Goal: Task Accomplishment & Management: Manage account settings

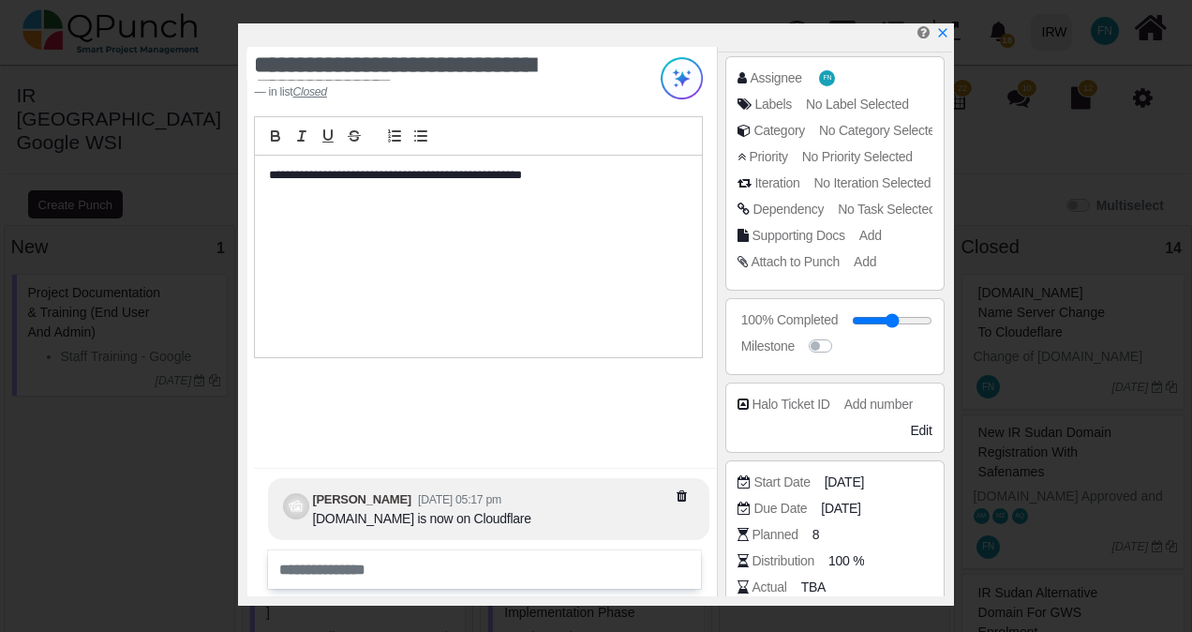
scroll to position [9, 0]
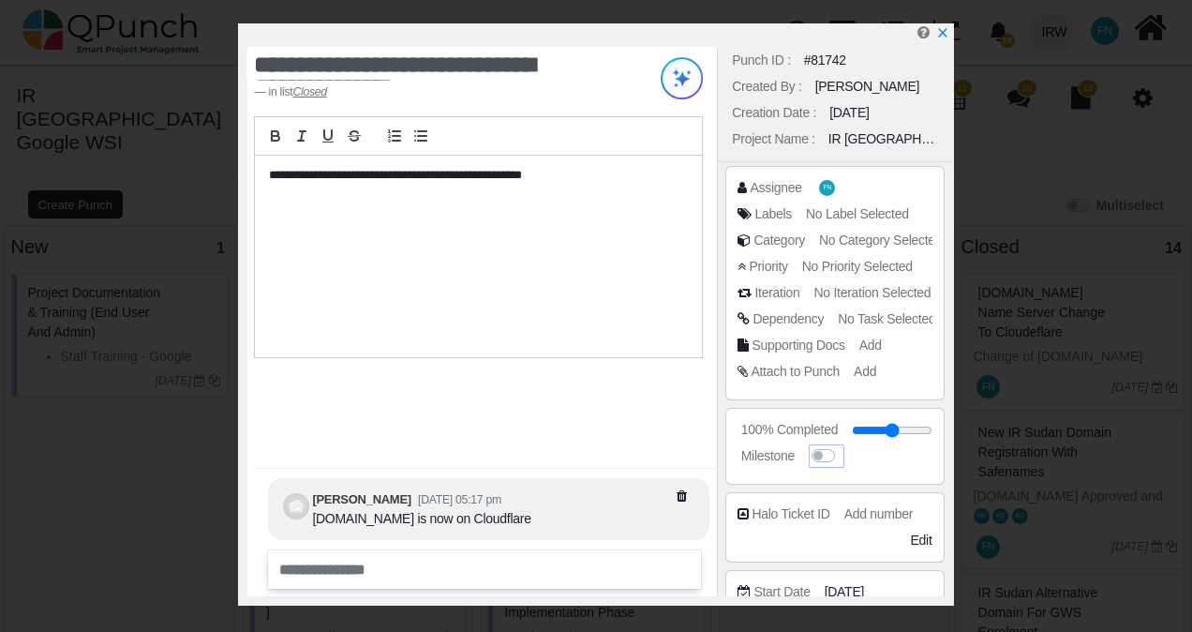
click at [841, 446] on label at bounding box center [841, 446] width 0 height 0
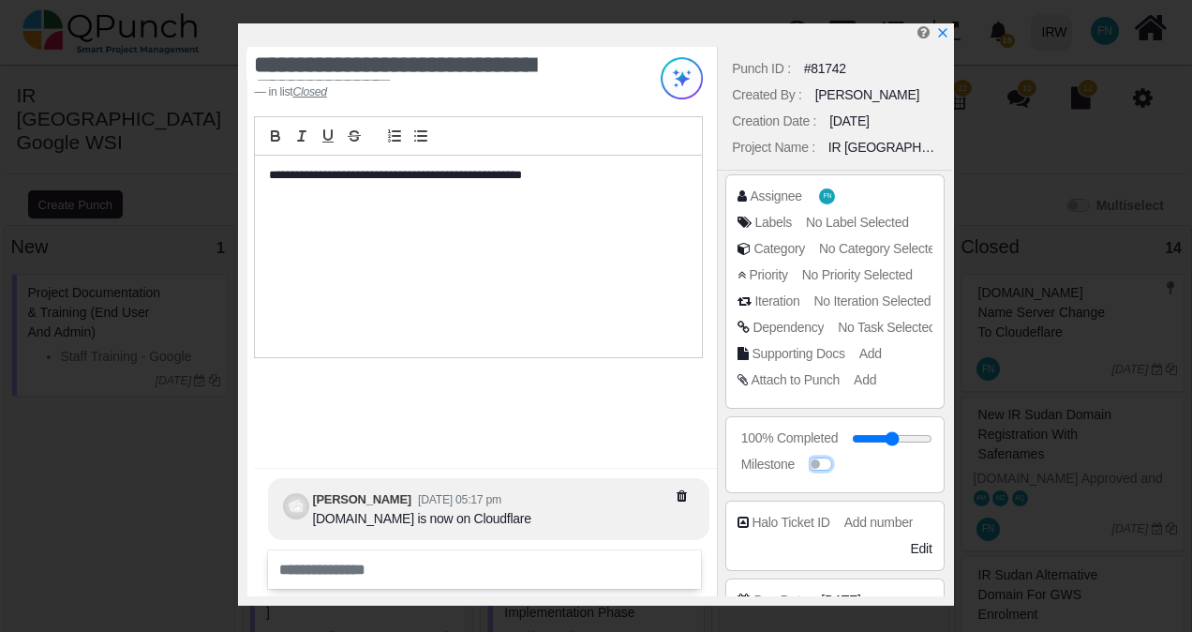
scroll to position [0, 0]
click at [942, 29] on icon "x" at bounding box center [941, 33] width 15 height 15
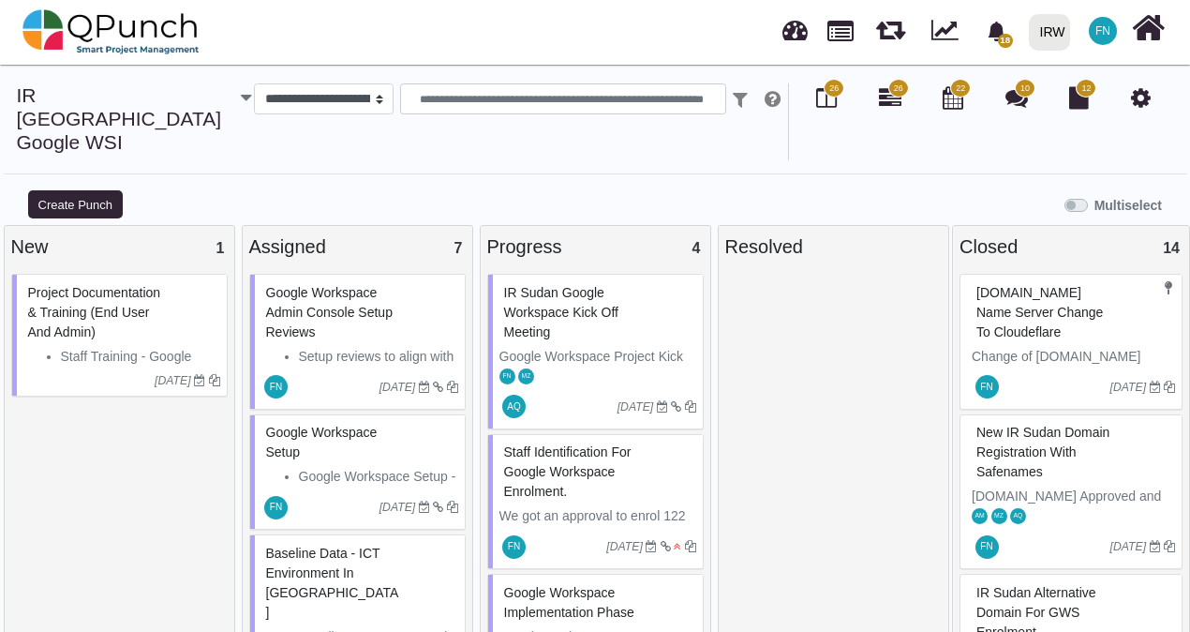
click at [1046, 285] on span "[DOMAIN_NAME] Name Server Change to Cloudeflare" at bounding box center [1039, 312] width 126 height 54
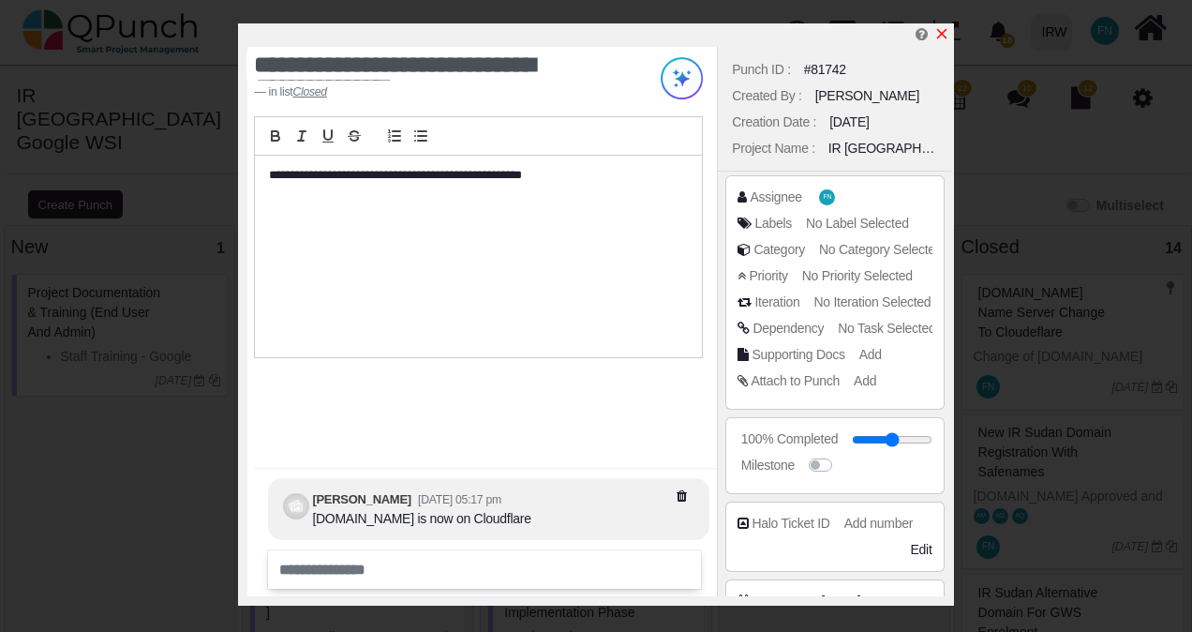
click at [937, 35] on icon "x" at bounding box center [941, 33] width 15 height 15
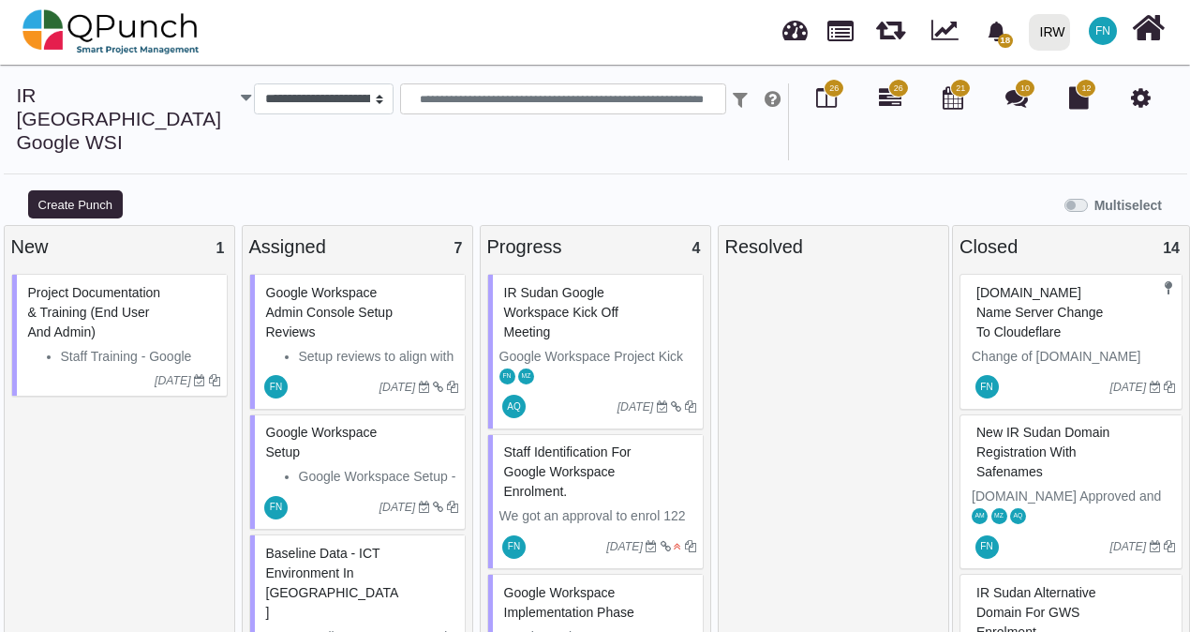
click at [1028, 424] on span "New IR Sudan Domain Registration with Safenames" at bounding box center [1042, 451] width 133 height 54
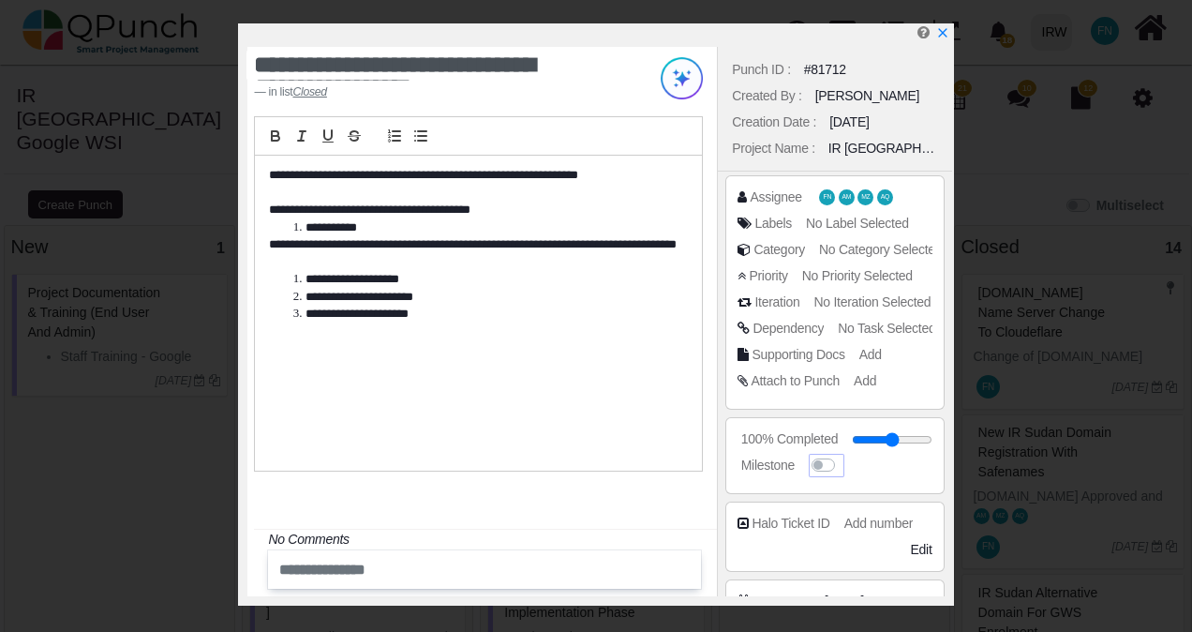
click at [841, 455] on label at bounding box center [841, 455] width 0 height 0
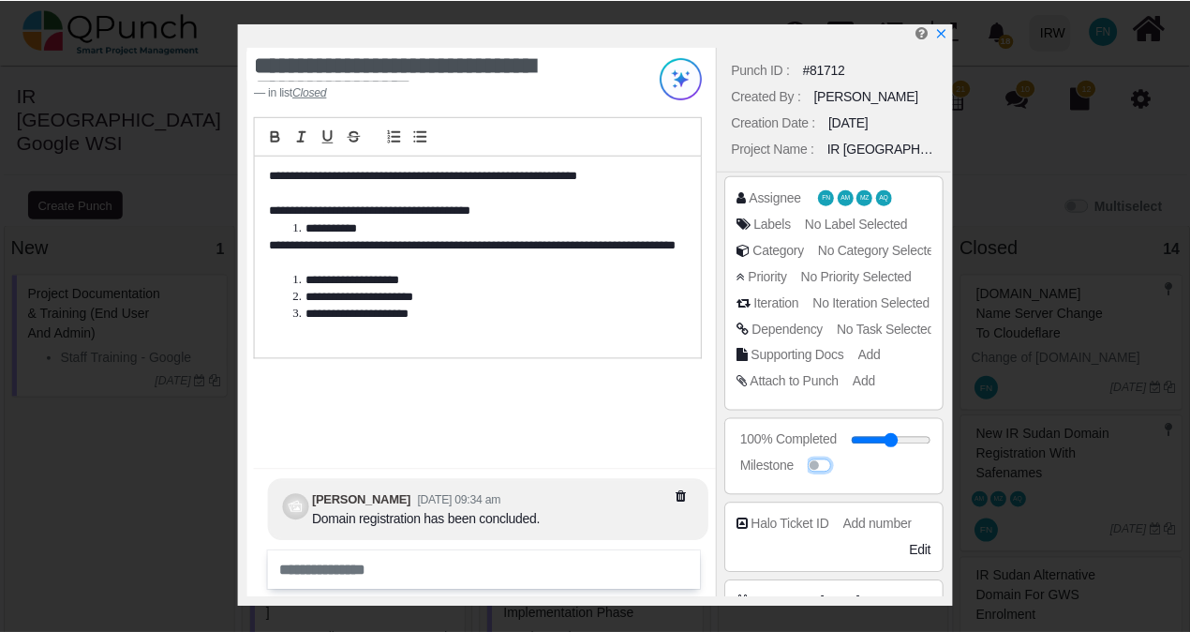
scroll to position [238, 0]
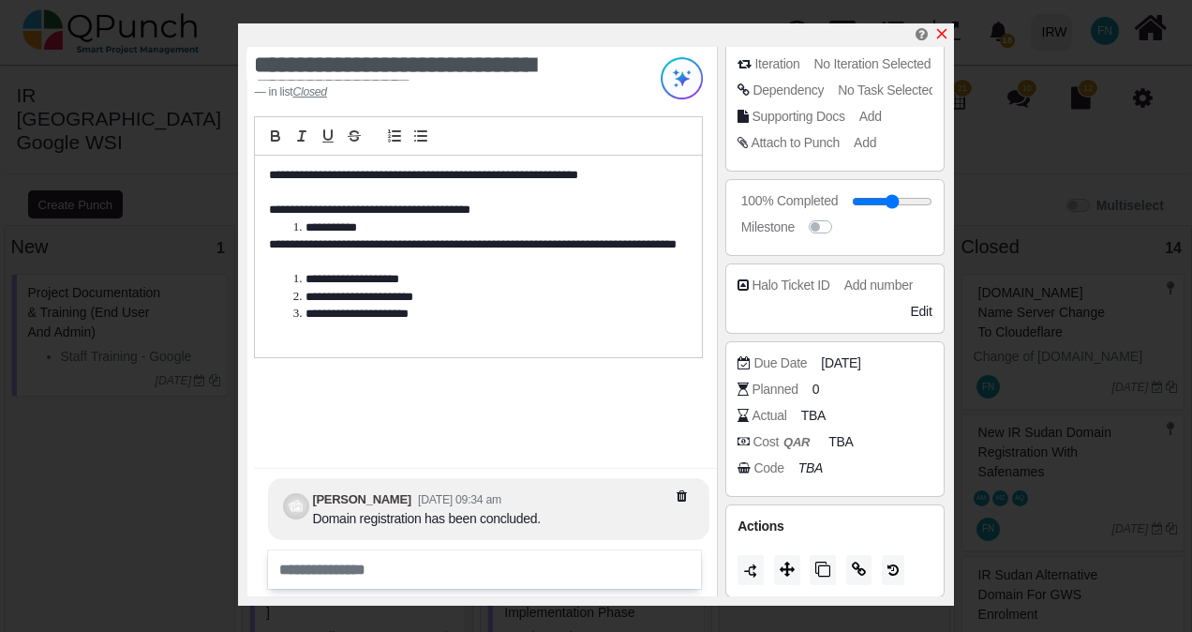
click at [943, 37] on icon "x" at bounding box center [941, 34] width 10 height 10
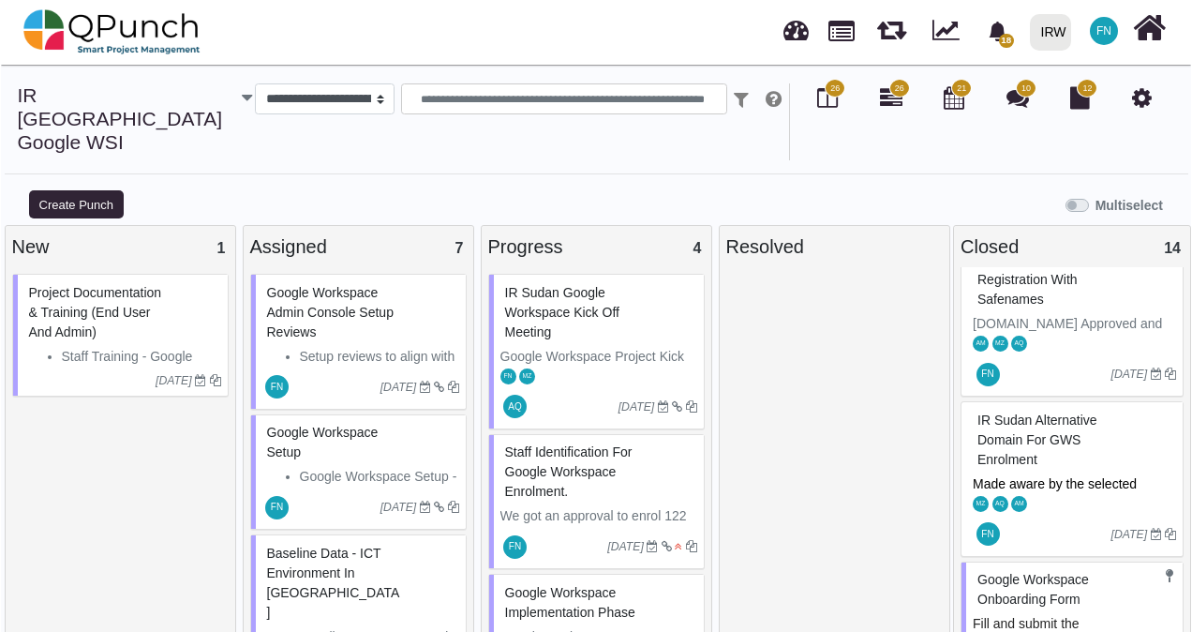
scroll to position [187, 0]
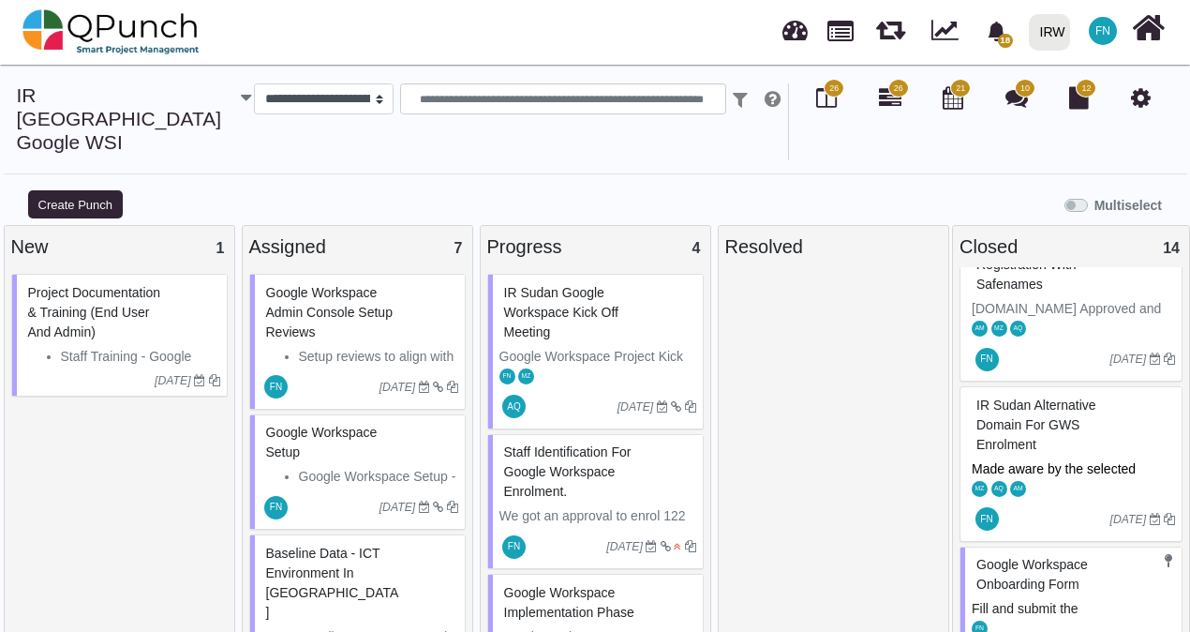
click at [1038, 397] on span "IR Sudan Alternative Domain for GWS Enrolment" at bounding box center [1036, 424] width 120 height 54
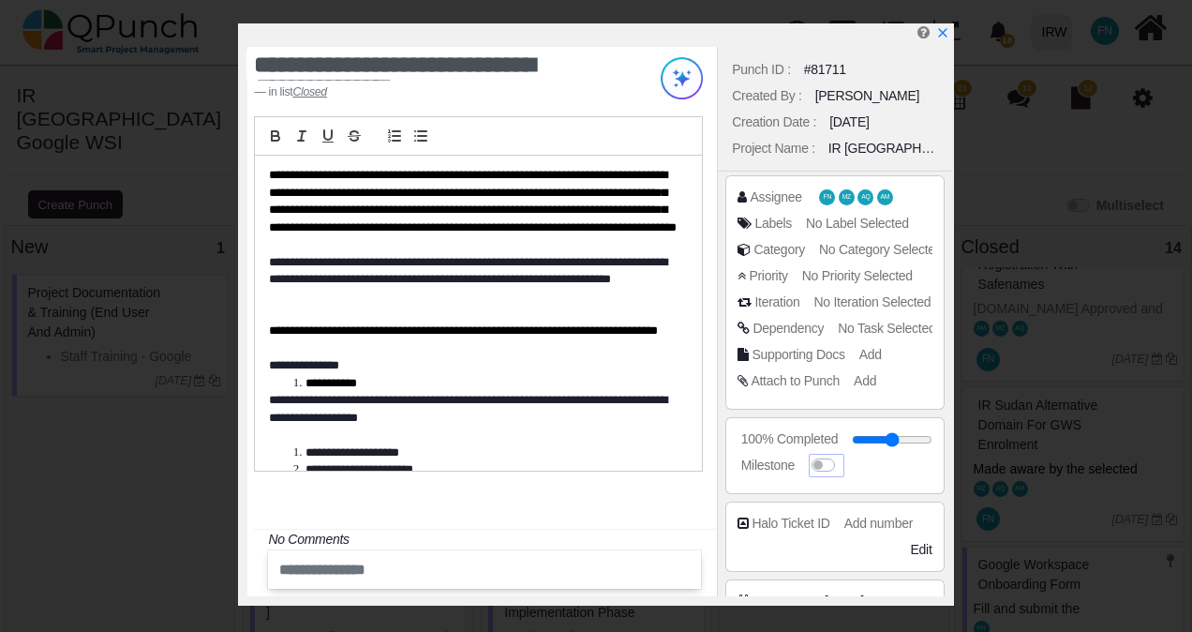
click at [841, 455] on label at bounding box center [841, 455] width 0 height 0
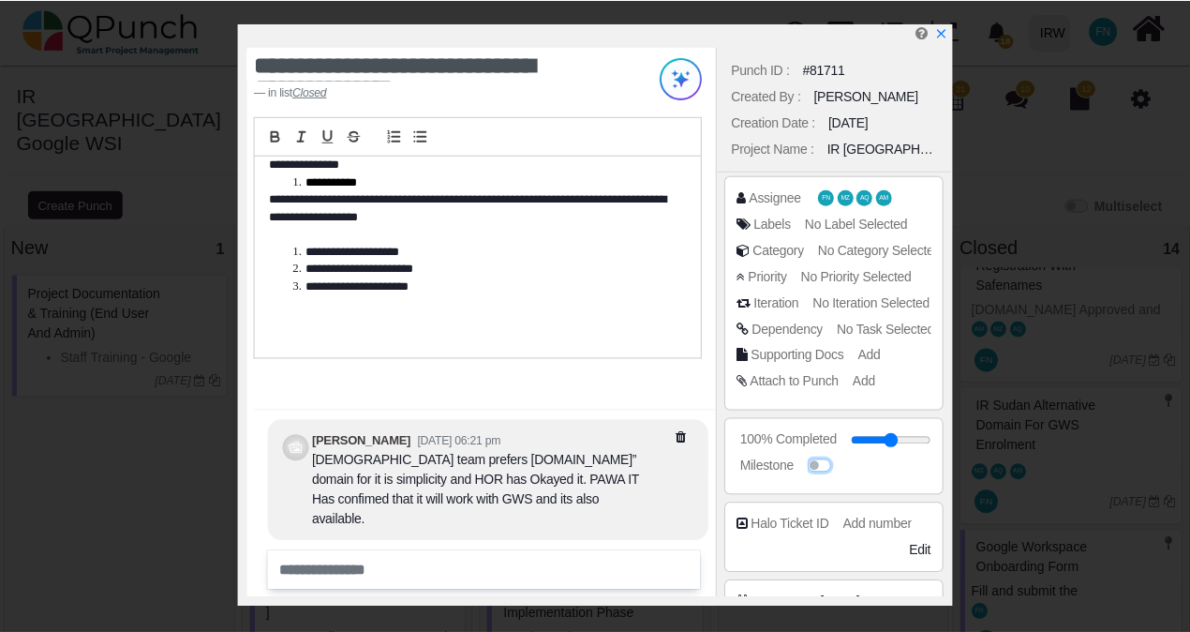
scroll to position [236, 0]
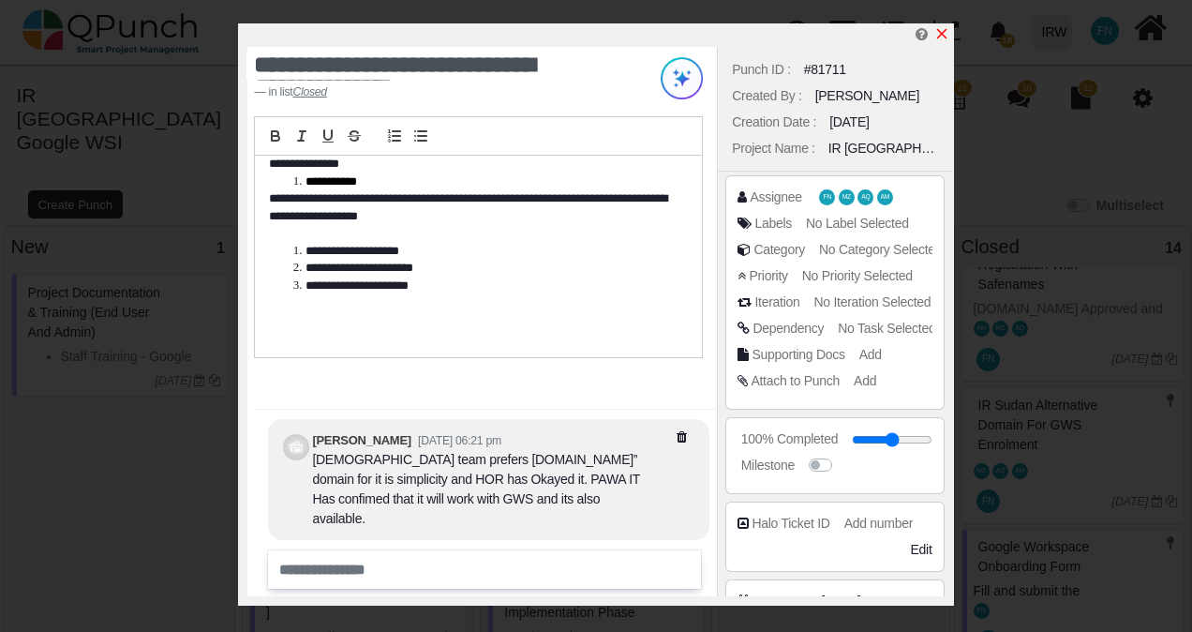
click at [943, 30] on icon "x" at bounding box center [941, 33] width 15 height 15
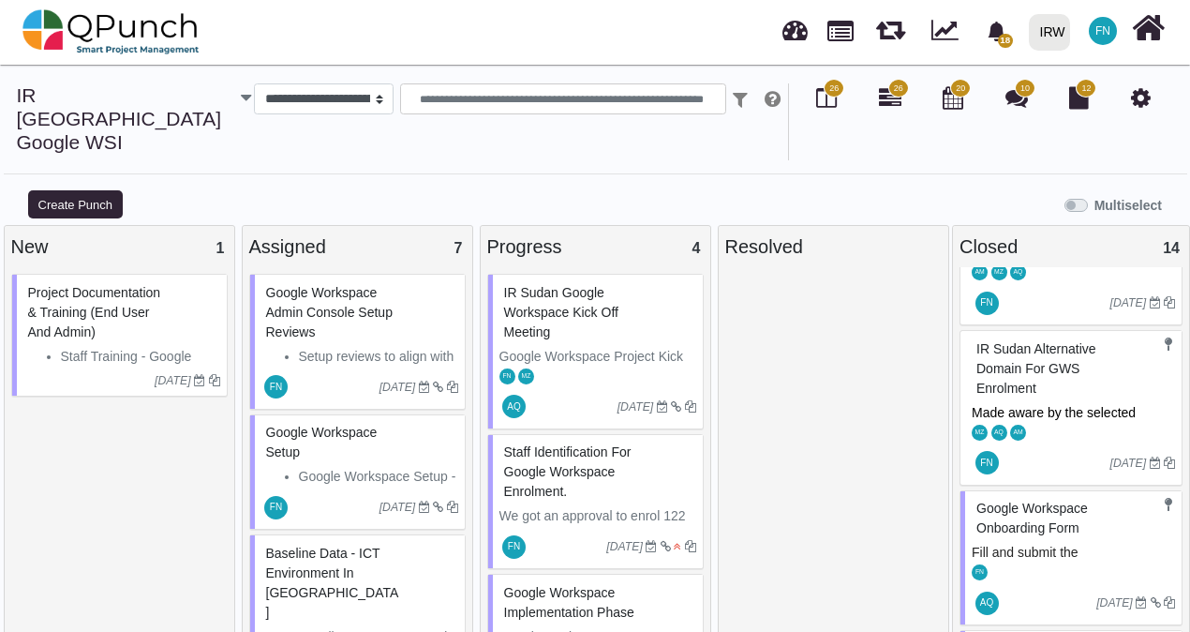
scroll to position [281, 0]
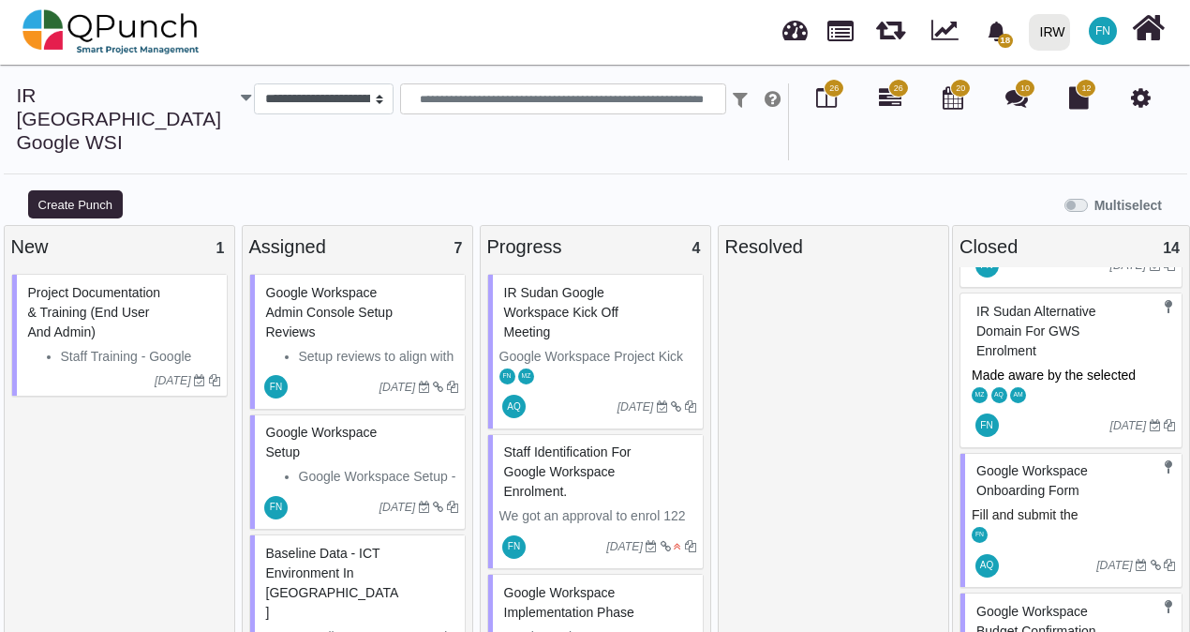
click at [1034, 463] on span "Google Workspace Onboarding Form" at bounding box center [1031, 480] width 111 height 35
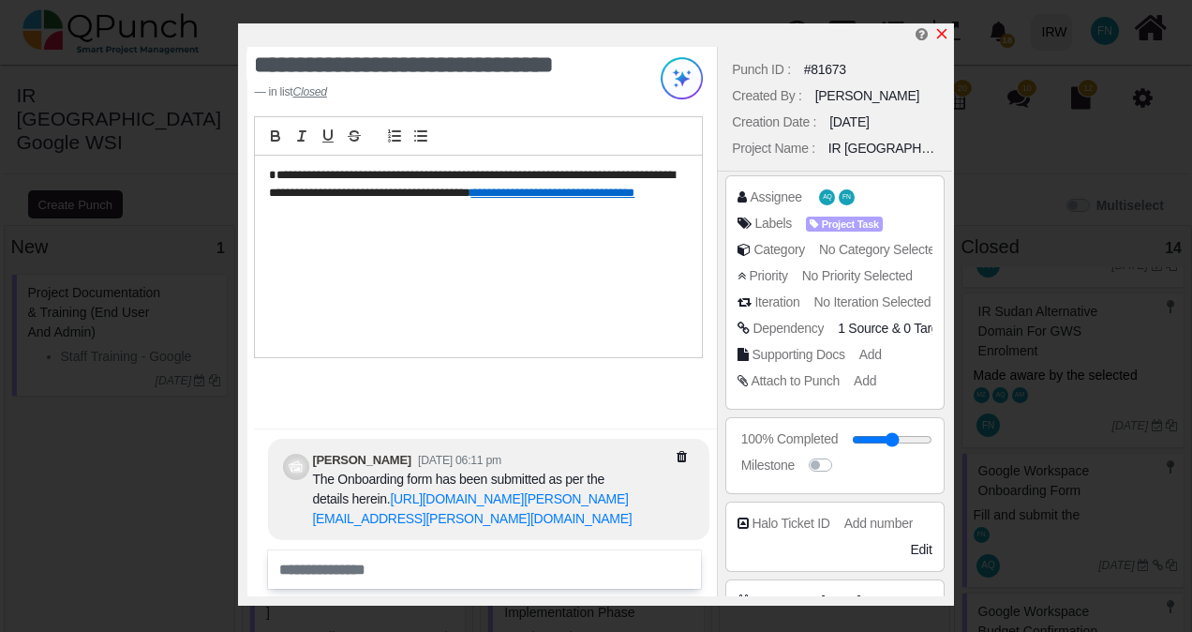
click at [943, 34] on icon "x" at bounding box center [941, 34] width 10 height 10
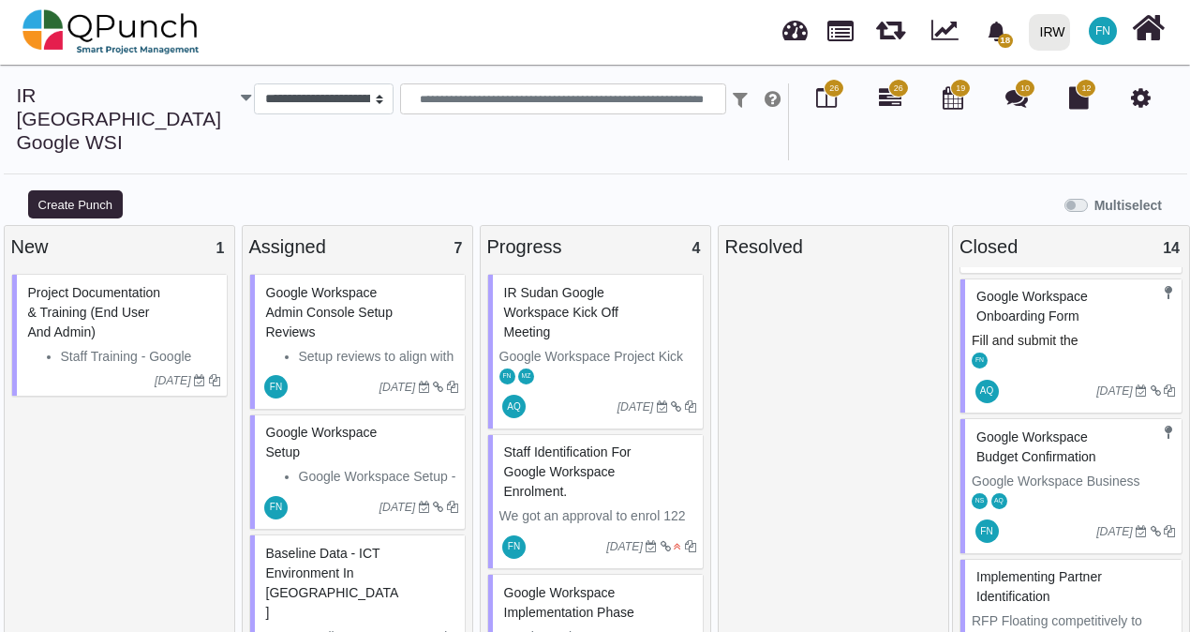
scroll to position [468, 0]
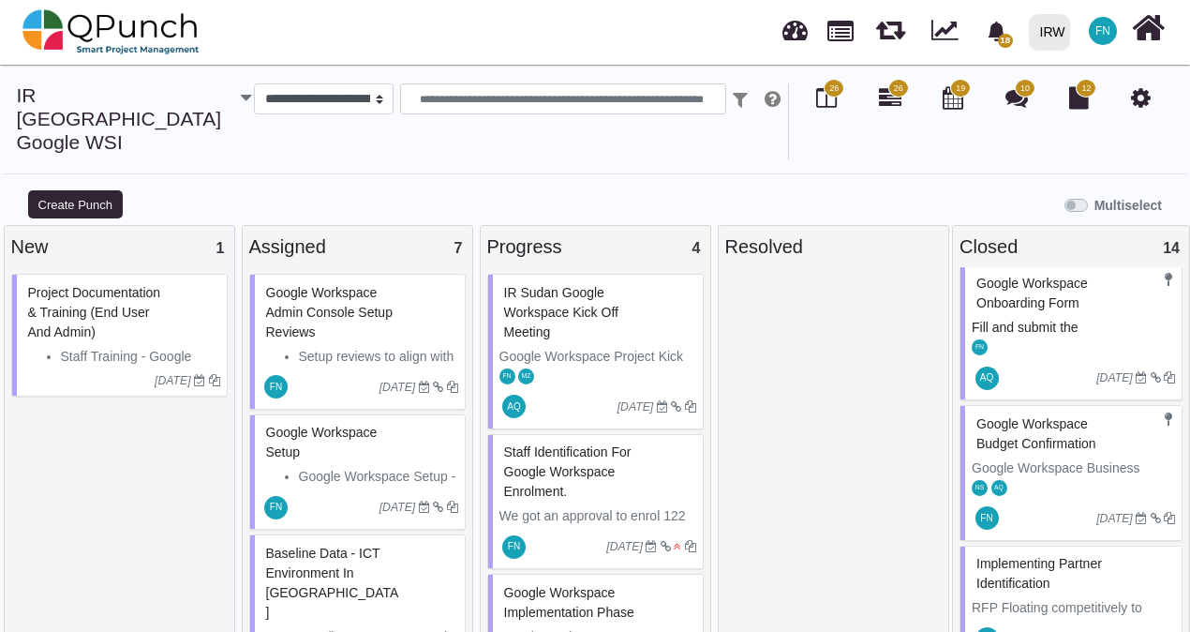
click at [1040, 409] on div "Google Workspace Budget Confirmation" at bounding box center [1073, 433] width 203 height 49
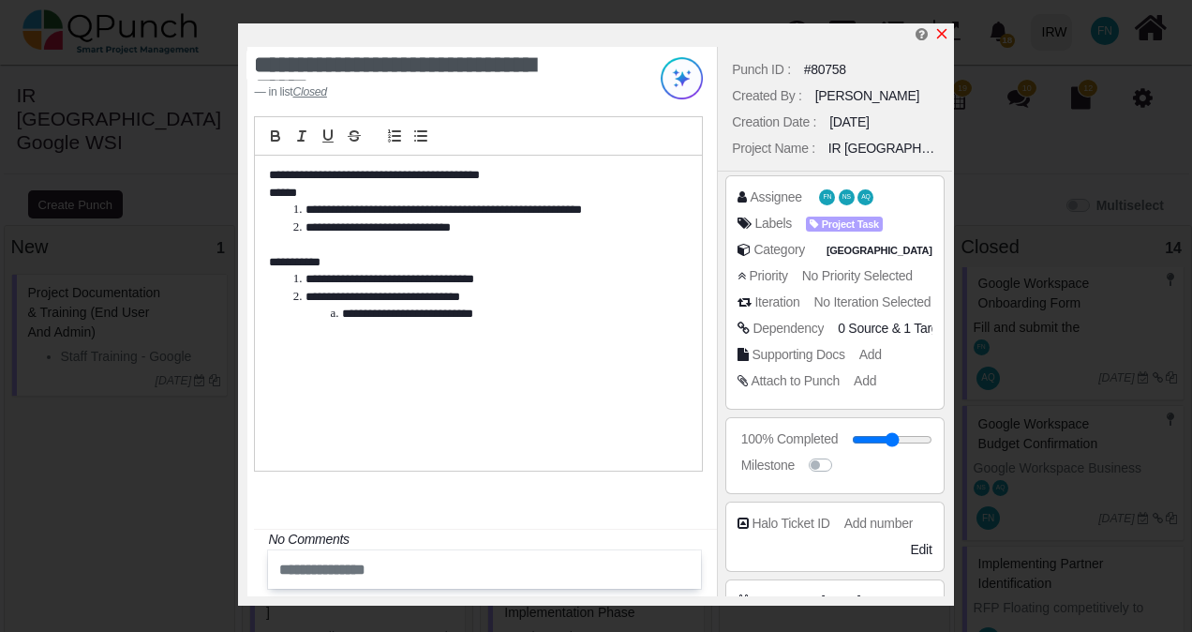
click at [939, 35] on icon "x" at bounding box center [941, 33] width 15 height 15
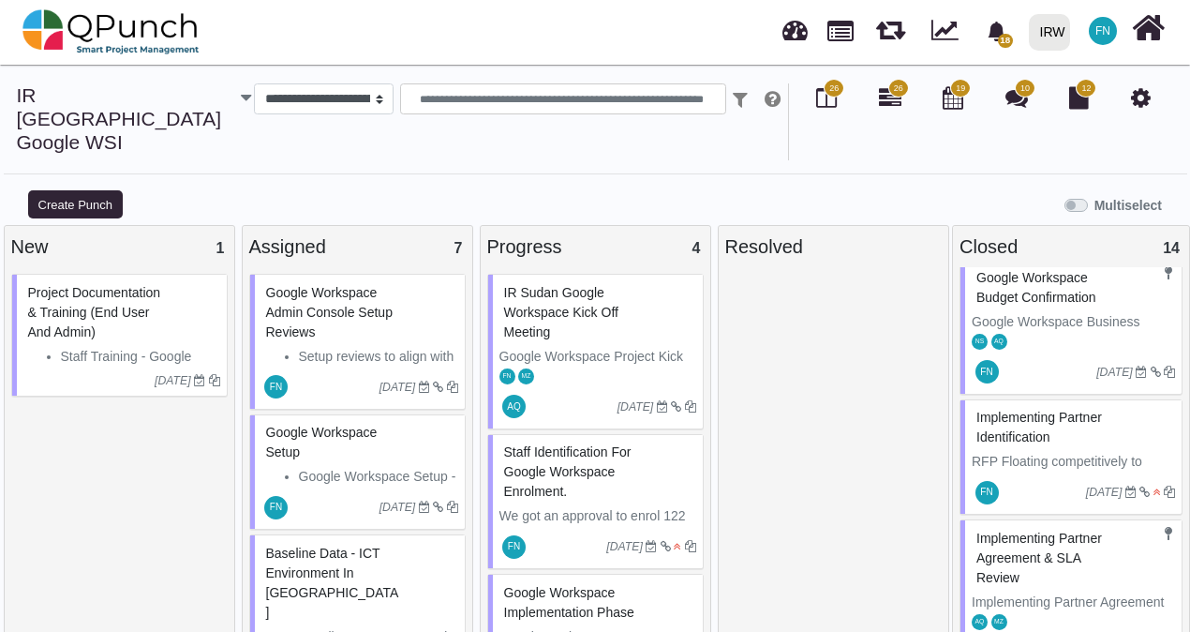
scroll to position [656, 0]
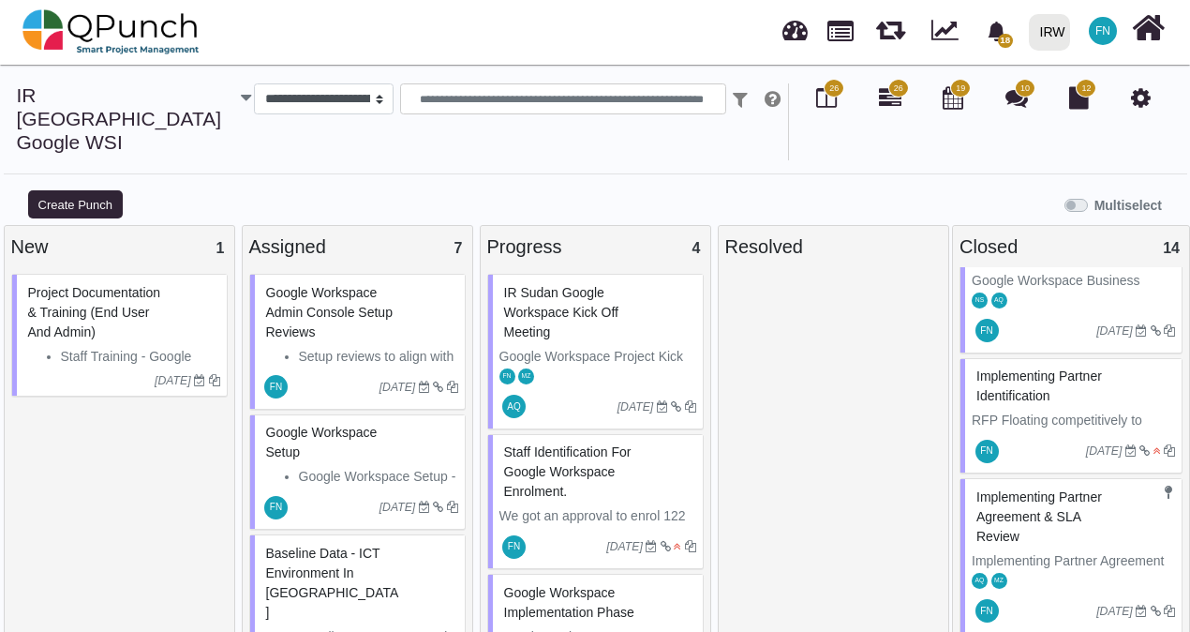
click at [1010, 368] on span "Implementing Partner Identification" at bounding box center [1039, 385] width 126 height 35
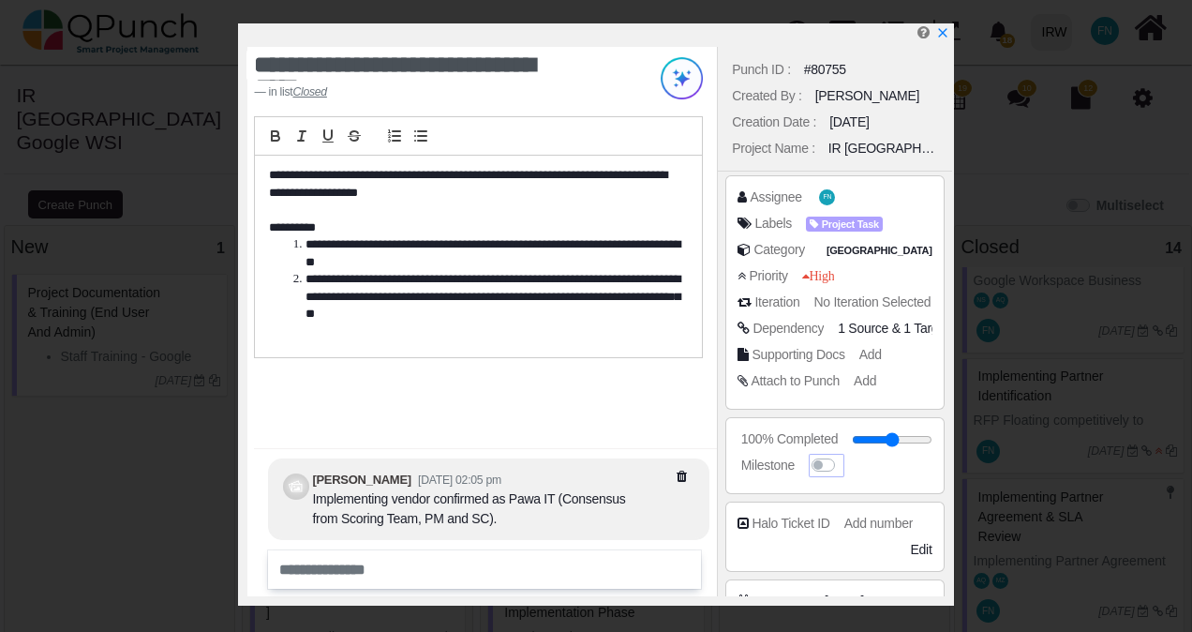
click at [841, 455] on label at bounding box center [841, 455] width 0 height 0
click at [943, 26] on link at bounding box center [941, 34] width 15 height 16
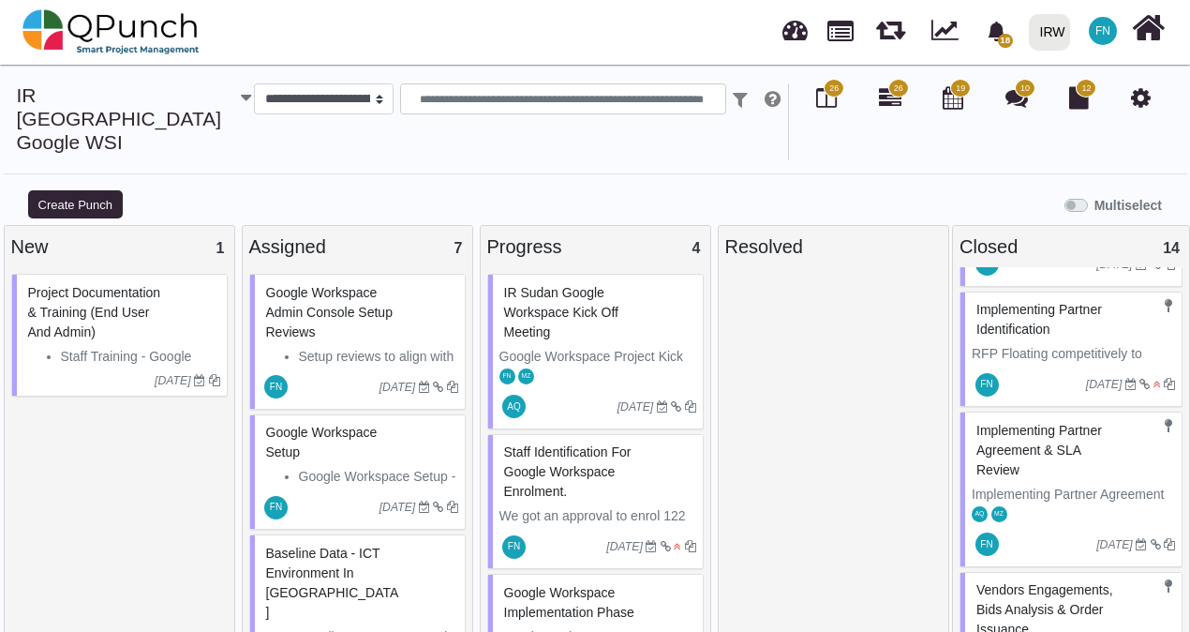
scroll to position [750, 0]
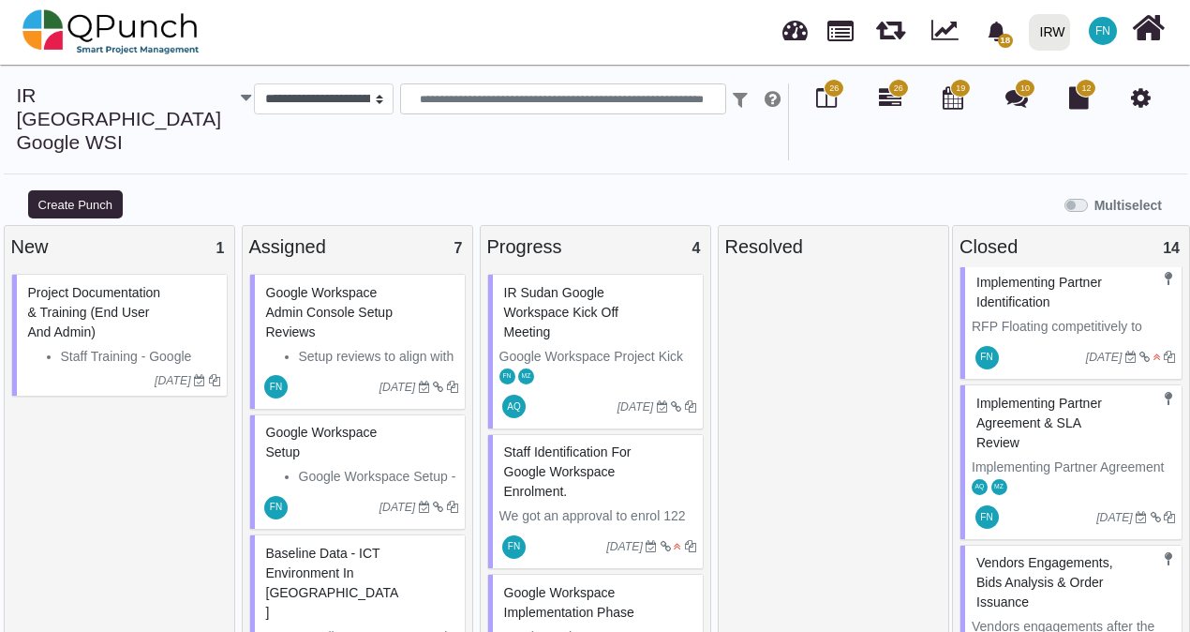
click at [1040, 555] on span "Vendors engagements, Bids analysis & Order Issuance" at bounding box center [1044, 582] width 137 height 54
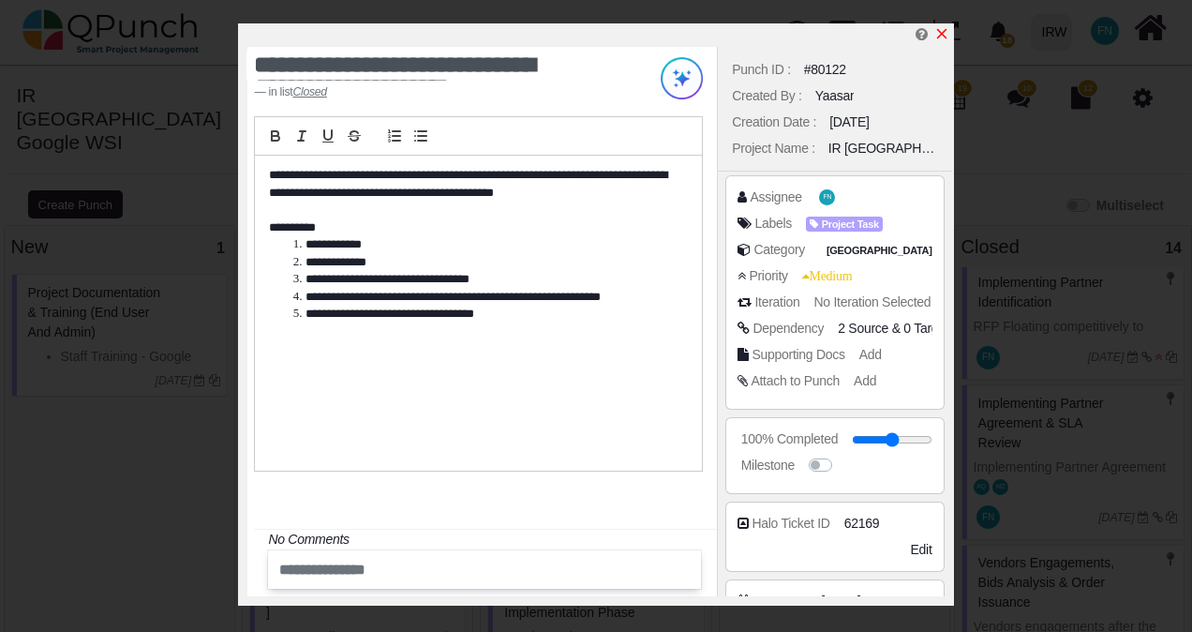
click at [946, 34] on icon "x" at bounding box center [941, 33] width 15 height 15
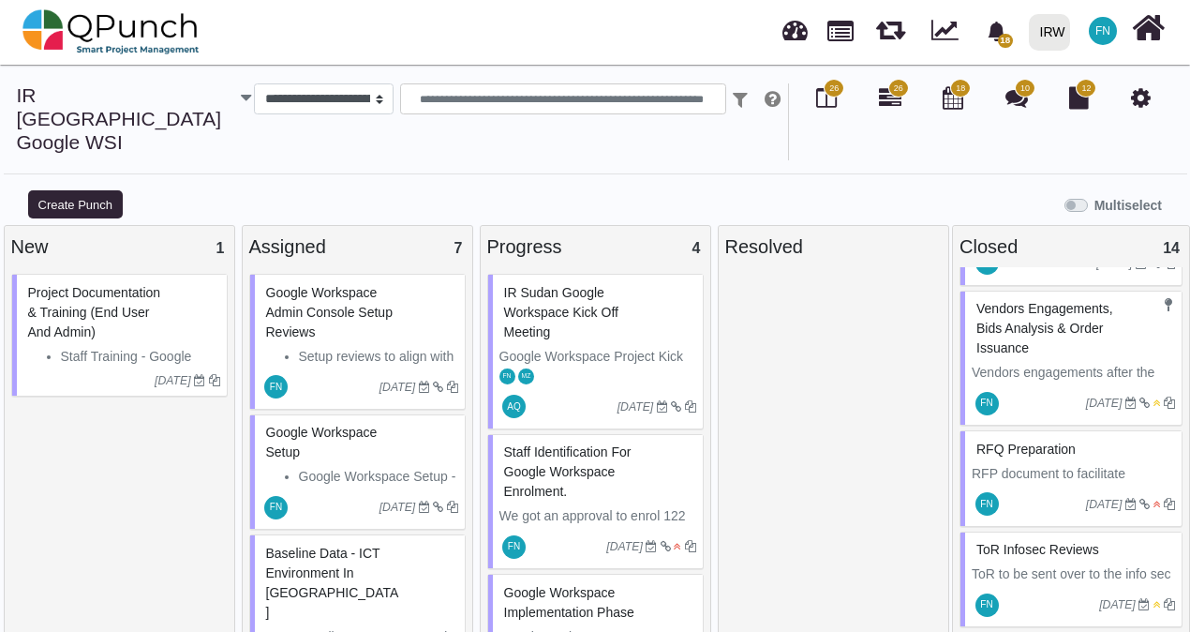
scroll to position [1031, 0]
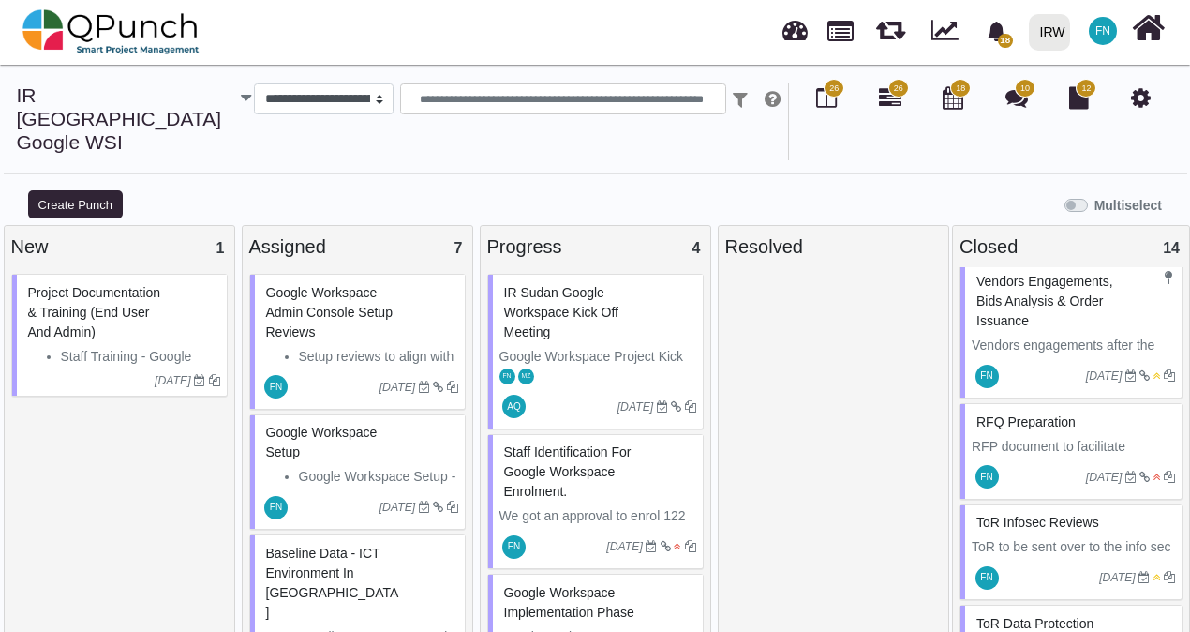
click at [1028, 408] on div "RFQ Preparation" at bounding box center [1073, 422] width 203 height 29
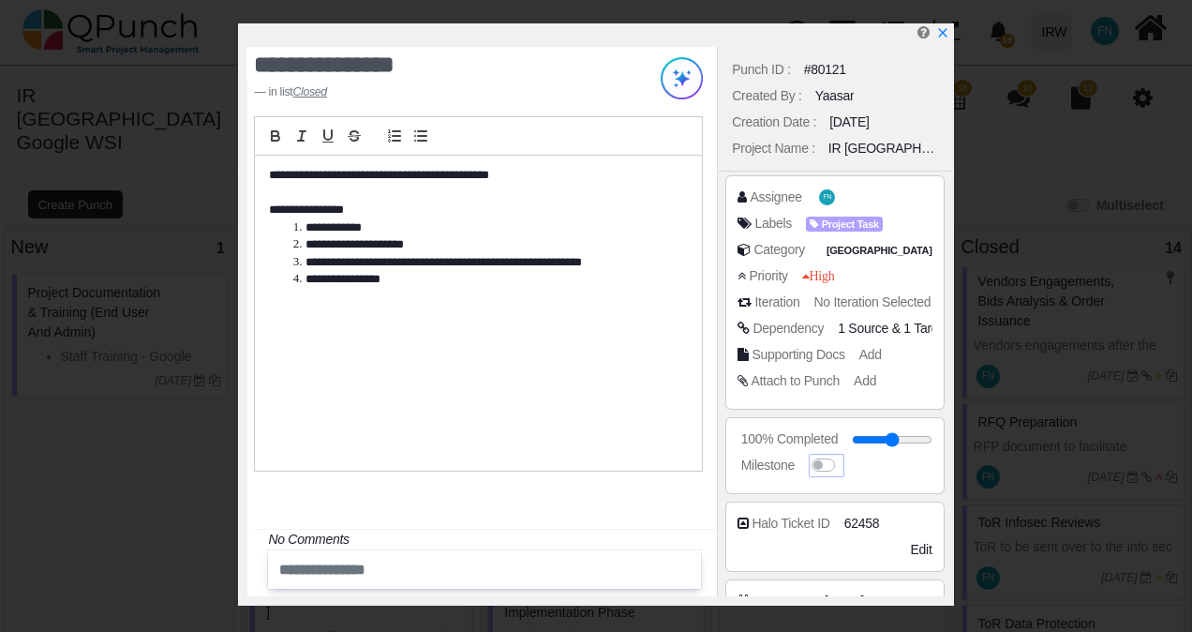
click at [841, 455] on label at bounding box center [841, 455] width 0 height 0
click at [941, 36] on icon "x" at bounding box center [941, 34] width 10 height 10
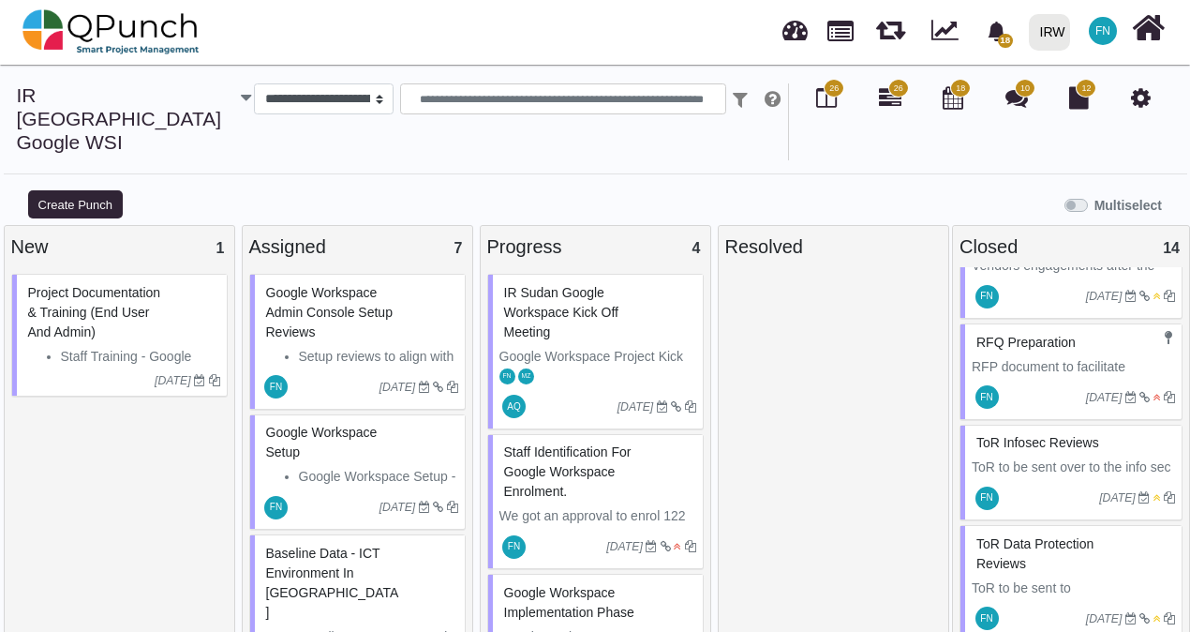
scroll to position [1218, 0]
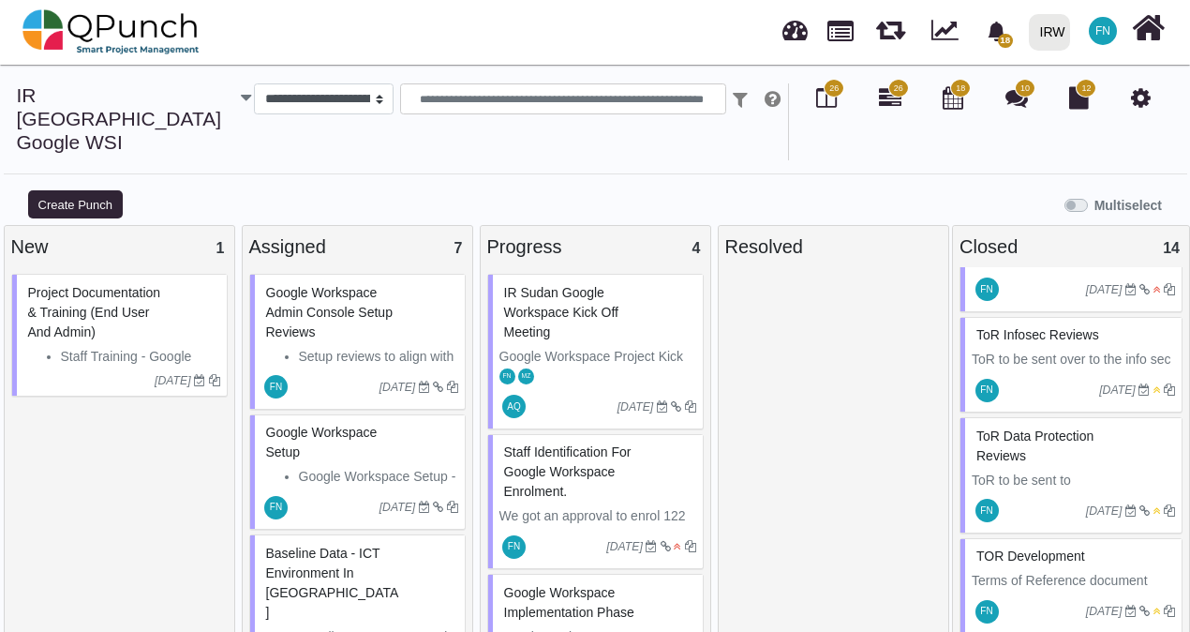
click at [1008, 428] on span "ToR Data Protection Reviews" at bounding box center [1034, 445] width 117 height 35
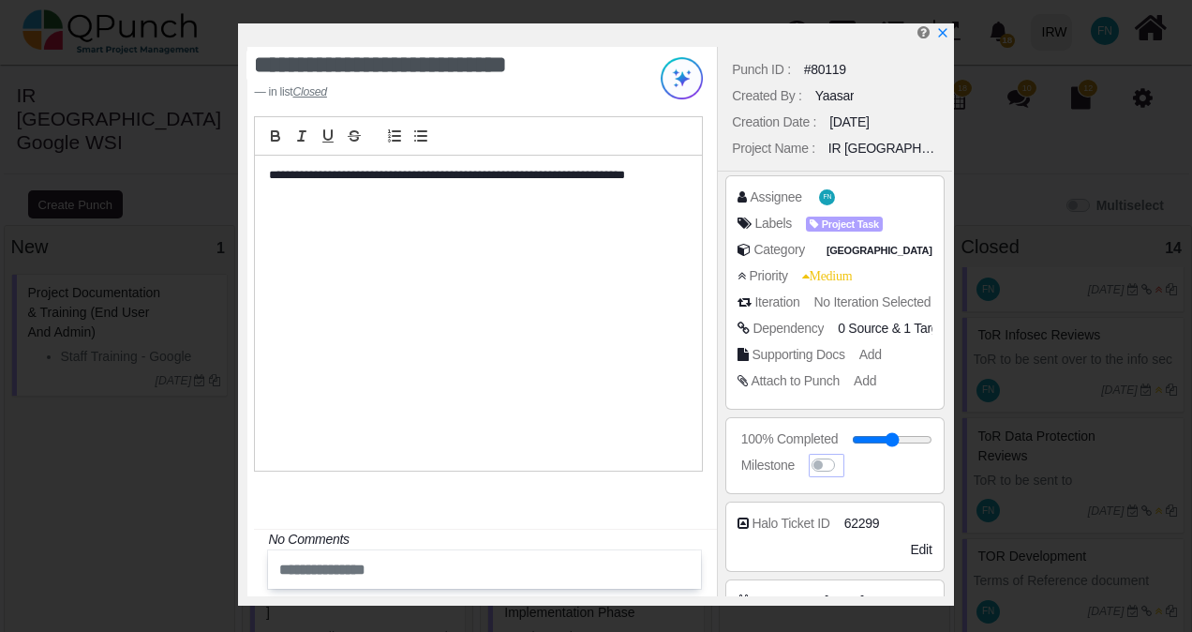
click at [841, 455] on label at bounding box center [841, 455] width 0 height 0
click at [939, 26] on link at bounding box center [941, 34] width 15 height 16
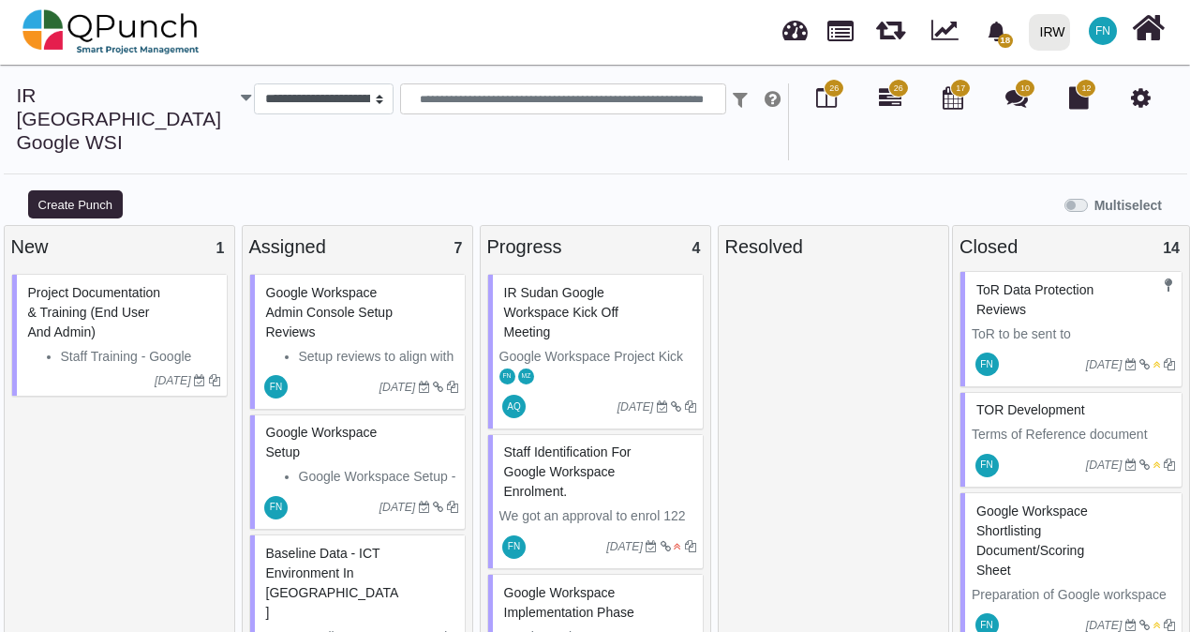
scroll to position [1405, 0]
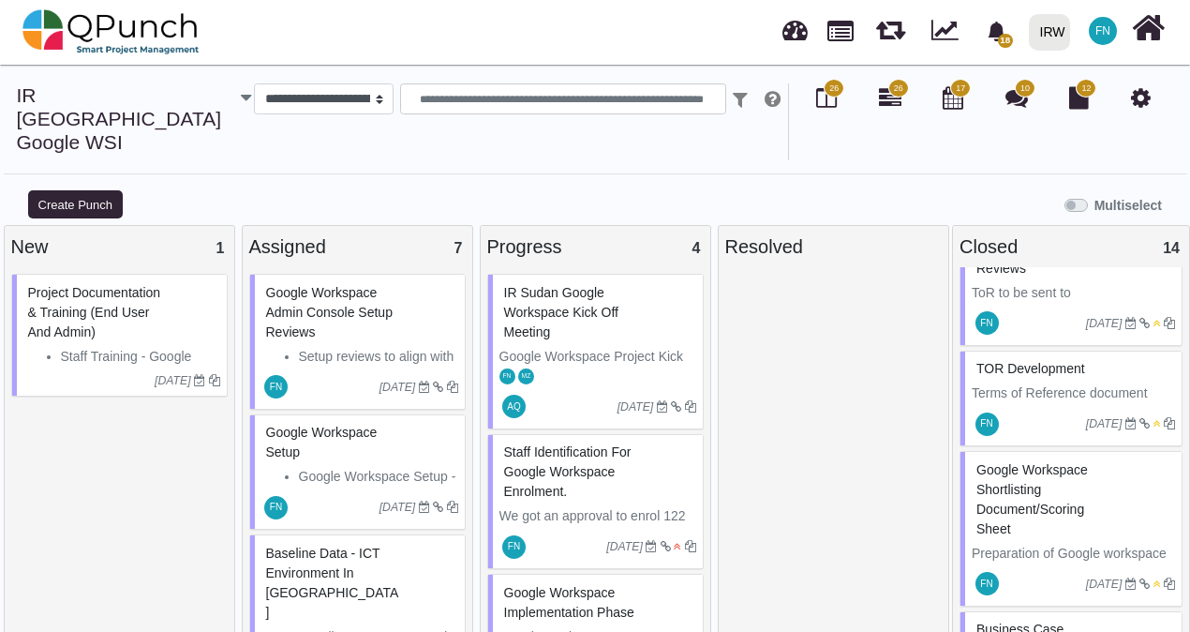
click at [1020, 462] on span "Google Workspace Shortlisting document/scoring sheet" at bounding box center [1031, 499] width 111 height 74
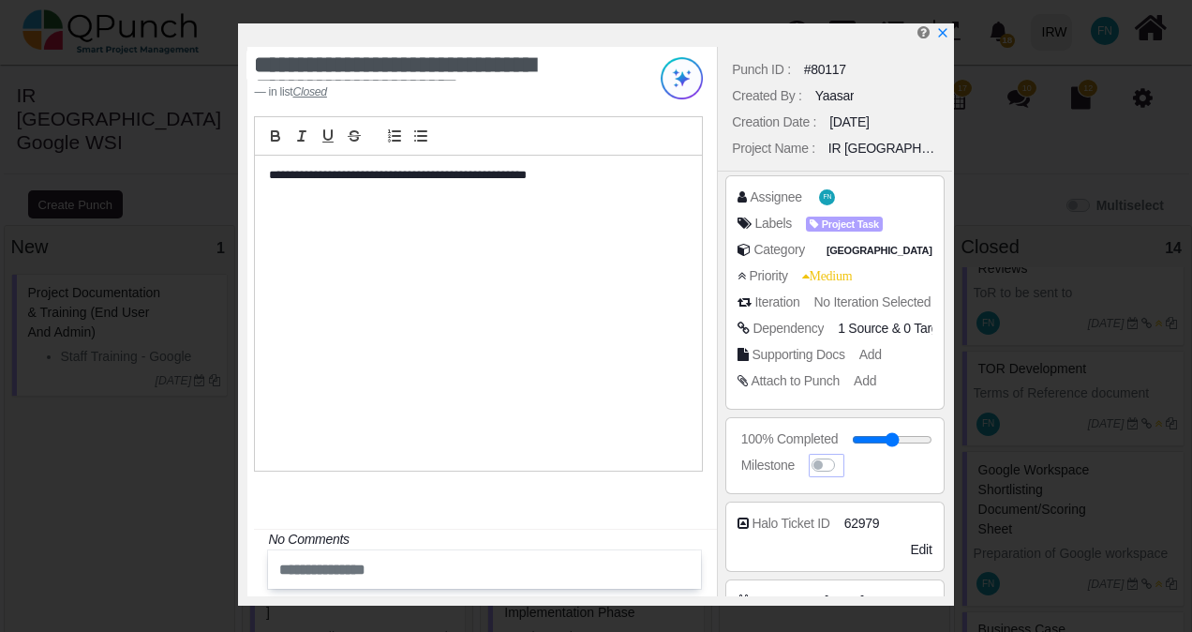
click at [841, 455] on label at bounding box center [841, 455] width 0 height 0
click at [943, 34] on icon "x" at bounding box center [941, 34] width 10 height 10
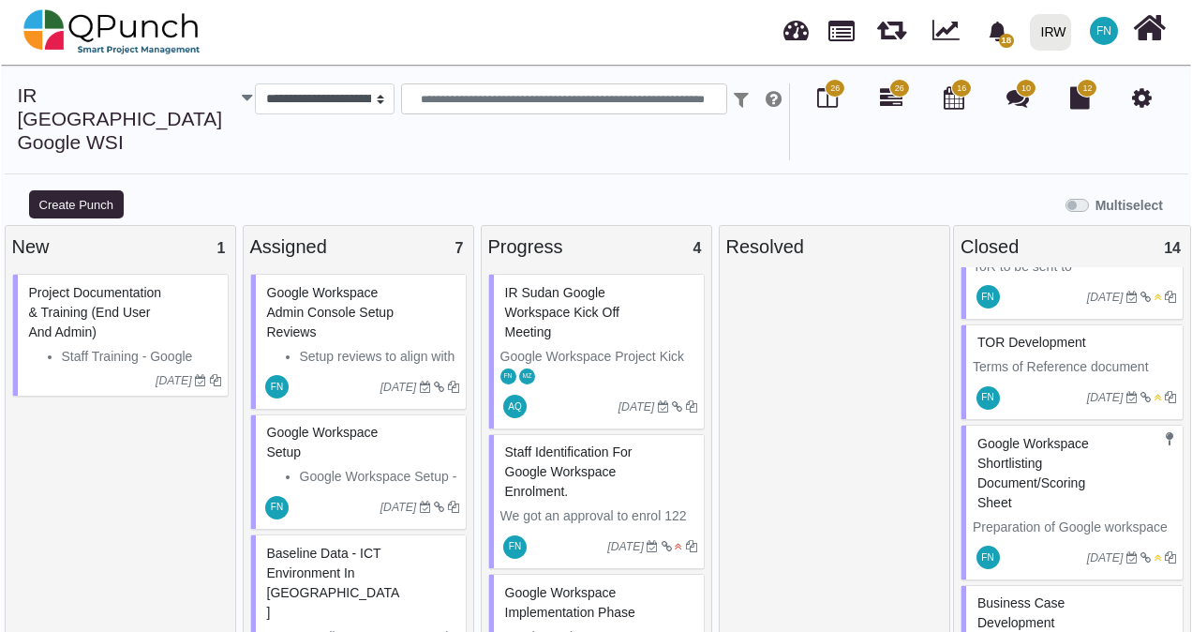
scroll to position [1455, 0]
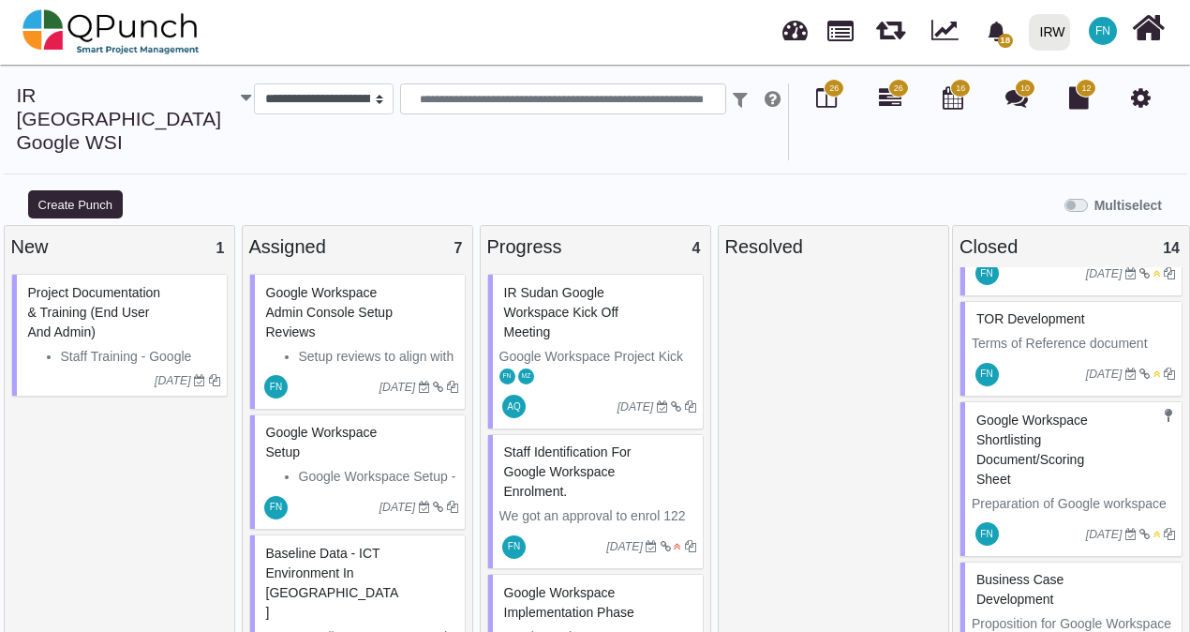
click at [1019, 572] on span "Business Case Development" at bounding box center [1019, 589] width 87 height 35
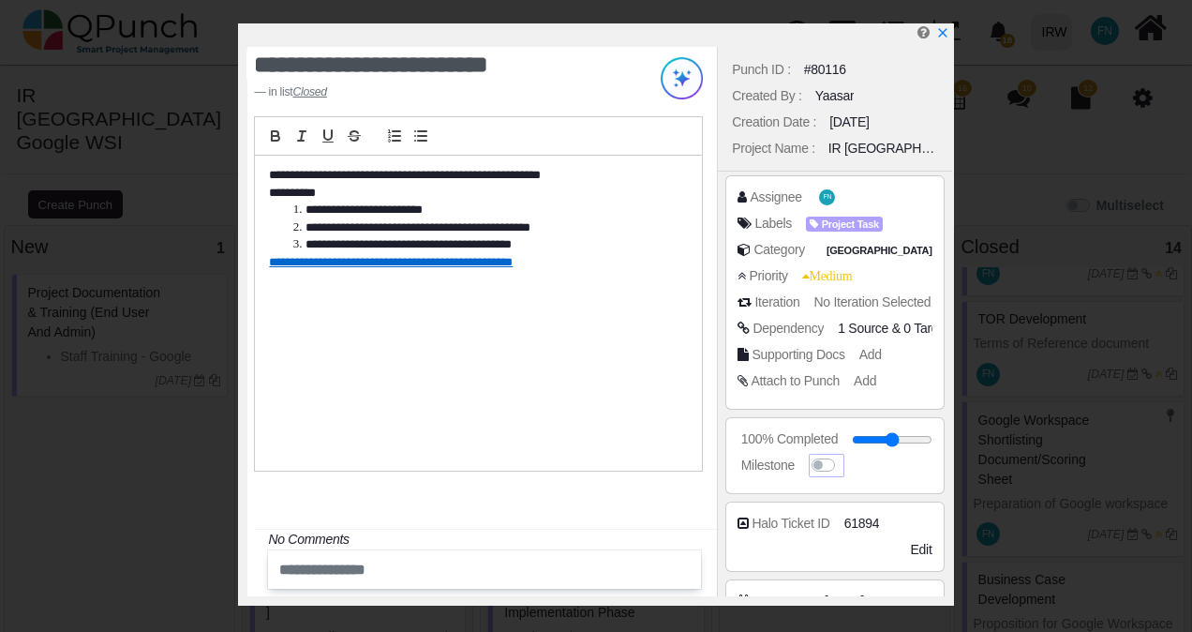
click at [841, 455] on label at bounding box center [841, 455] width 0 height 0
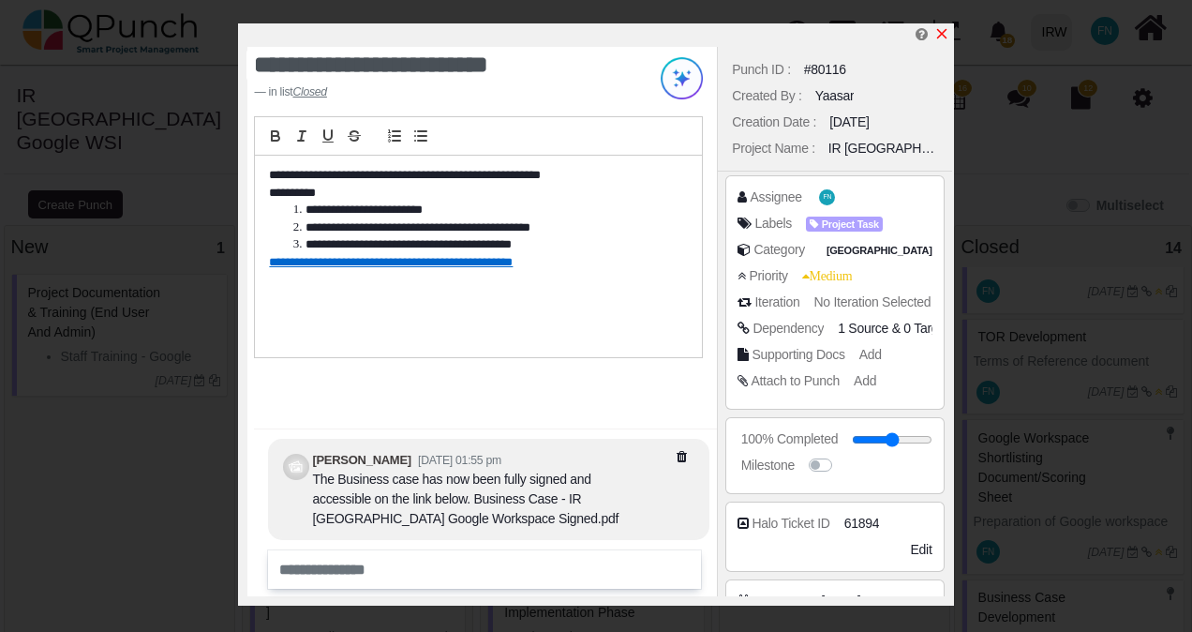
click at [939, 33] on icon "x" at bounding box center [941, 34] width 10 height 10
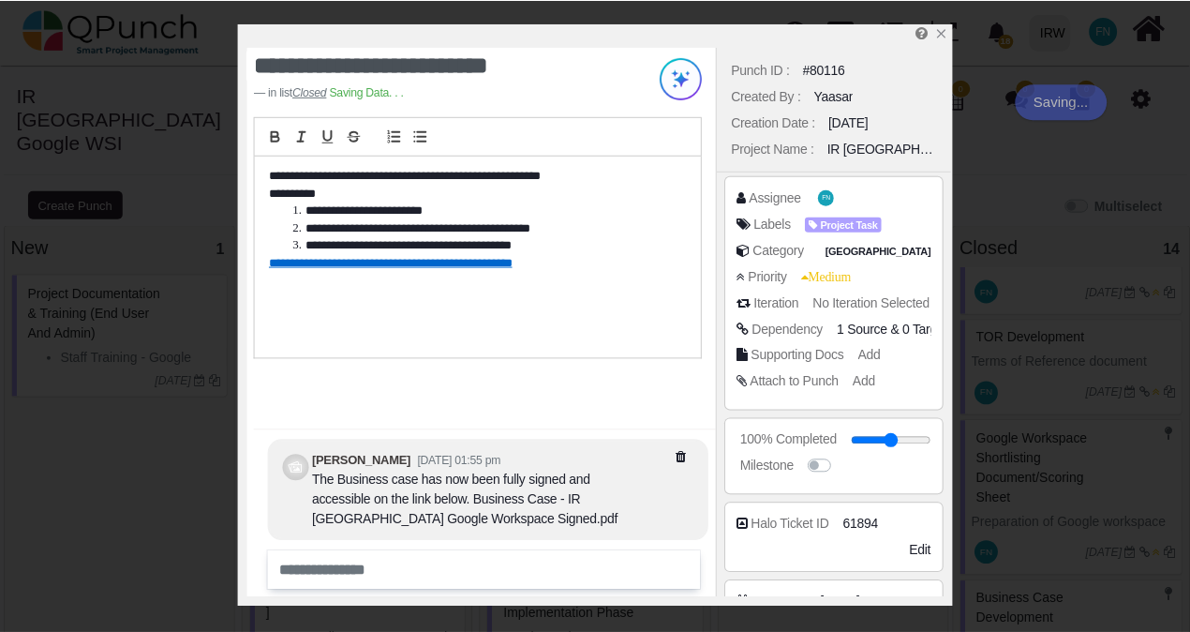
scroll to position [1455, 0]
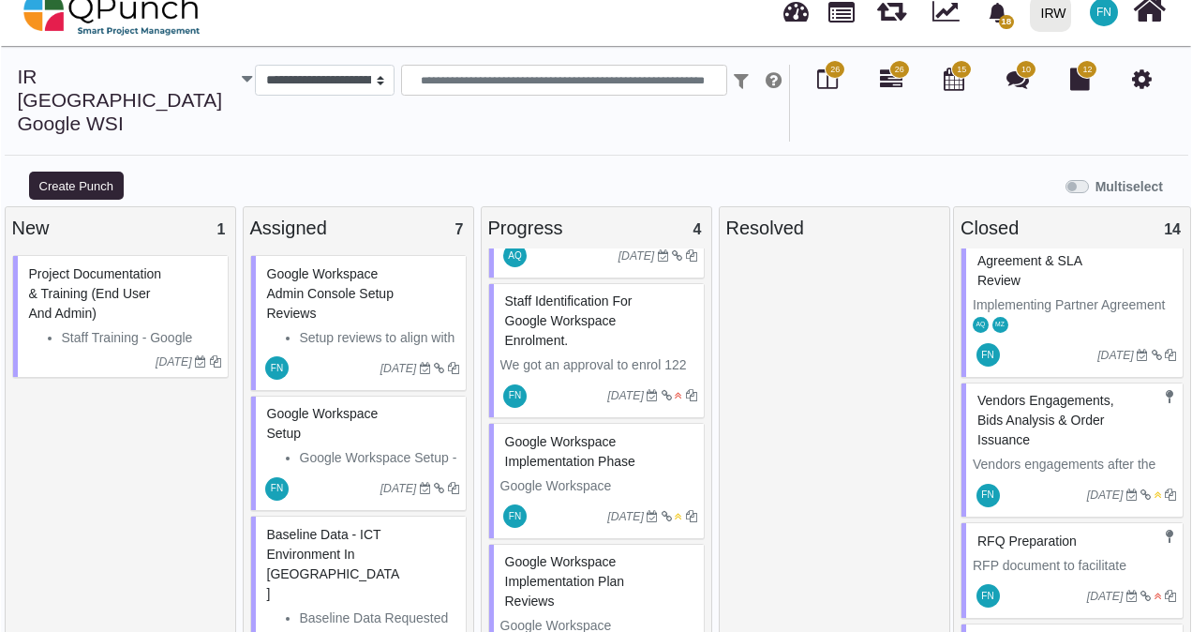
scroll to position [218, 0]
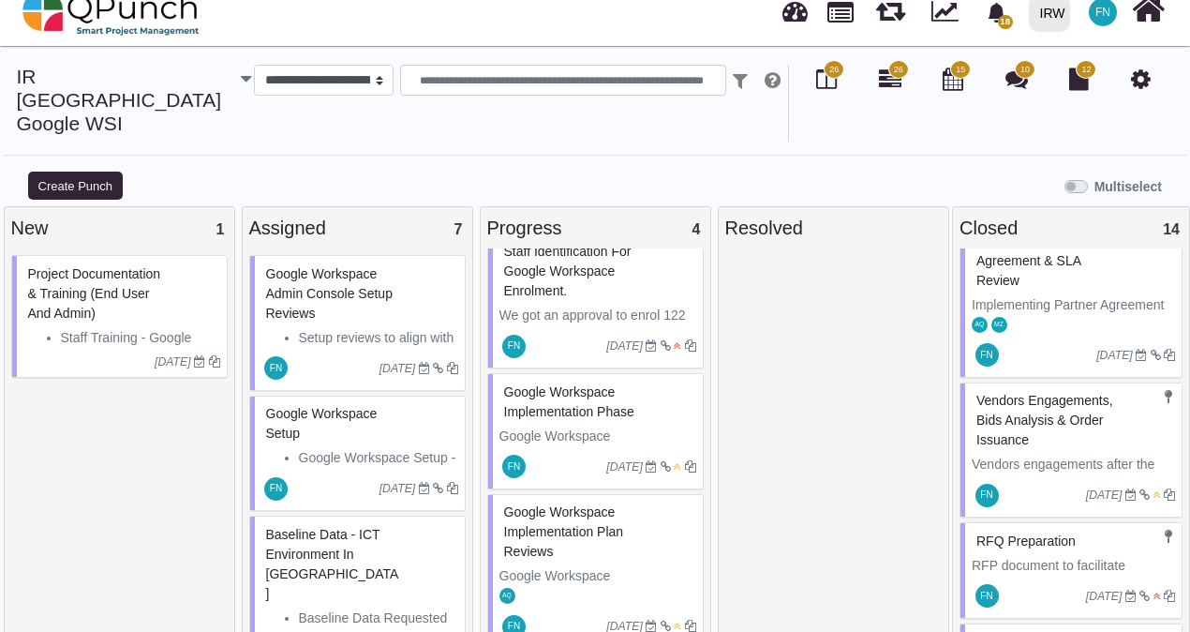
click at [570, 504] on span "Google Workspace Implementation Plan Reviews" at bounding box center [564, 531] width 120 height 54
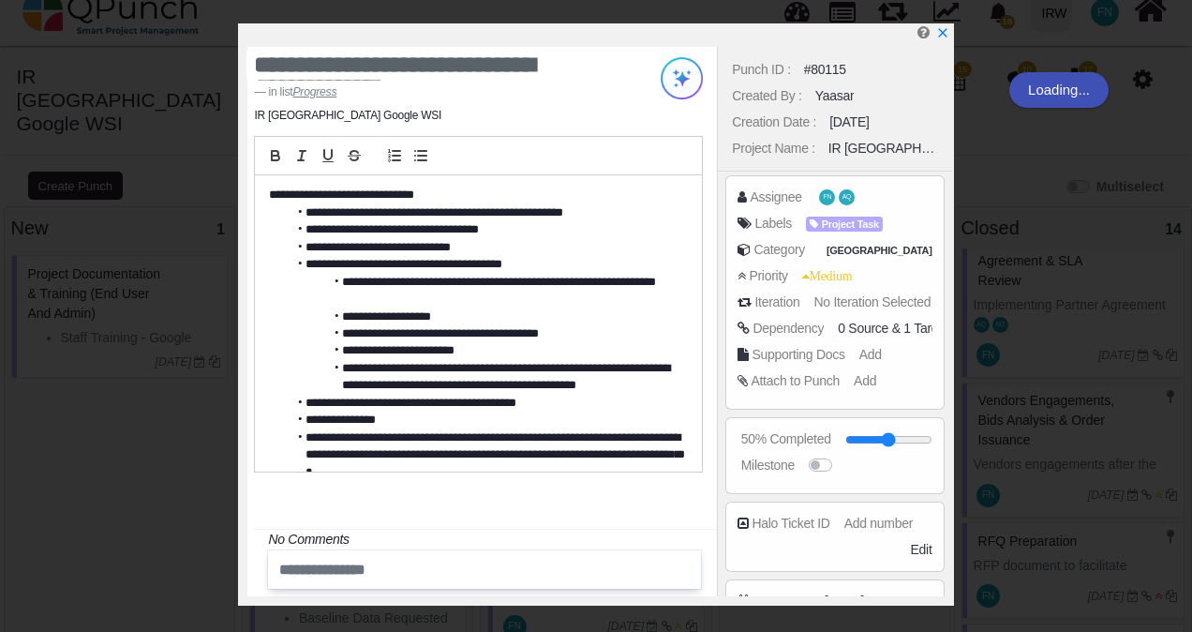
scroll to position [199, 0]
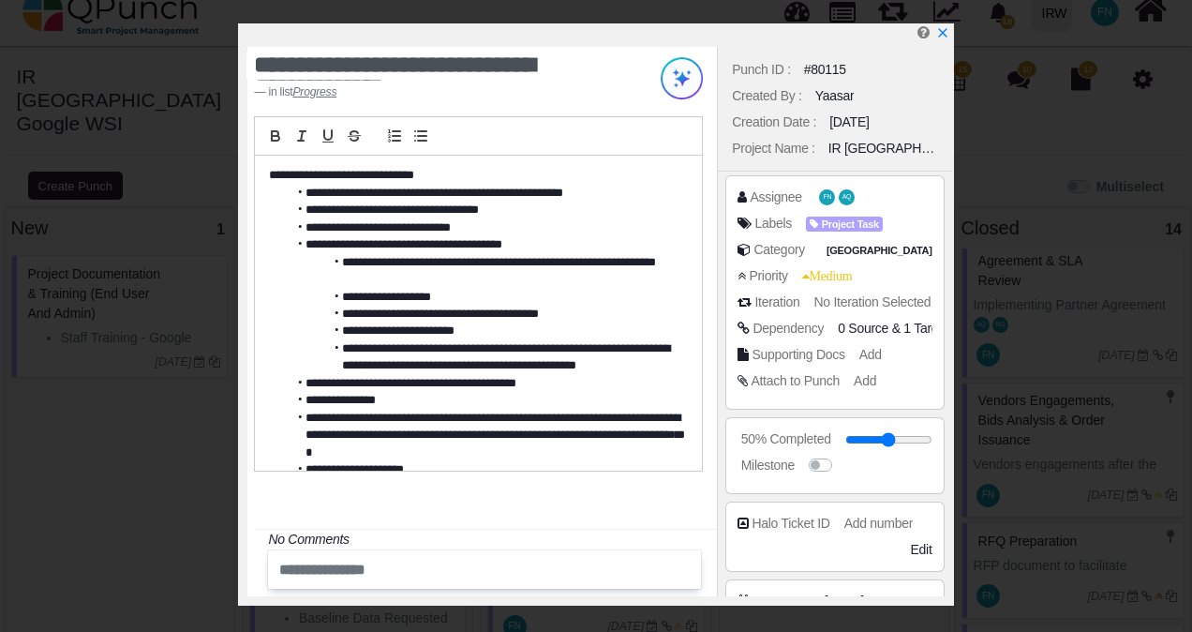
click at [856, 194] on div "Assignee FN AQ" at bounding box center [838, 196] width 203 height 19
click at [851, 195] on div "Assignee FN AQ" at bounding box center [838, 196] width 203 height 19
click at [845, 199] on span "AQ" at bounding box center [849, 197] width 8 height 7
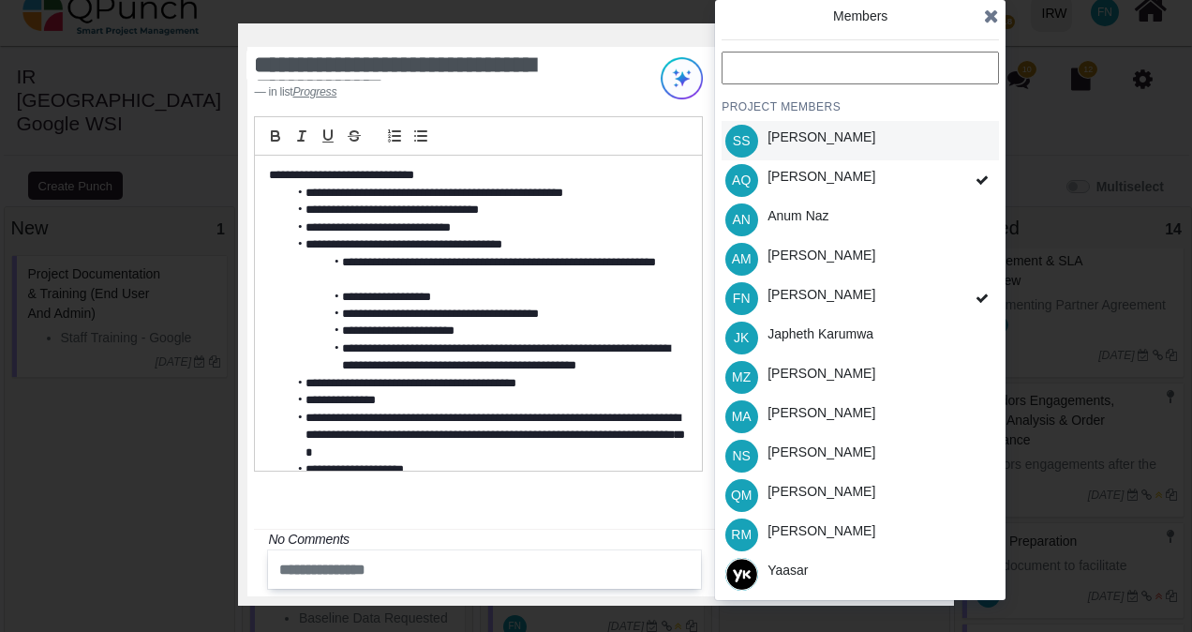
click at [867, 131] on div "SS Samuel Serugo" at bounding box center [859, 140] width 277 height 39
click at [853, 477] on div "QM Qasim Munir" at bounding box center [859, 494] width 277 height 39
click at [902, 335] on div "JK Japheth Karumwa" at bounding box center [859, 337] width 277 height 39
click at [989, 21] on icon at bounding box center [991, 16] width 15 height 19
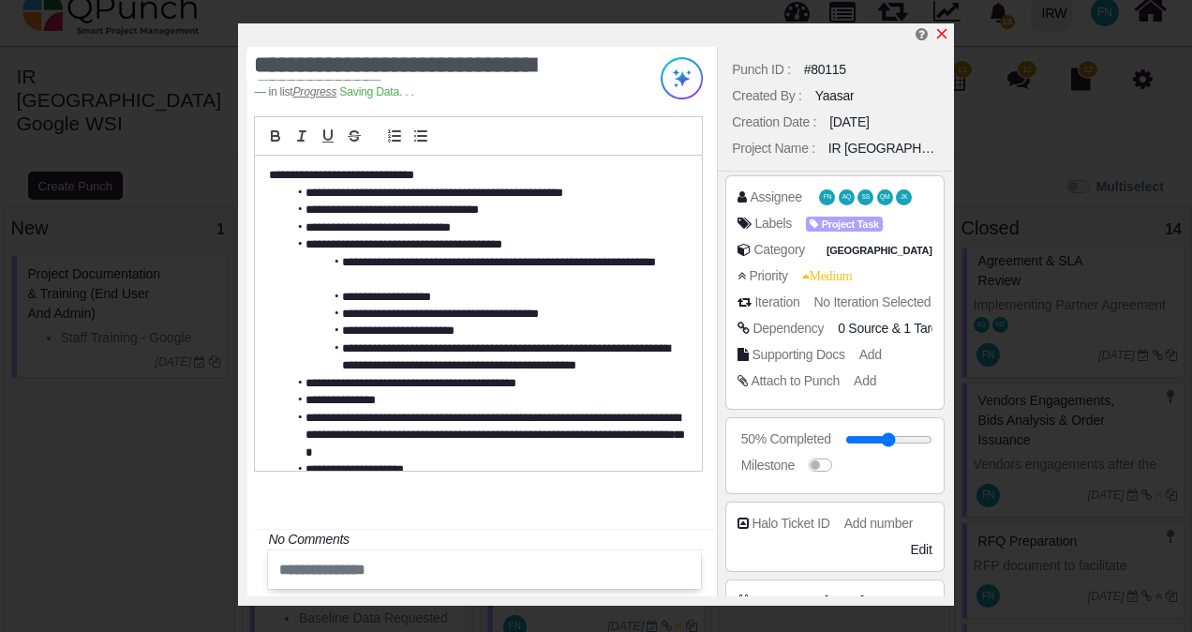
click at [938, 31] on icon "x" at bounding box center [941, 33] width 15 height 15
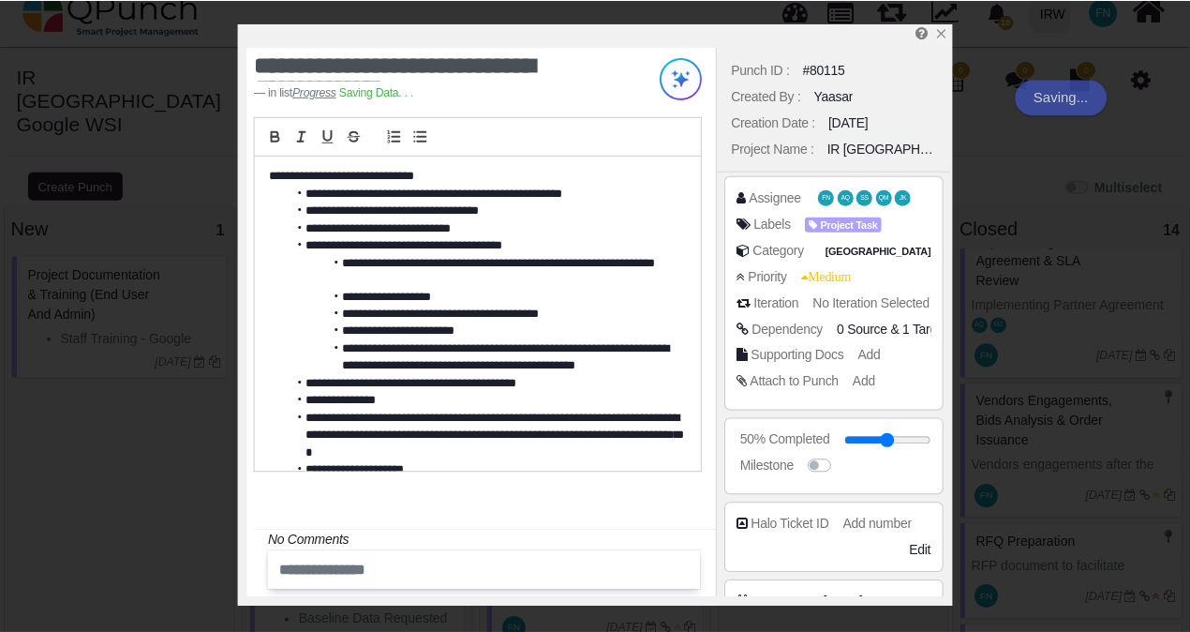
scroll to position [199, 0]
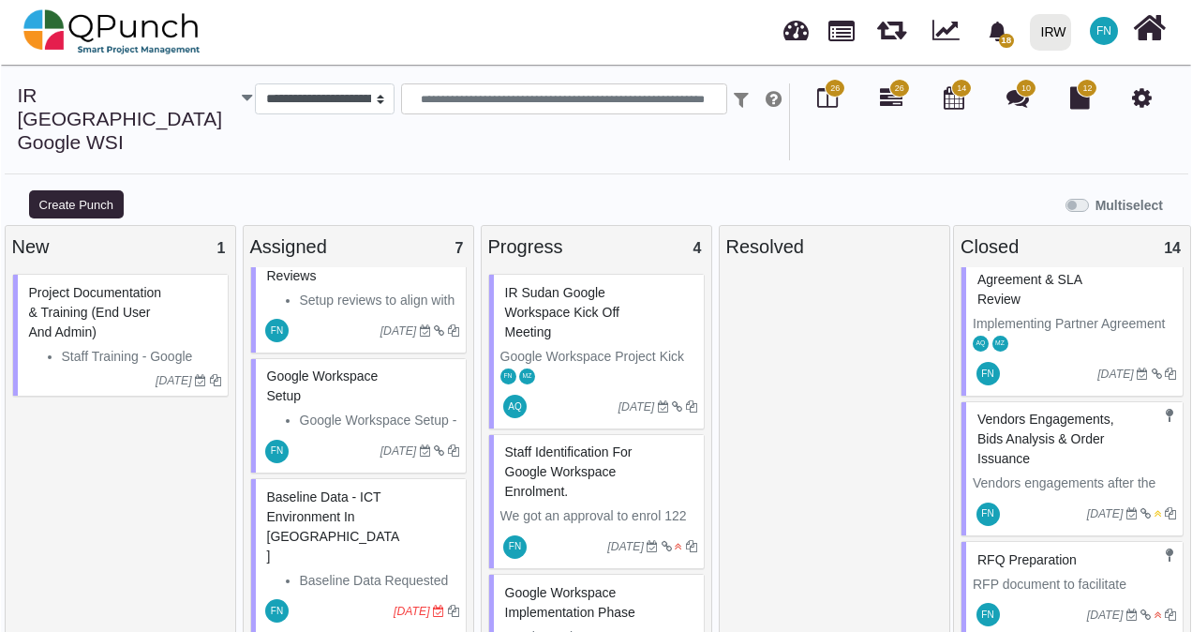
scroll to position [94, 0]
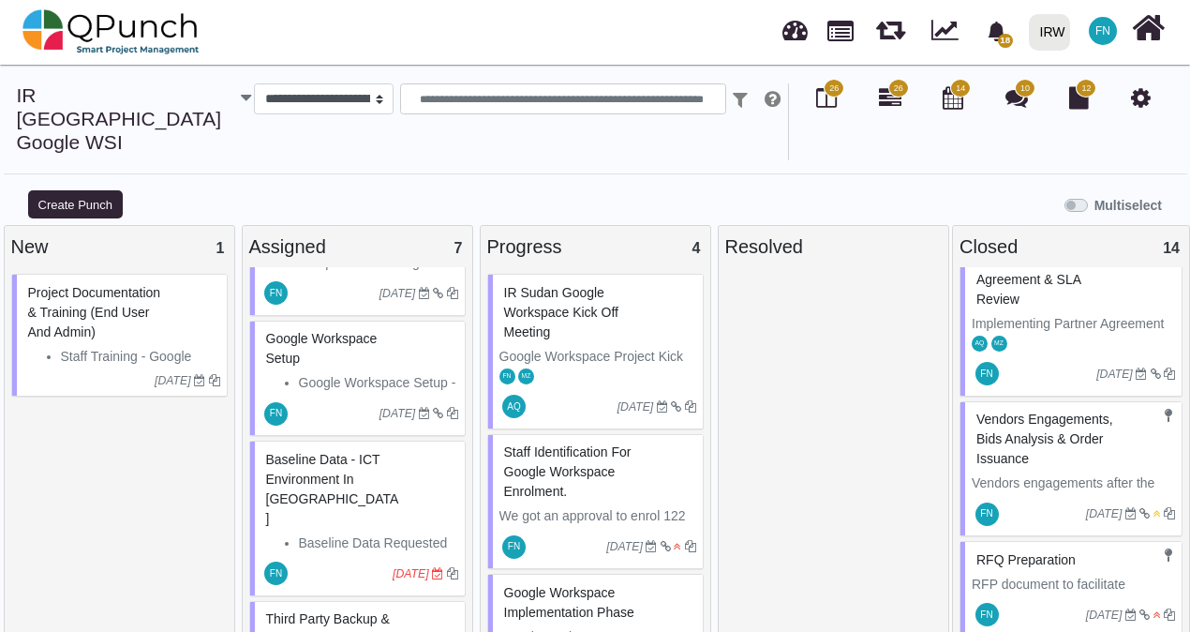
click at [359, 452] on span "Baseline Data - ICT Environment in [GEOGRAPHIC_DATA]" at bounding box center [332, 489] width 133 height 74
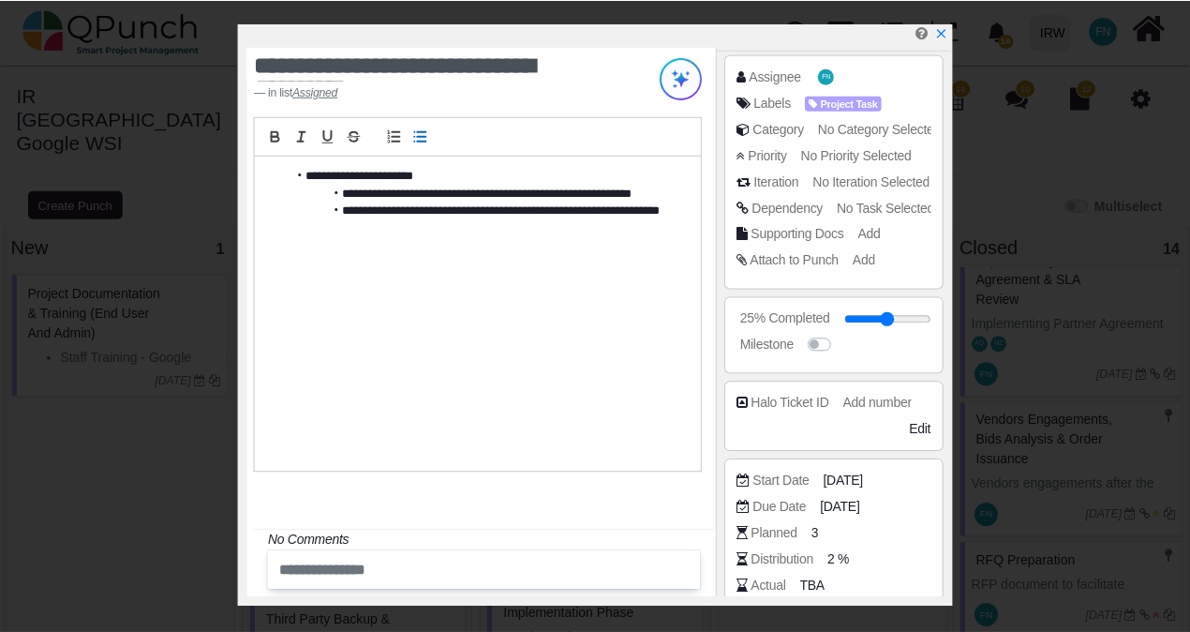
scroll to position [187, 0]
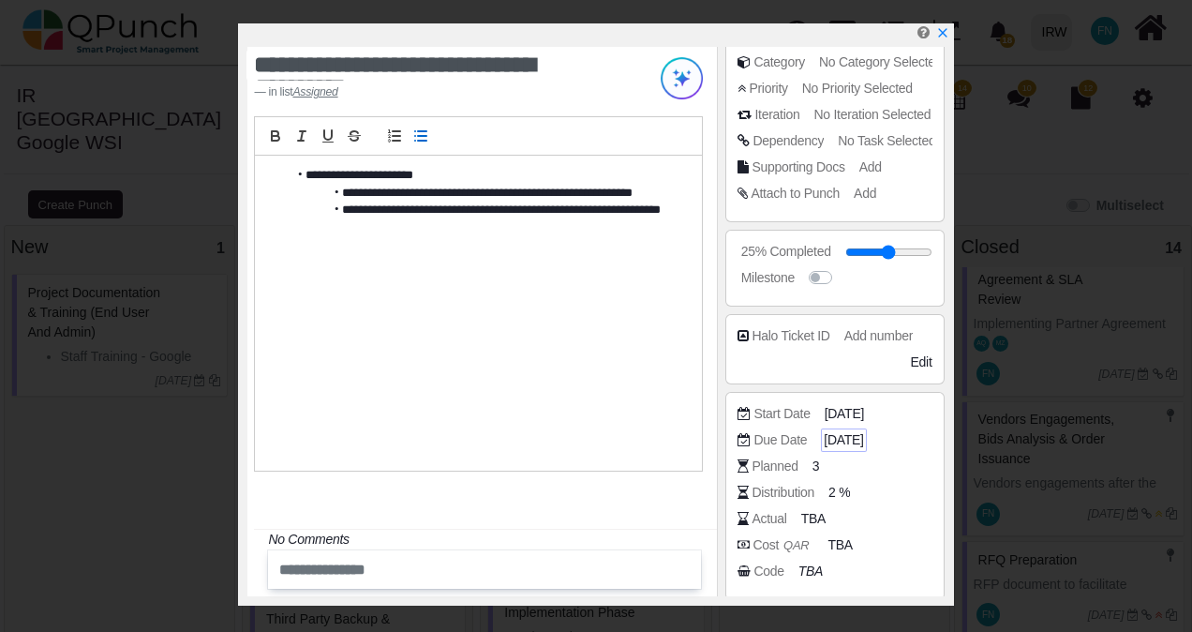
click at [863, 437] on span "[DATE]" at bounding box center [843, 440] width 39 height 20
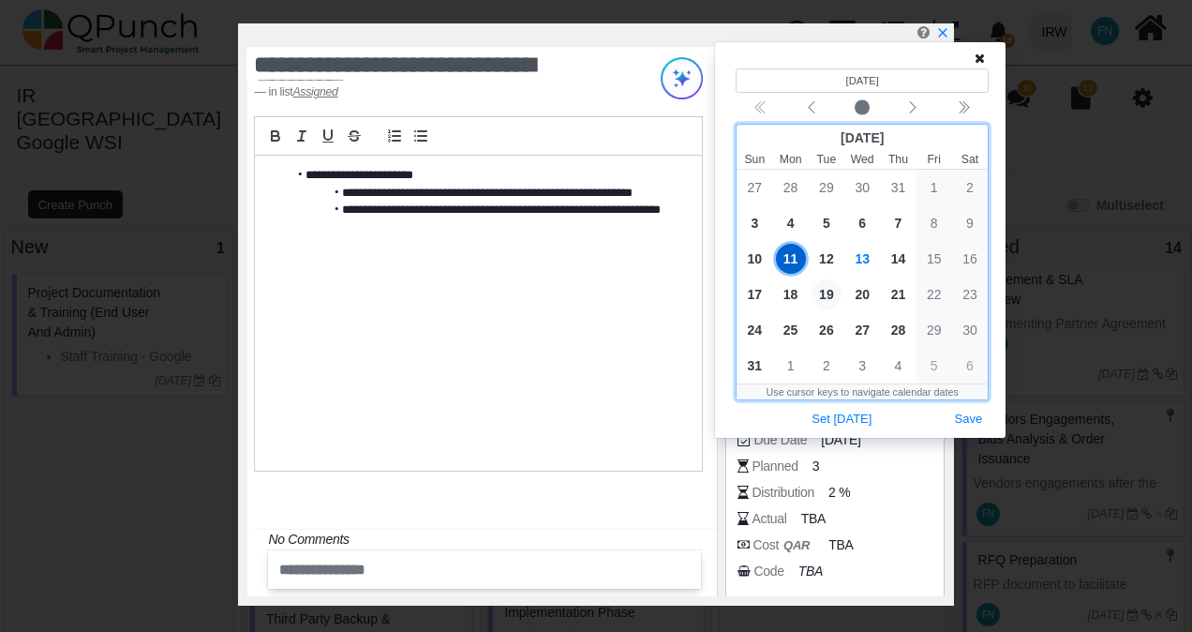
click at [825, 289] on span "19" at bounding box center [826, 294] width 30 height 30
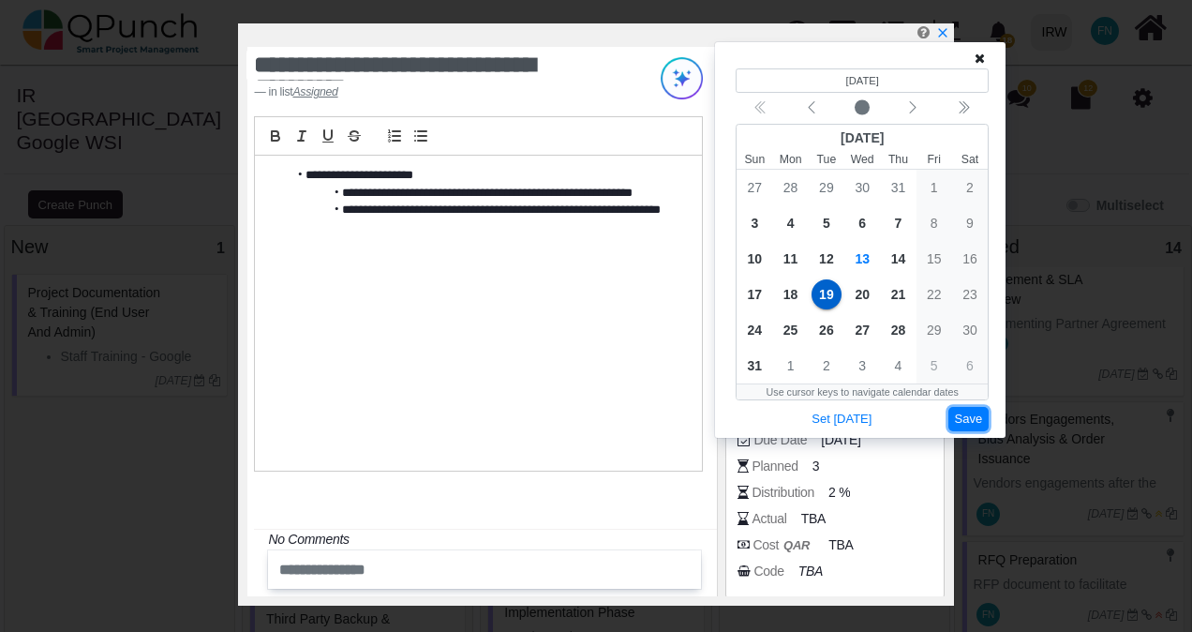
click at [974, 417] on button "Save" at bounding box center [968, 419] width 41 height 25
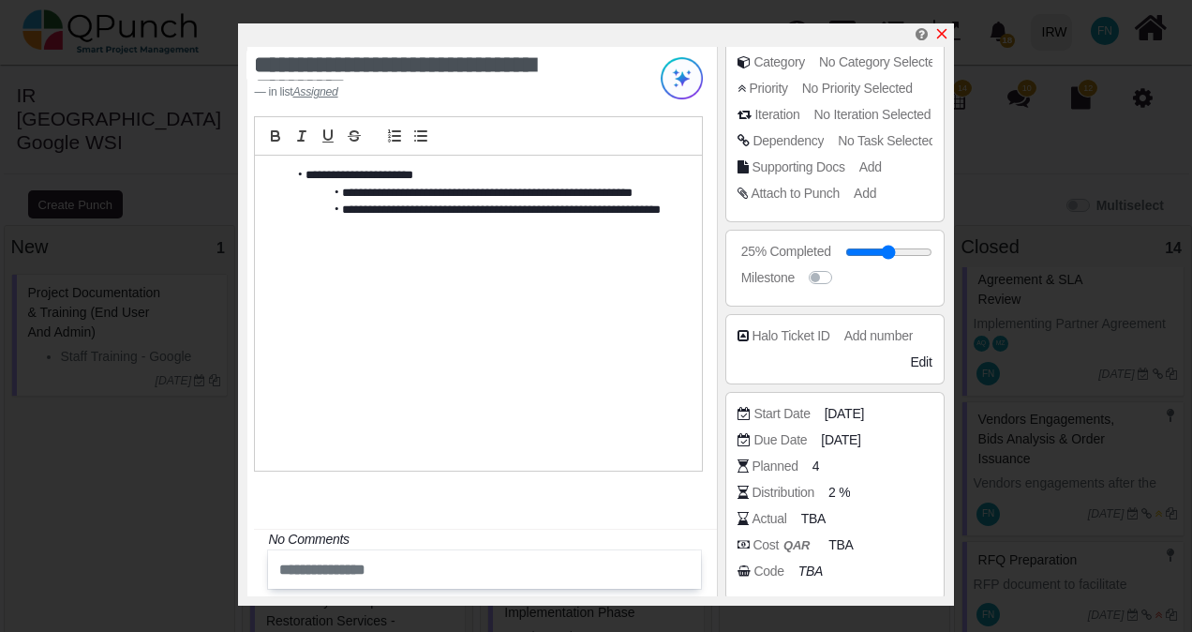
click at [945, 35] on icon "x" at bounding box center [941, 33] width 15 height 15
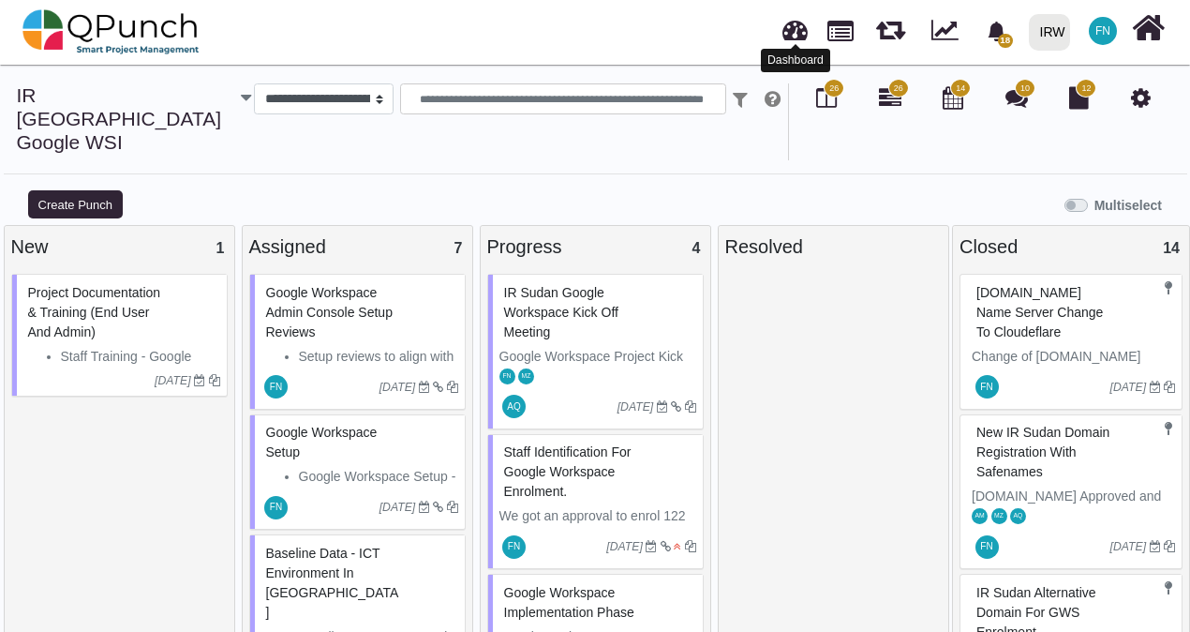
click at [802, 34] on link at bounding box center [794, 27] width 25 height 31
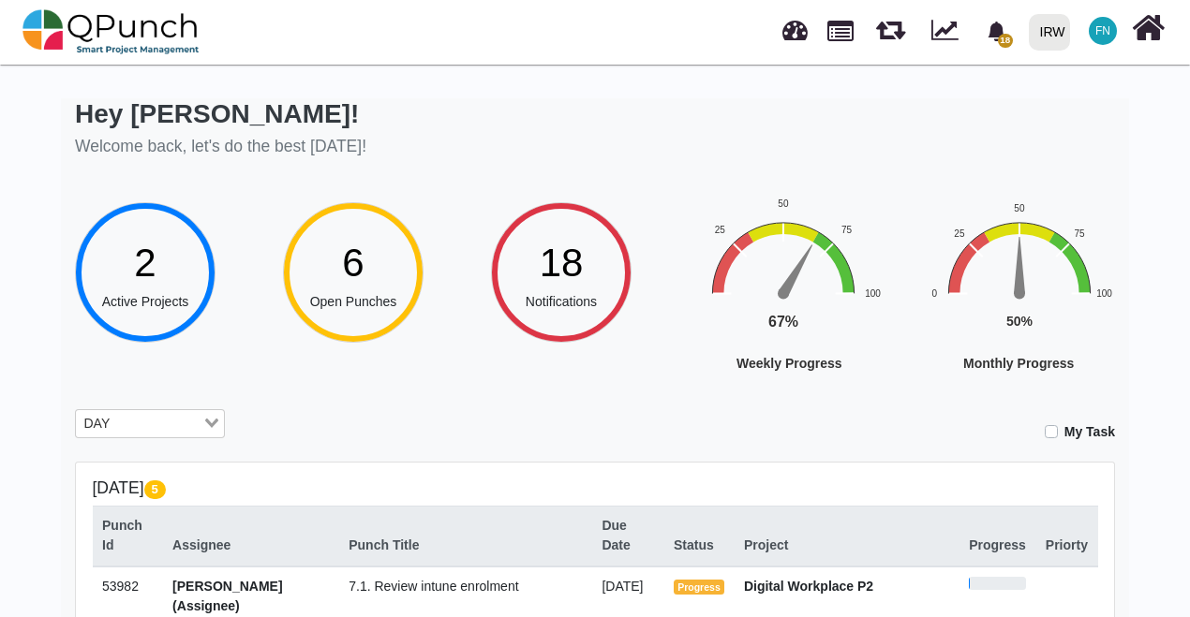
click at [152, 275] on span "2" at bounding box center [145, 263] width 22 height 44
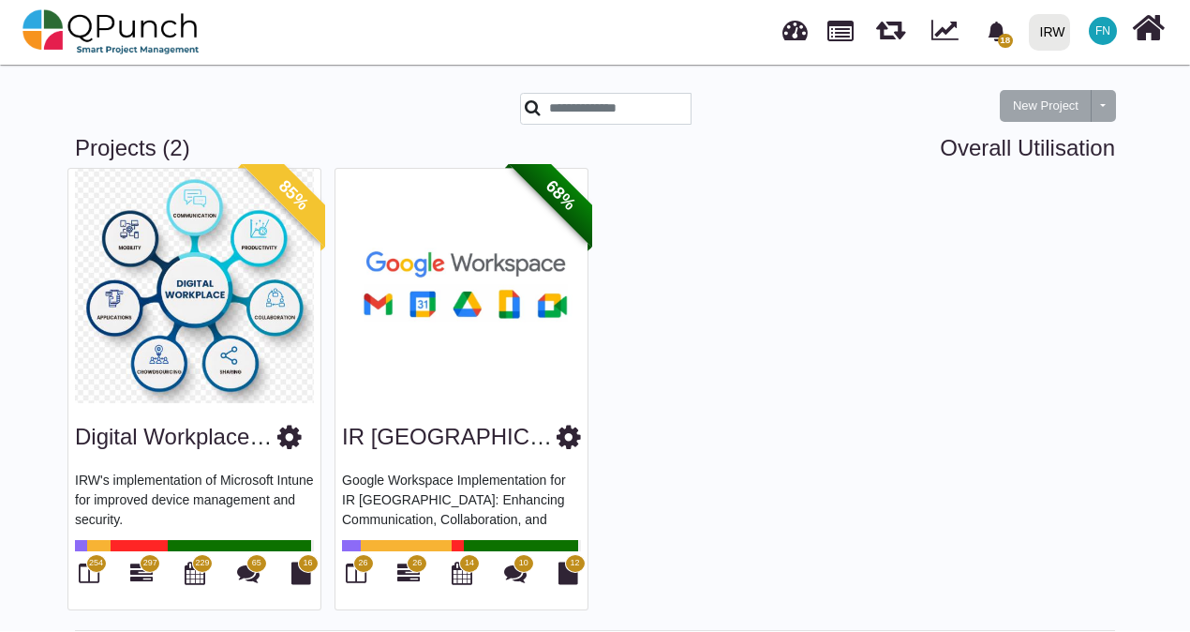
scroll to position [36, 0]
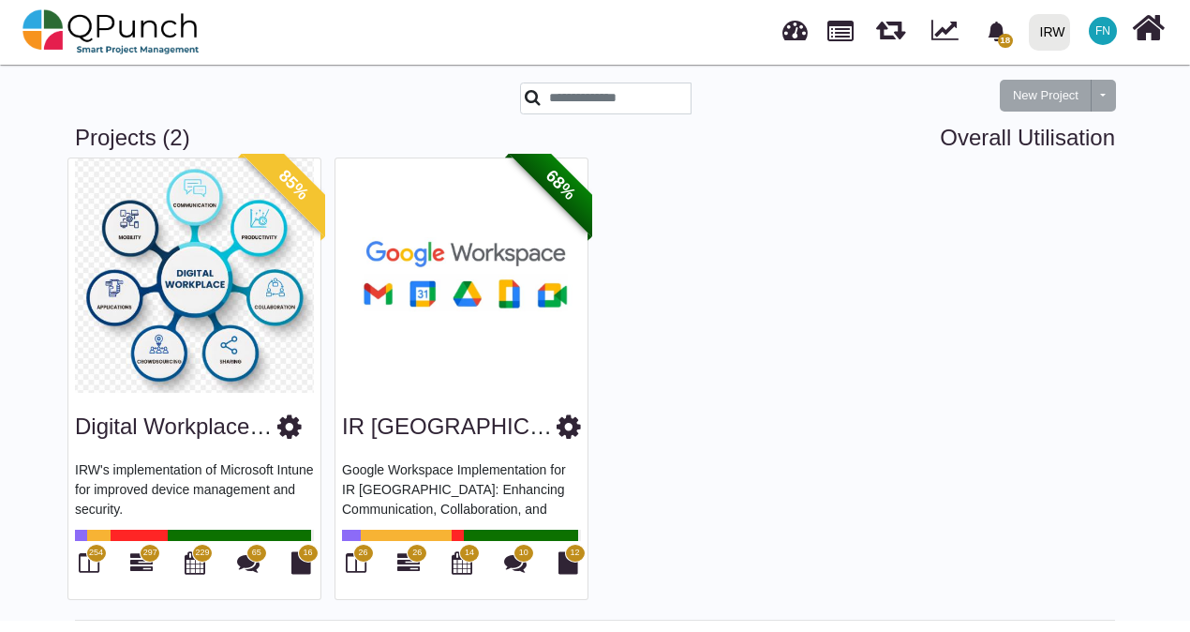
click at [438, 271] on img at bounding box center [461, 275] width 252 height 234
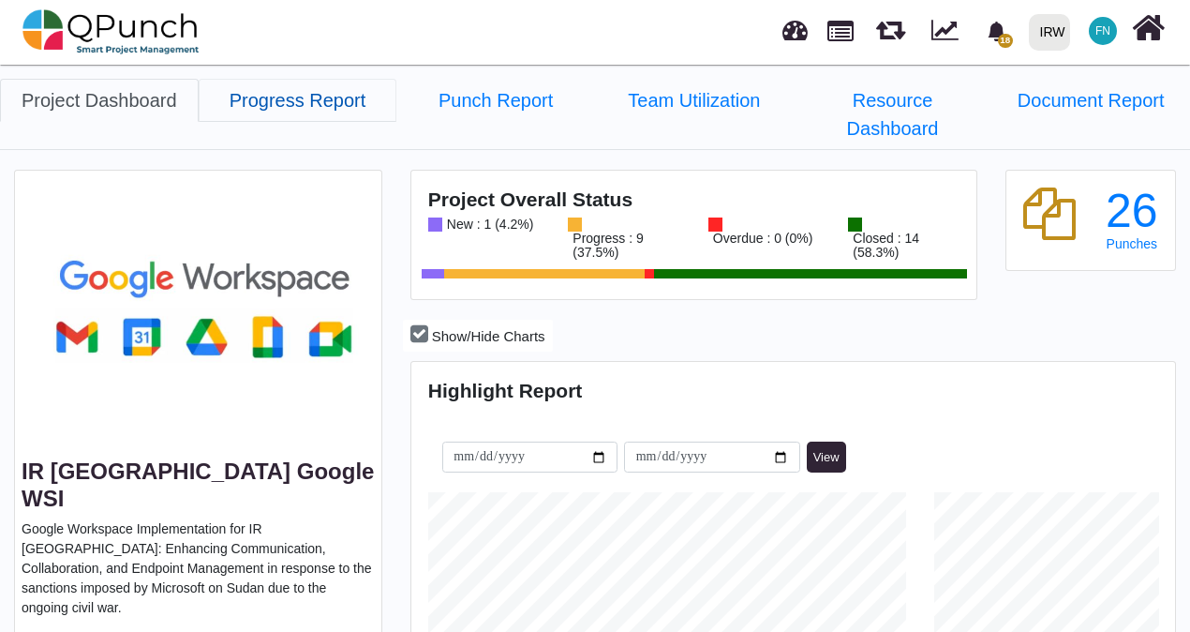
click at [312, 101] on link "Progress Report" at bounding box center [298, 100] width 199 height 43
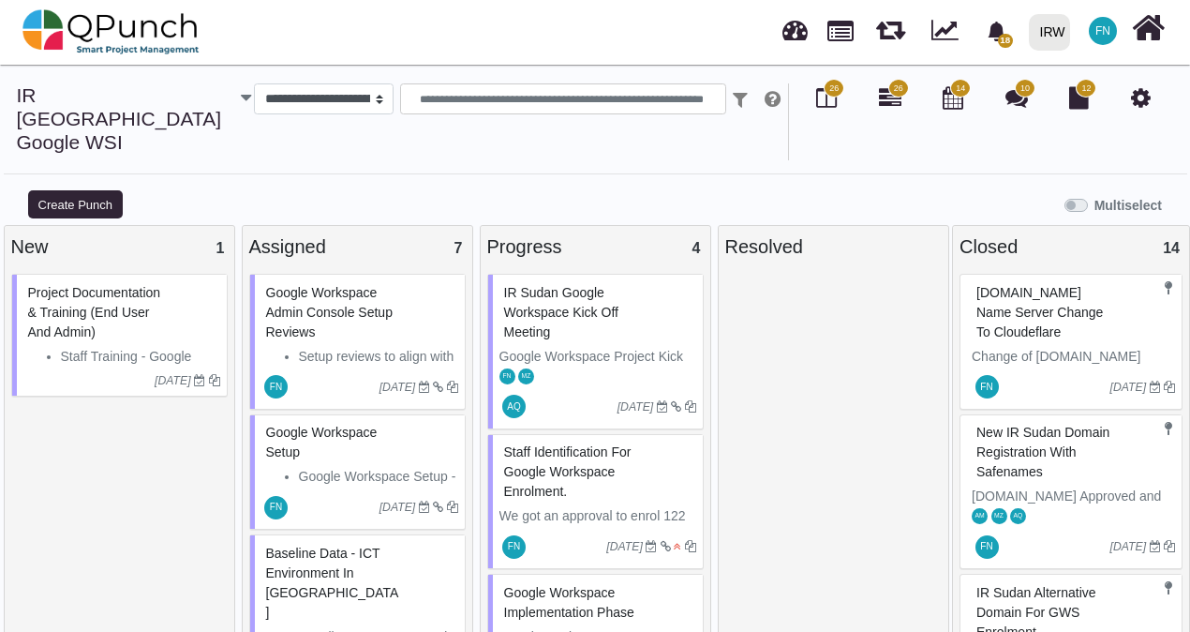
click at [1011, 285] on span "[DOMAIN_NAME] Name Server Change to Cloudeflare" at bounding box center [1039, 312] width 126 height 54
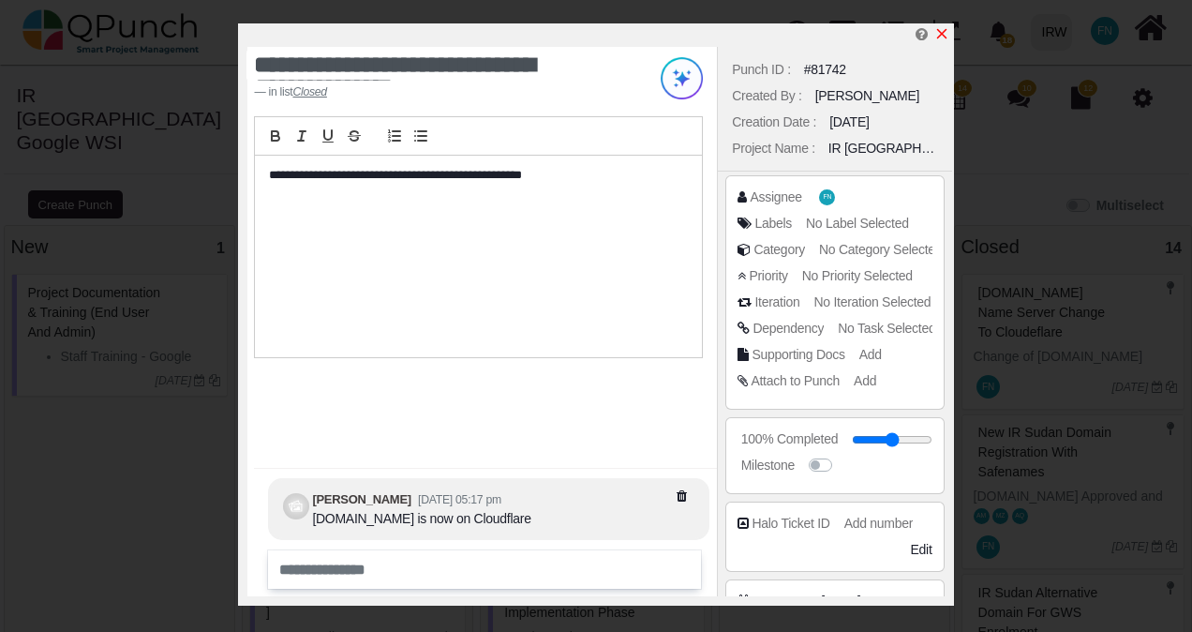
click at [944, 35] on icon "x" at bounding box center [941, 33] width 15 height 15
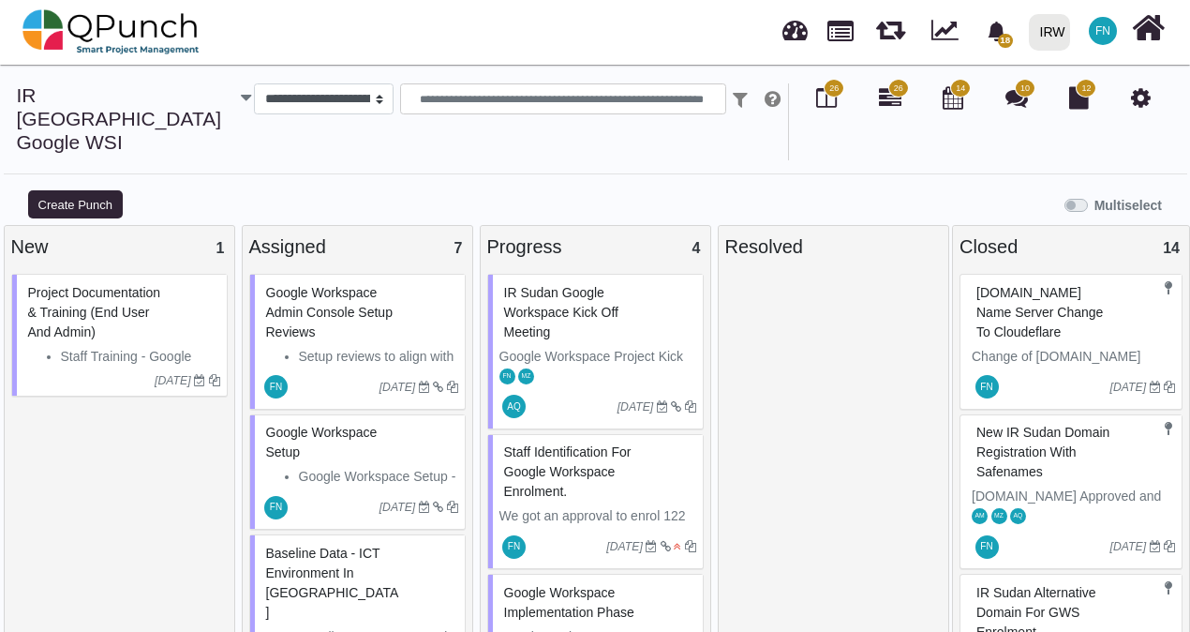
click at [1029, 424] on span "New IR Sudan Domain Registration with Safenames" at bounding box center [1042, 451] width 133 height 54
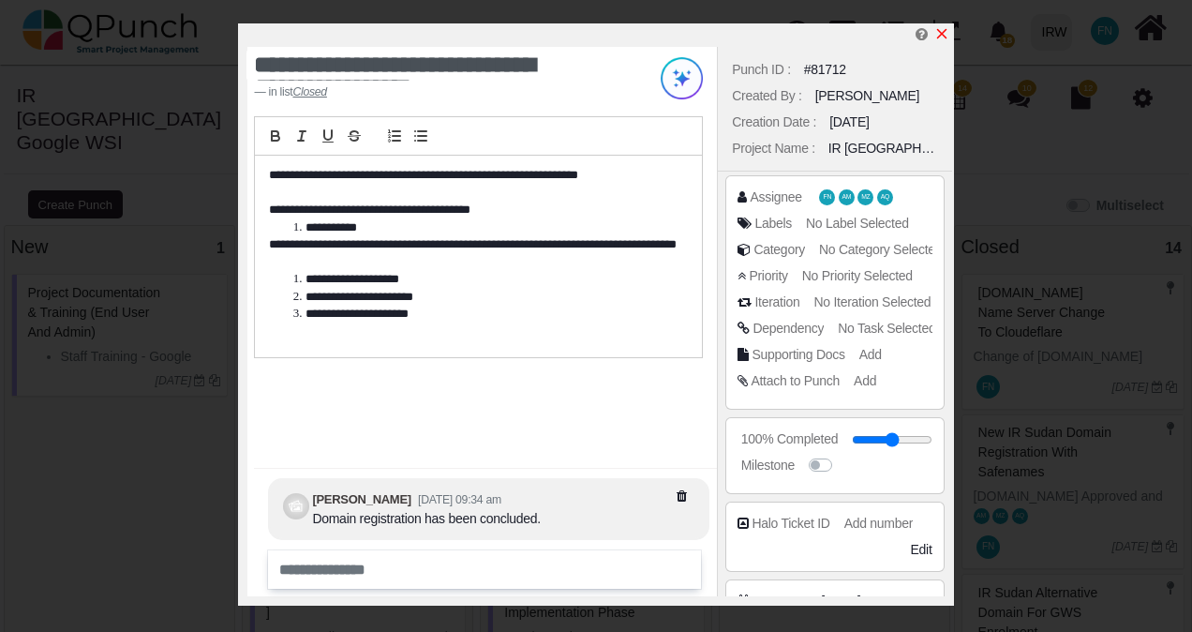
click at [939, 30] on icon "x" at bounding box center [941, 33] width 15 height 15
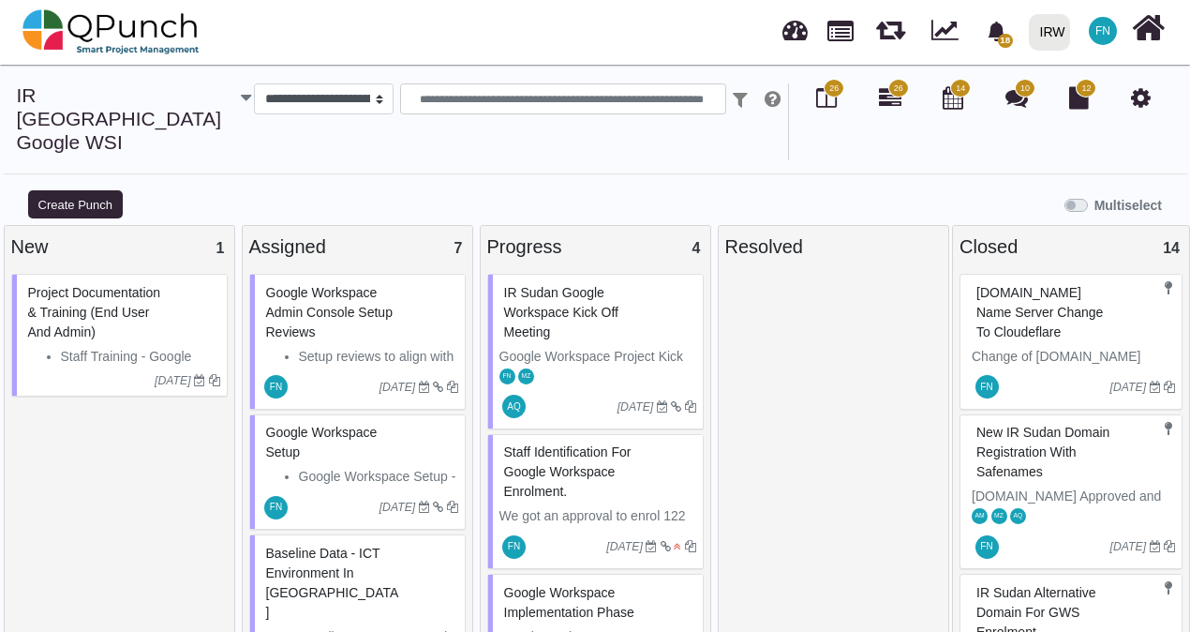
click at [547, 285] on span "IR Sudan Google Workspace Kick off Meeting" at bounding box center [561, 312] width 114 height 54
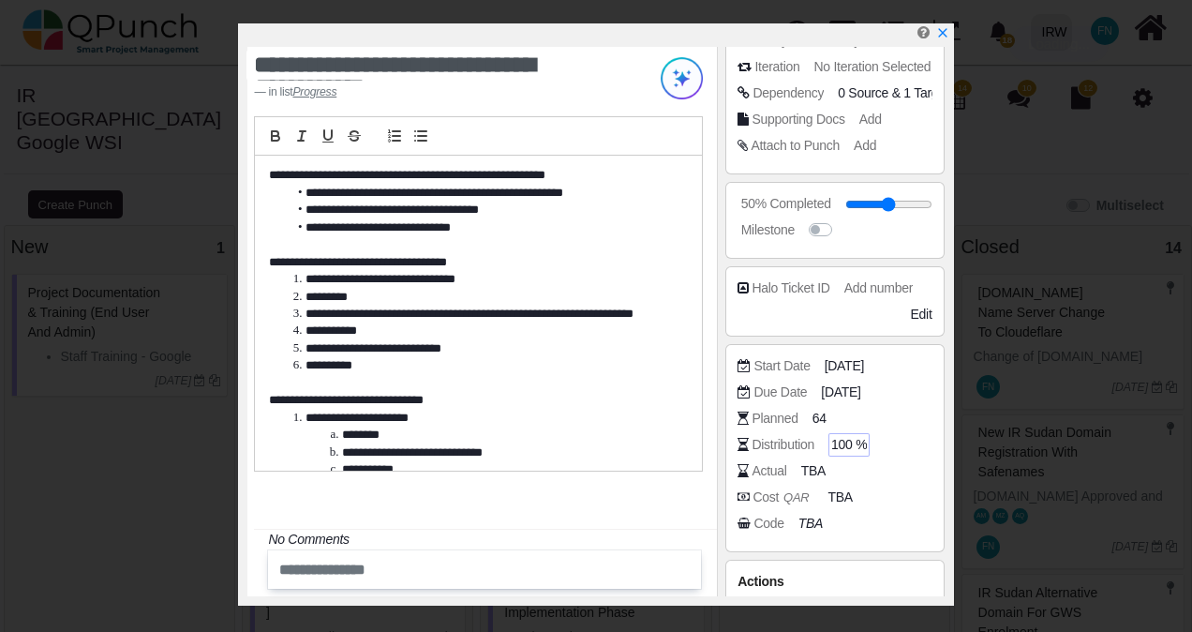
scroll to position [290, 0]
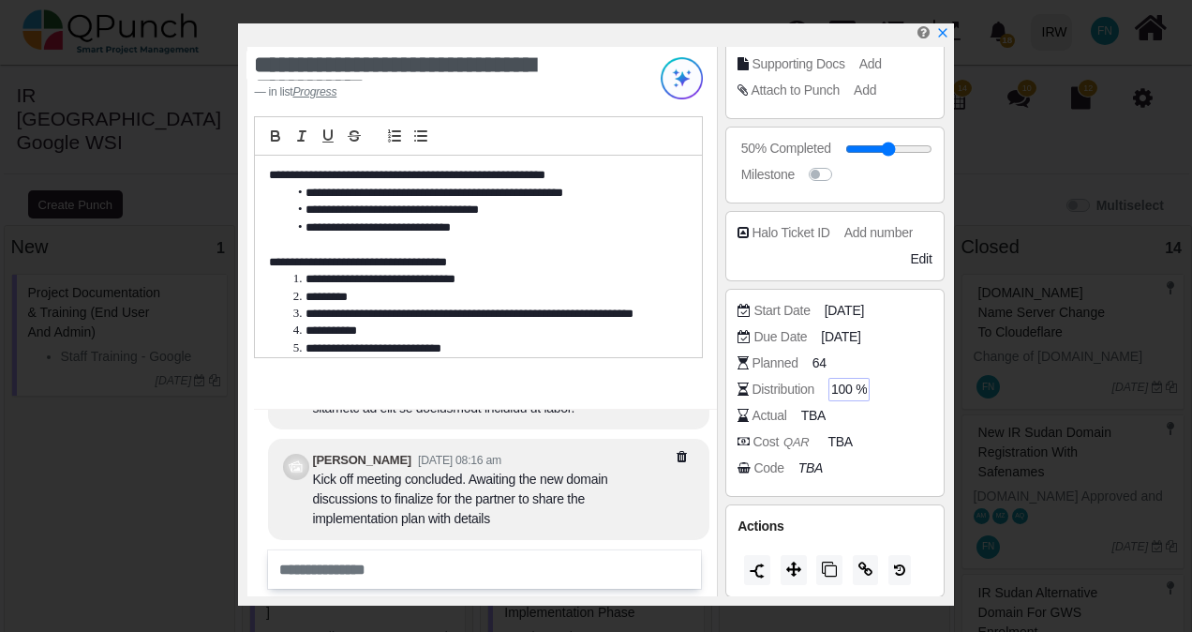
click at [851, 385] on span "100 %" at bounding box center [849, 389] width 36 height 20
type input "*"
type input "**"
click at [903, 438] on div "Cost QAR TBA" at bounding box center [838, 441] width 203 height 19
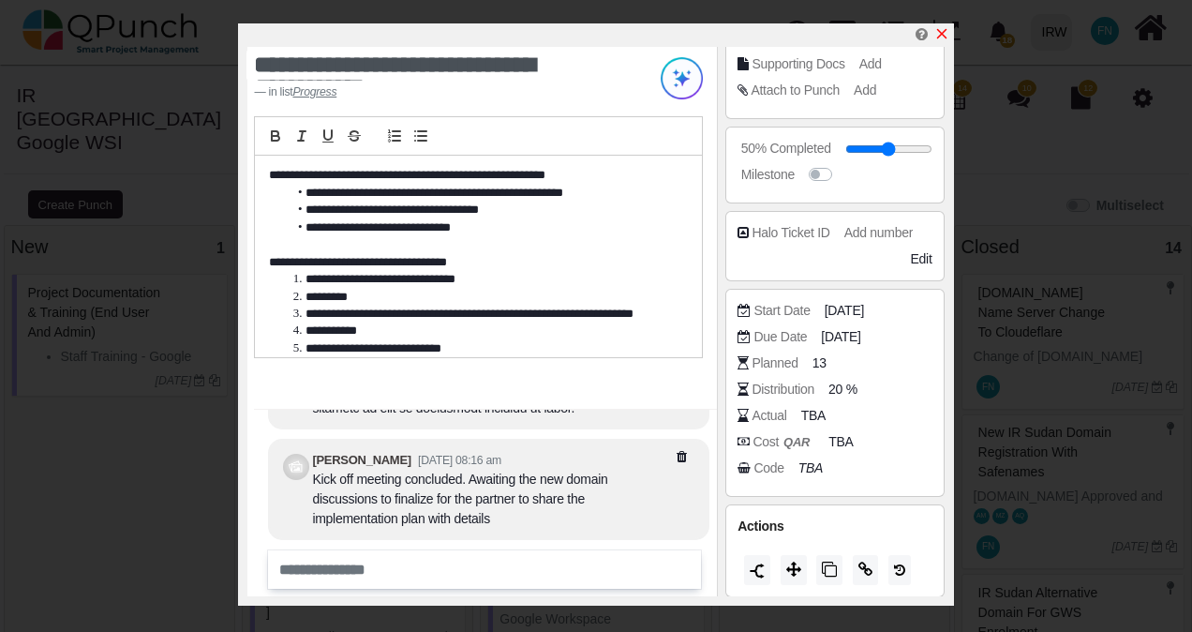
click at [941, 34] on icon "x" at bounding box center [941, 33] width 15 height 15
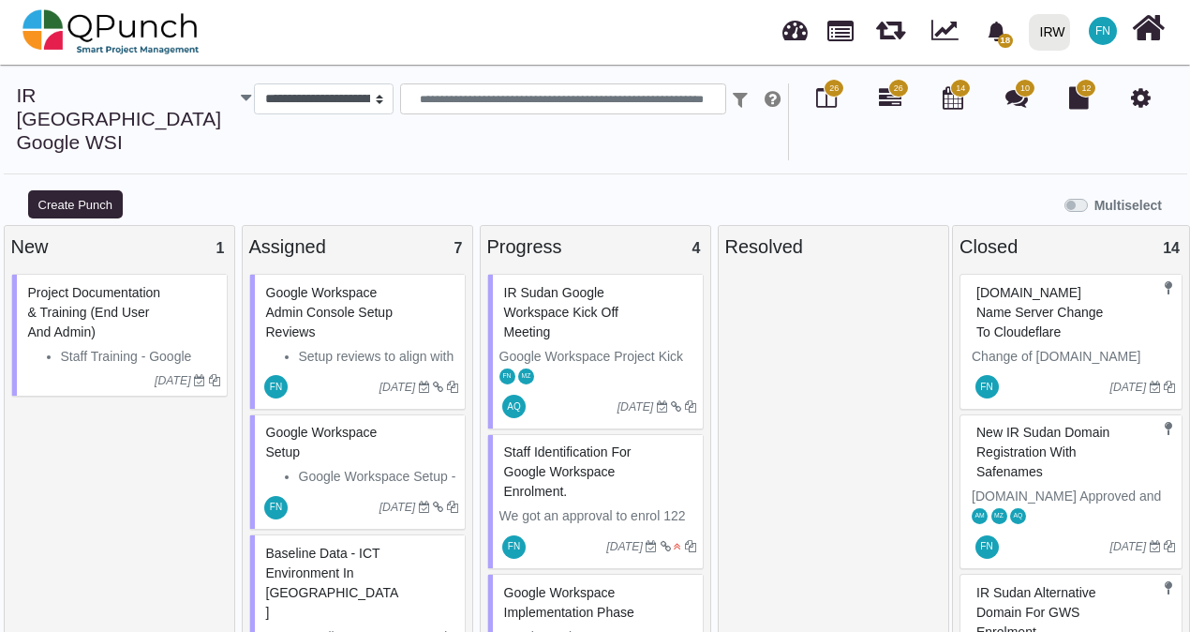
click at [547, 285] on span "IR Sudan Google Workspace Kick off Meeting" at bounding box center [561, 312] width 114 height 54
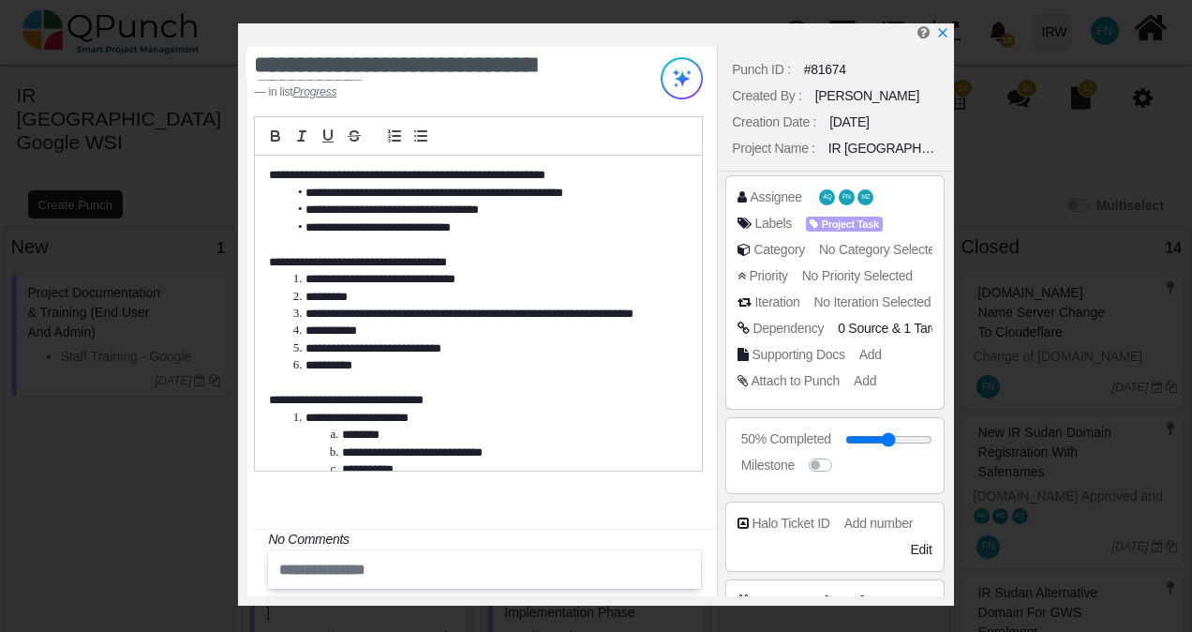
scroll to position [281, 0]
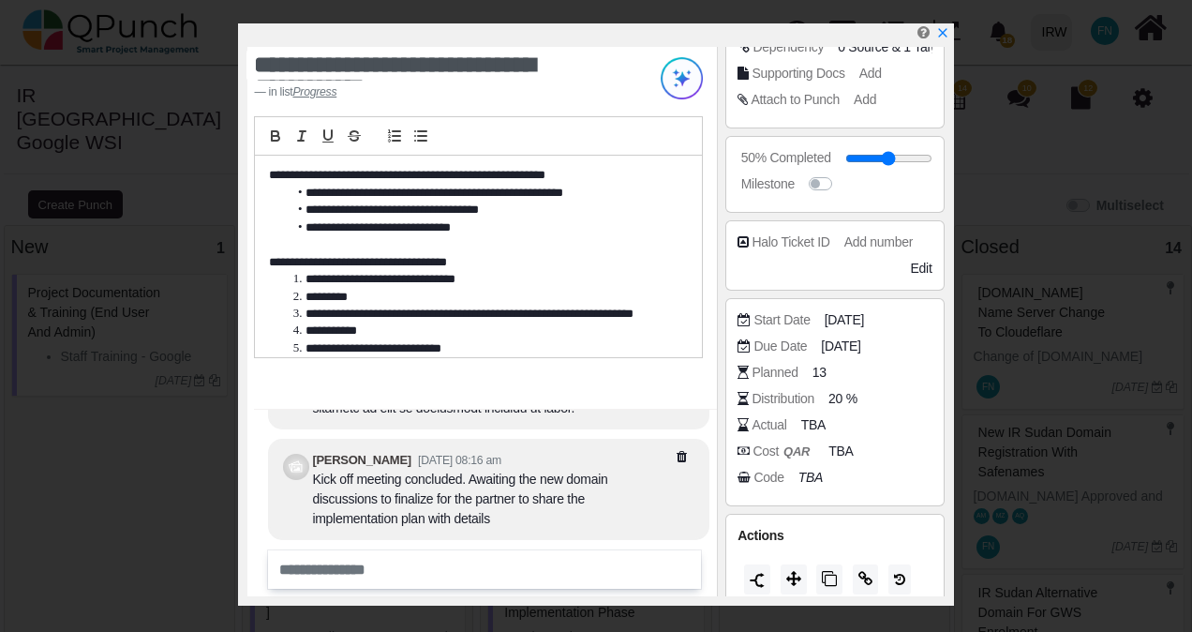
drag, startPoint x: 853, startPoint y: 396, endPoint x: 818, endPoint y: 397, distance: 34.7
click at [818, 397] on div "Distribution 20 %" at bounding box center [838, 398] width 203 height 19
click at [811, 395] on div "Distribution" at bounding box center [782, 399] width 63 height 20
click at [856, 396] on input "**" at bounding box center [880, 399] width 94 height 19
type input "*"
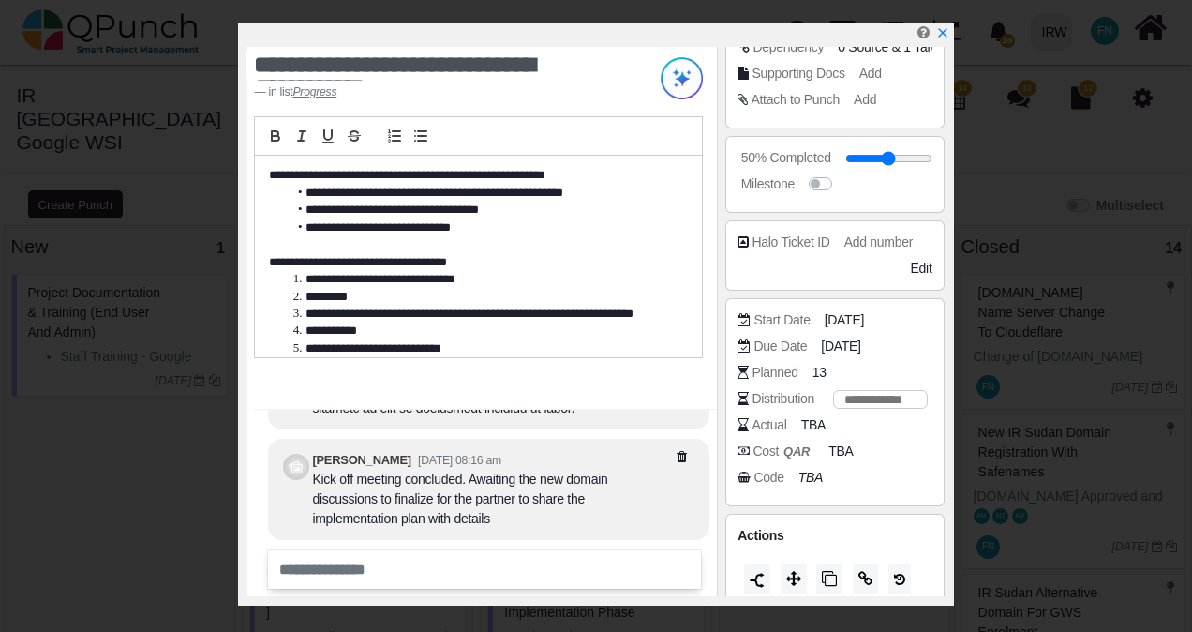
type input "*"
click at [901, 462] on div "Cost QAR TBA" at bounding box center [834, 454] width 194 height 26
click at [941, 33] on icon "x" at bounding box center [941, 33] width 15 height 15
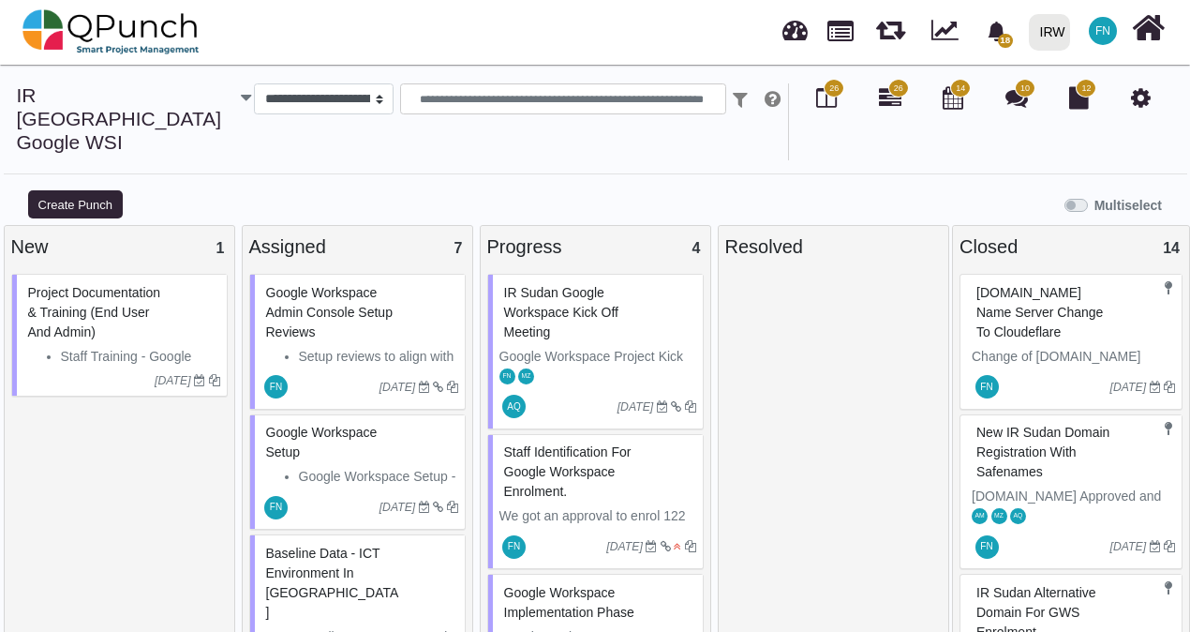
click at [544, 438] on div "Staff identification for Google Workspace Enrolment." at bounding box center [597, 472] width 197 height 68
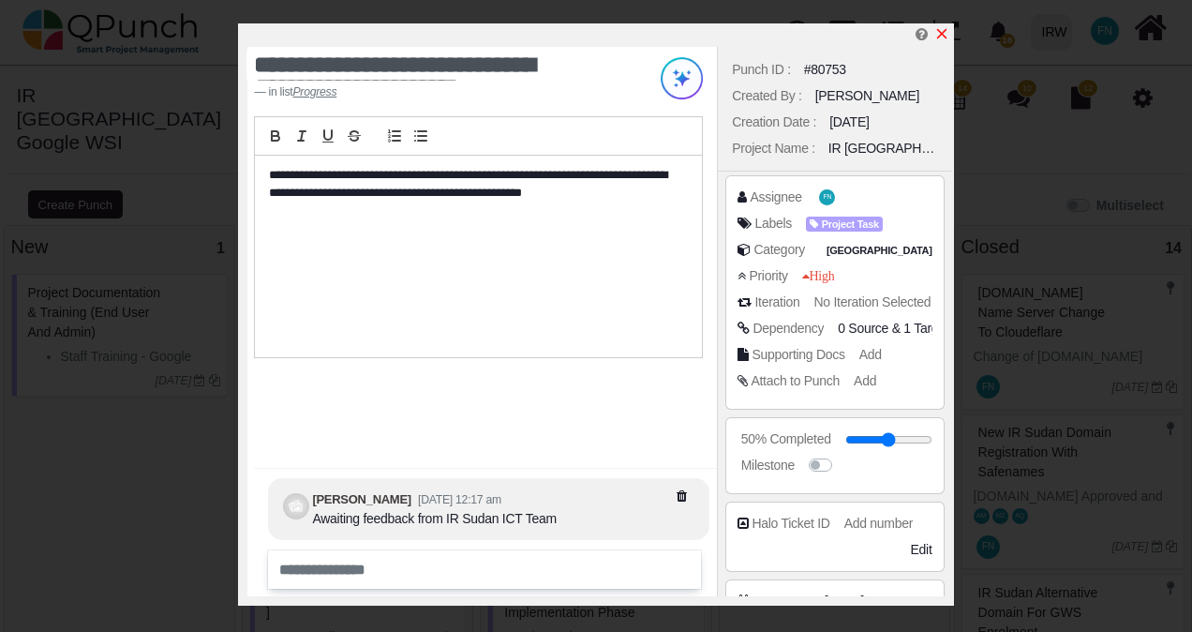
click at [941, 30] on icon "x" at bounding box center [941, 33] width 15 height 15
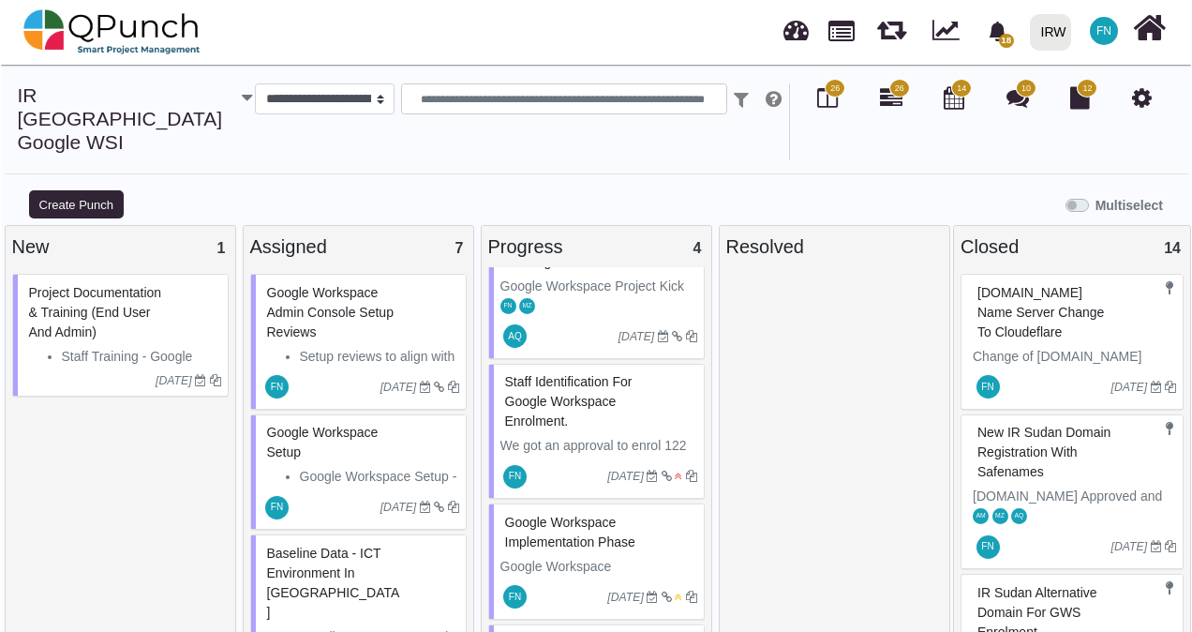
scroll to position [187, 0]
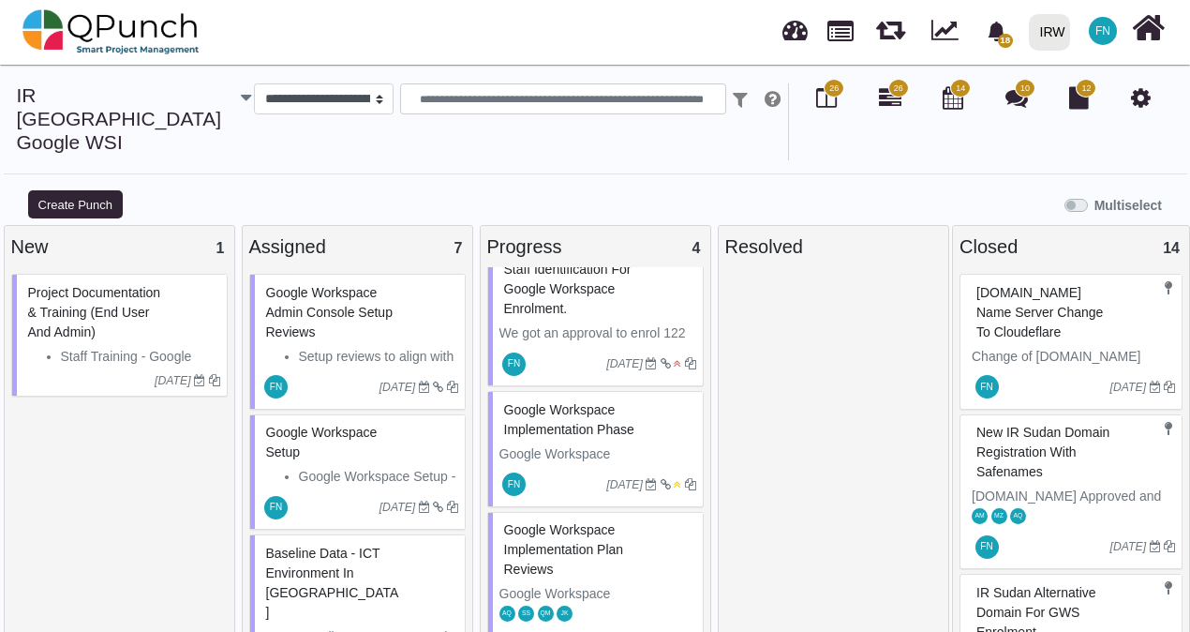
click at [560, 402] on span "Google Workspace Implementation Phase" at bounding box center [569, 419] width 130 height 35
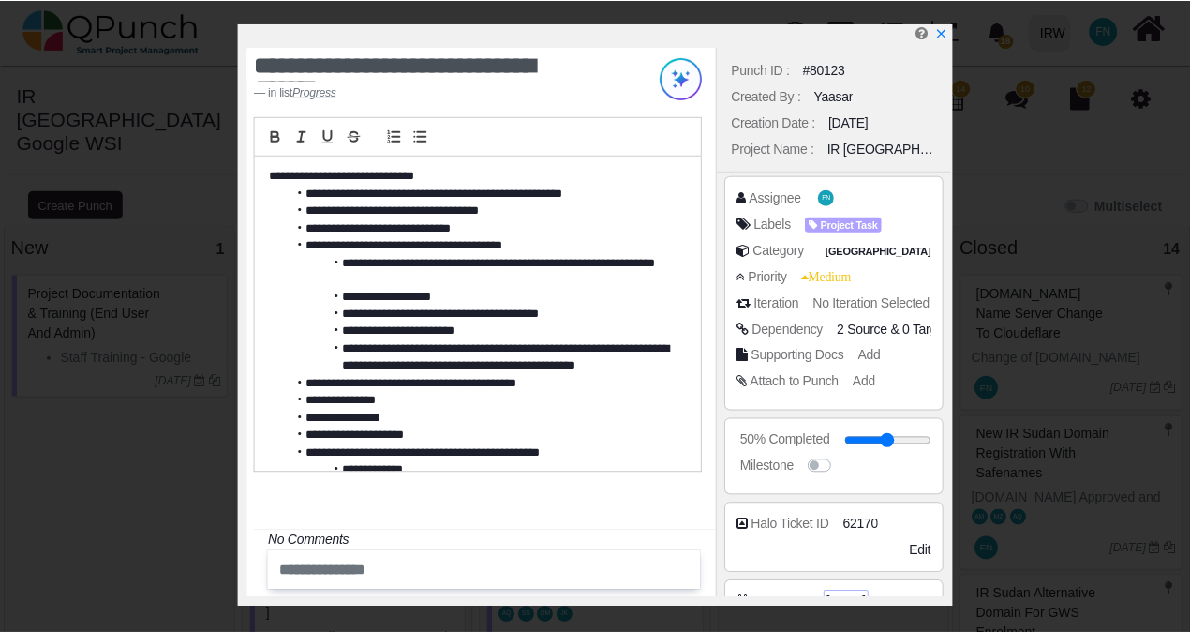
scroll to position [187, 0]
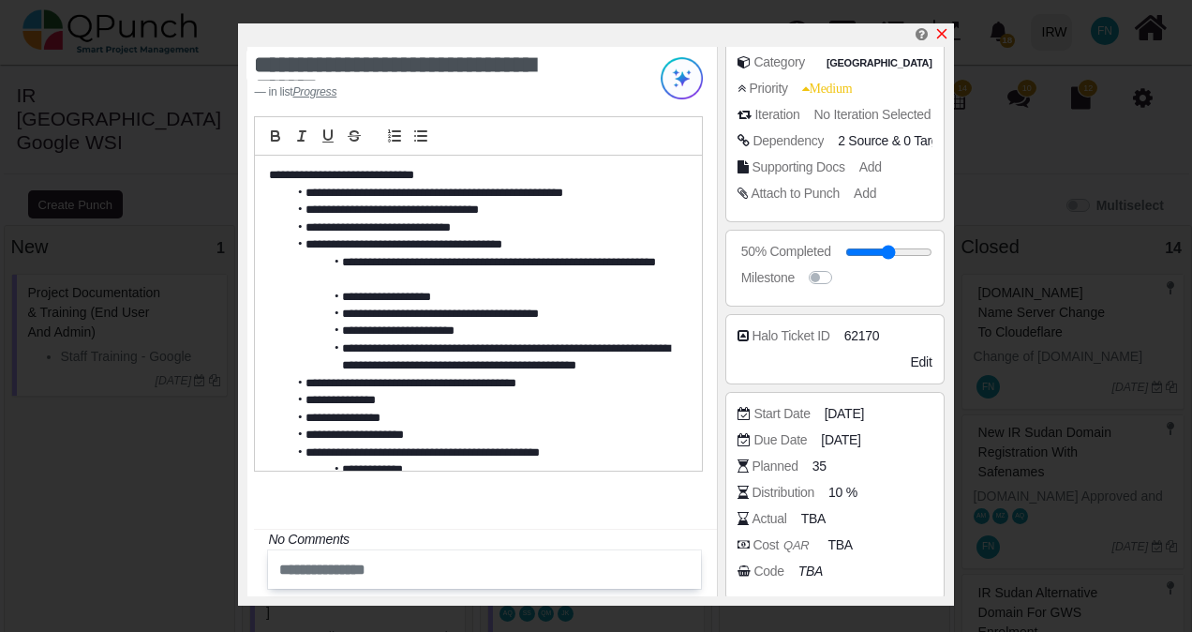
click at [939, 34] on icon "x" at bounding box center [941, 34] width 10 height 10
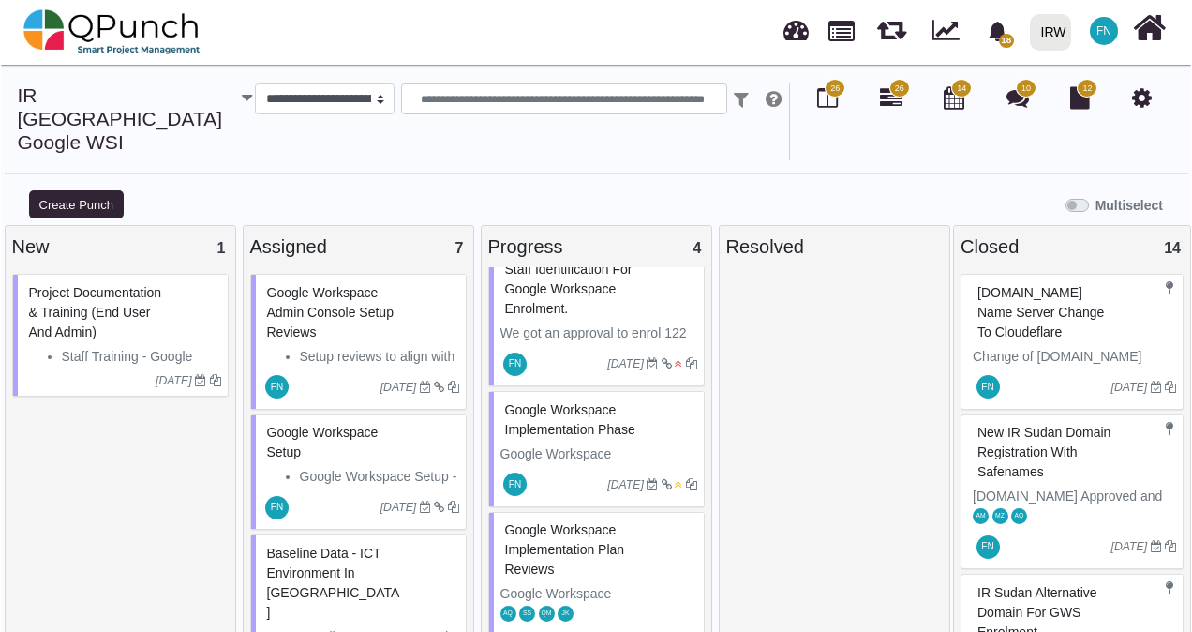
scroll to position [219, 0]
click at [549, 522] on span "Google Workspace Implementation Plan Reviews" at bounding box center [564, 549] width 120 height 54
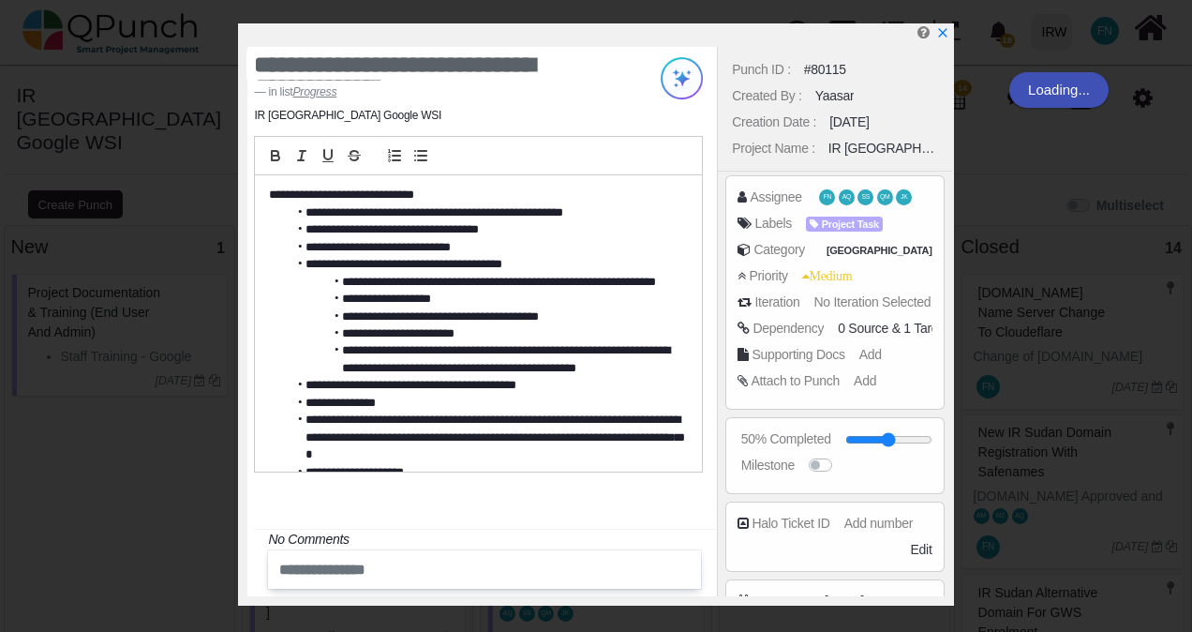
scroll to position [200, 0]
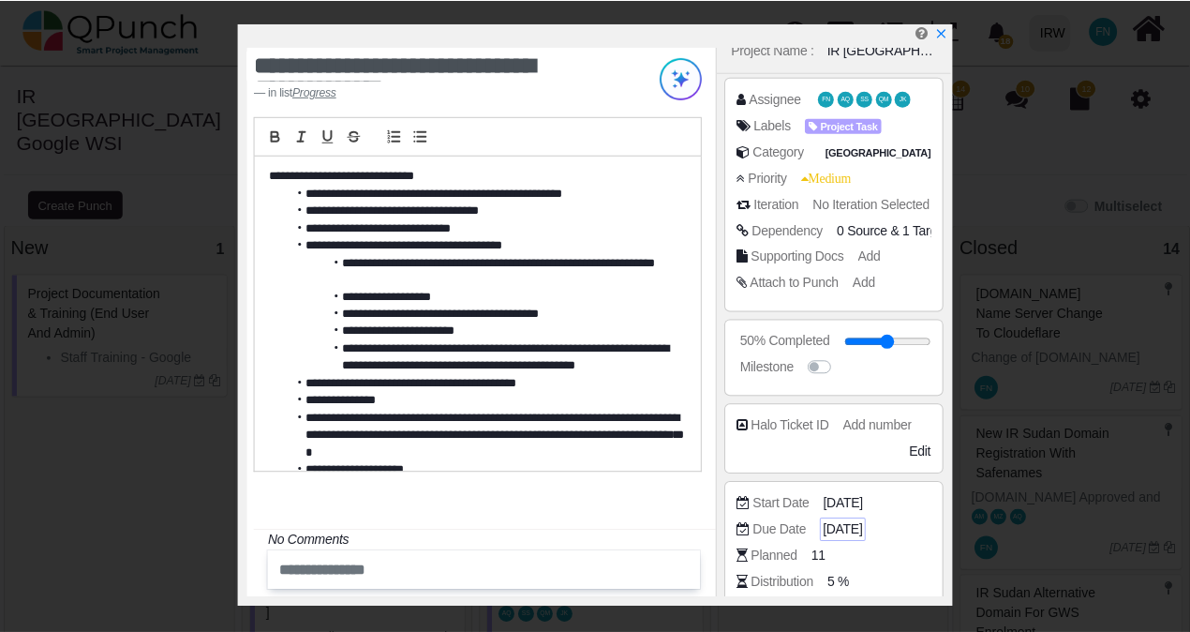
scroll to position [187, 0]
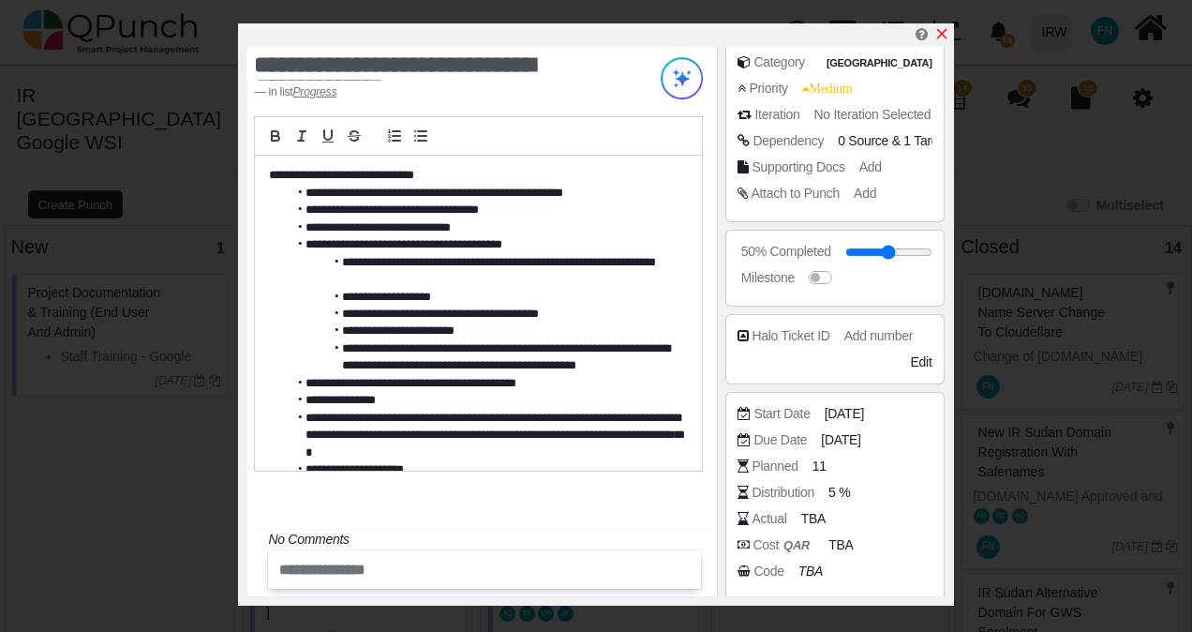
click at [944, 35] on icon "x" at bounding box center [941, 33] width 15 height 15
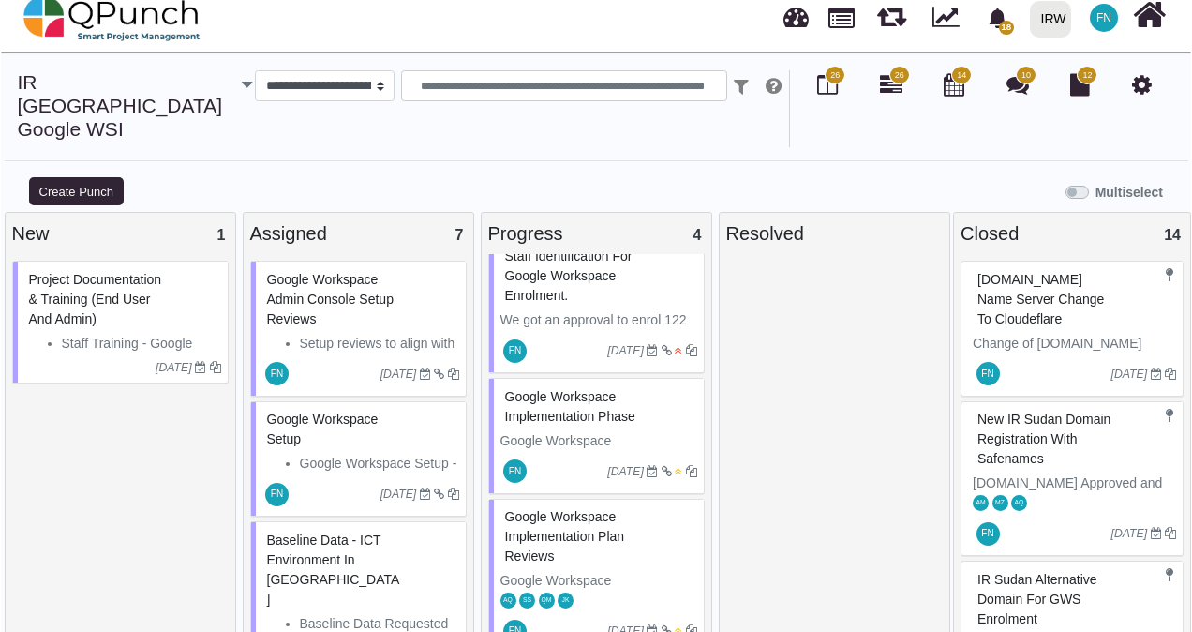
scroll to position [17, 0]
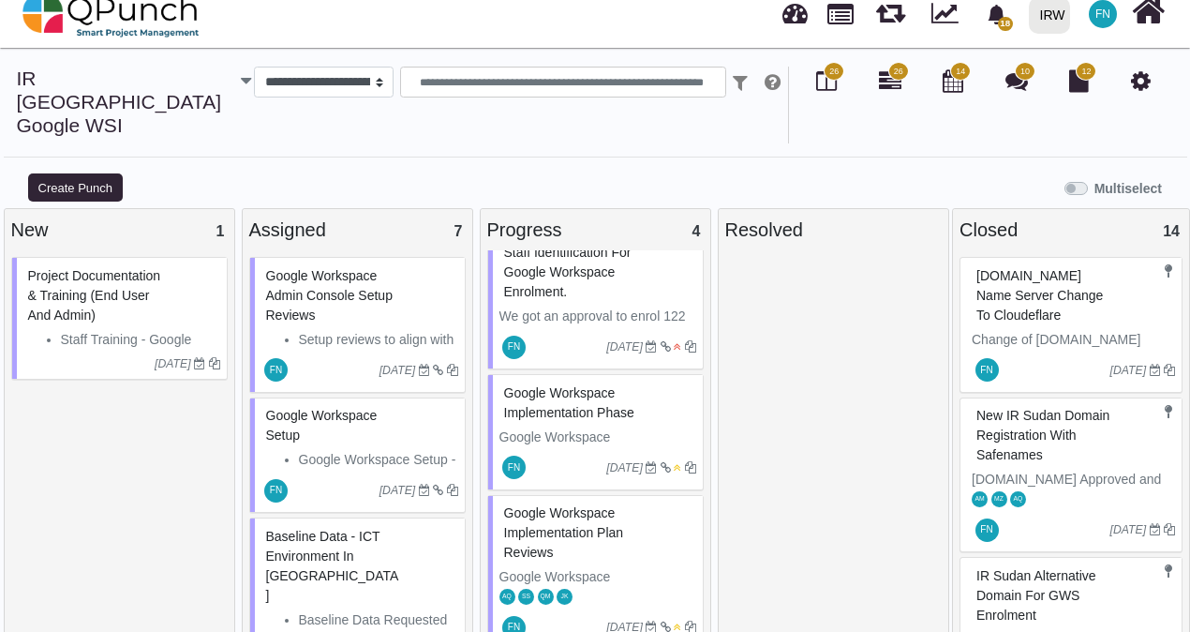
click at [335, 268] on span "Google Workspace Admin Console Setup Reviews" at bounding box center [329, 295] width 126 height 54
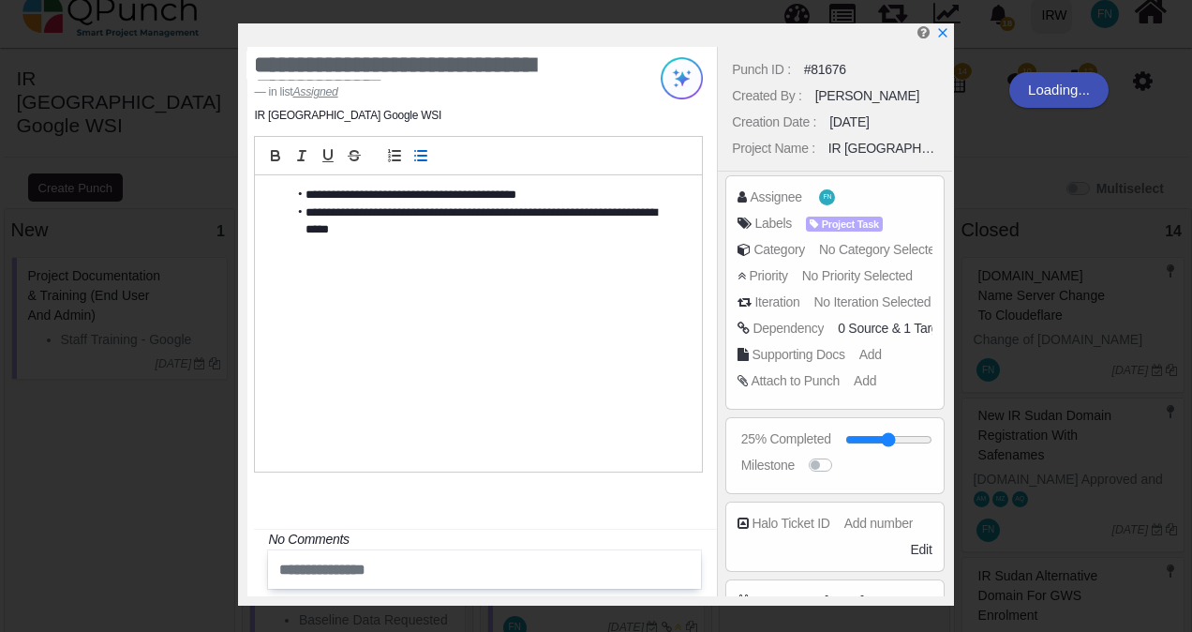
scroll to position [200, 0]
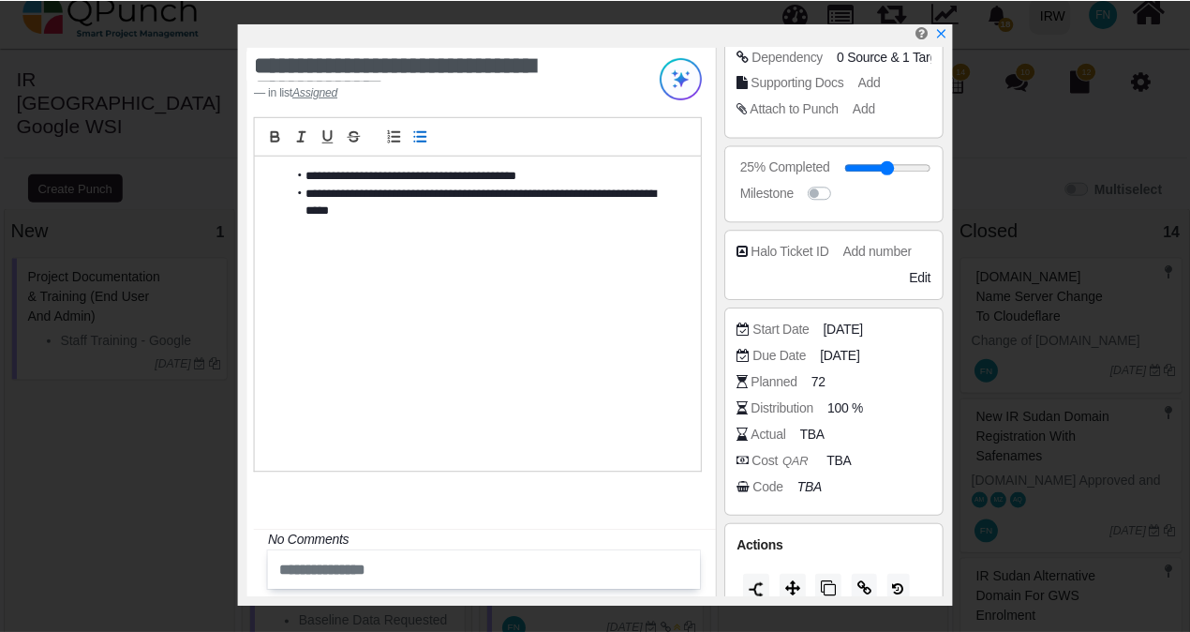
scroll to position [290, 0]
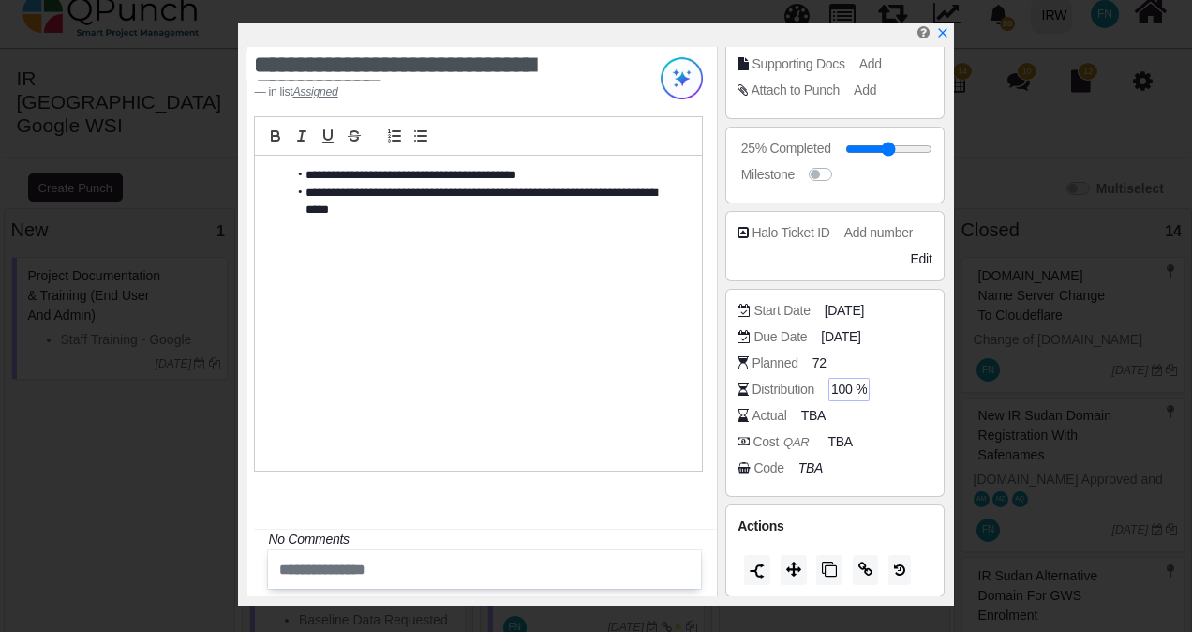
click at [848, 383] on span "100 %" at bounding box center [849, 389] width 36 height 20
type input "*"
click at [899, 423] on div "Actual TBA" at bounding box center [834, 419] width 194 height 26
click at [944, 35] on icon "x" at bounding box center [941, 33] width 15 height 15
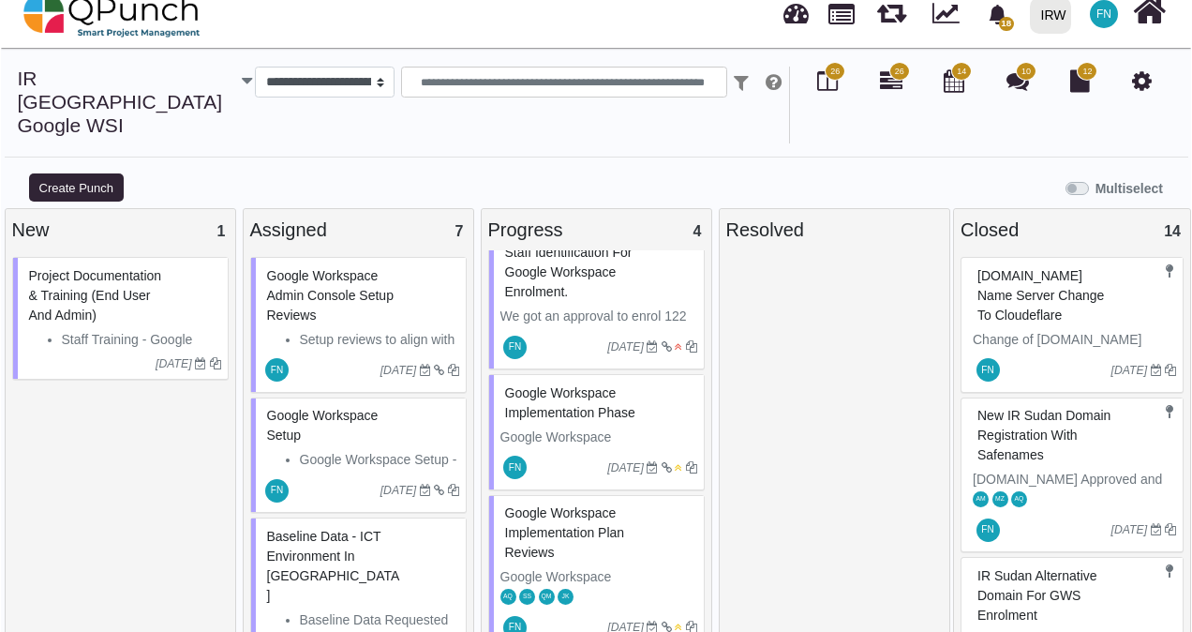
scroll to position [219, 0]
click at [306, 408] on span "Google Workspace Setup" at bounding box center [321, 425] width 111 height 35
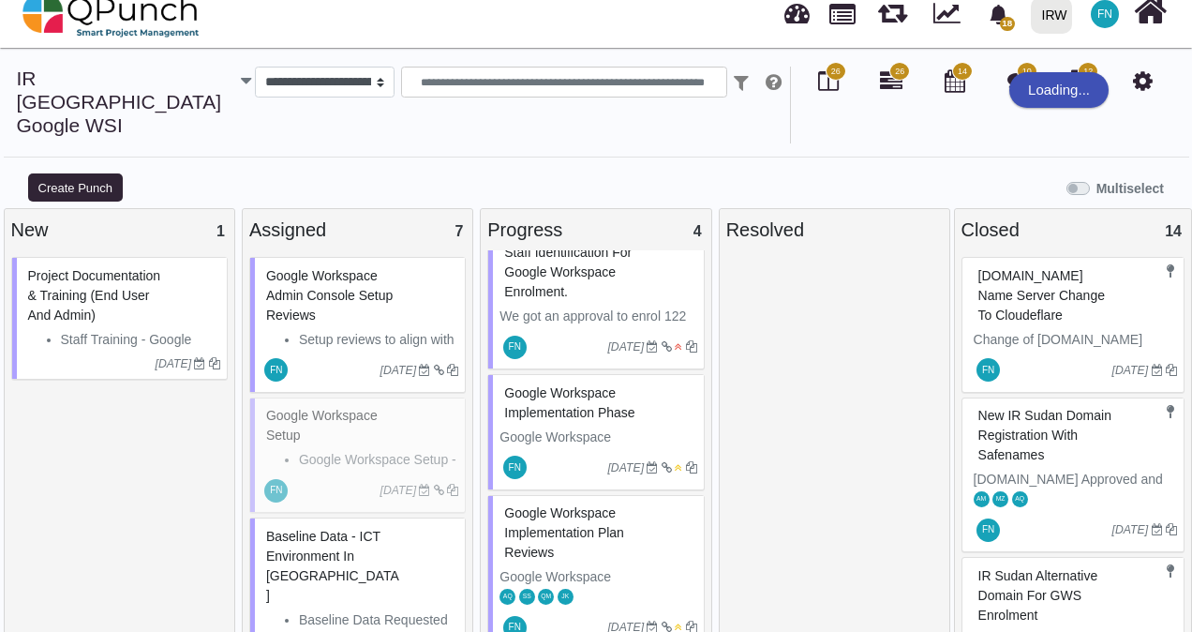
scroll to position [200, 0]
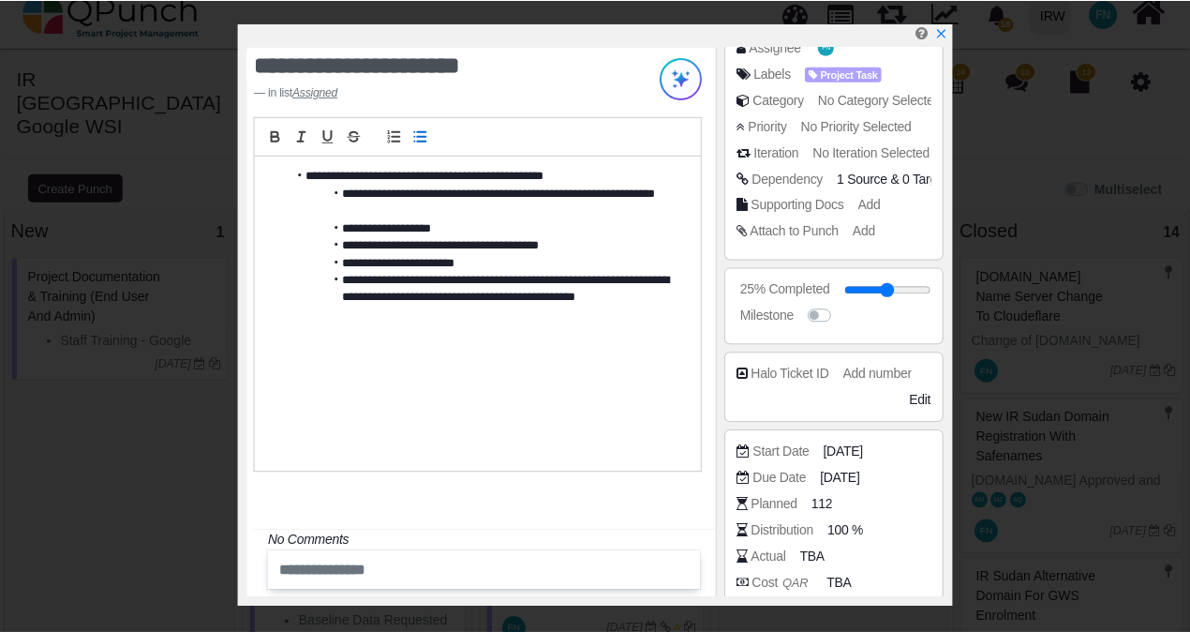
scroll to position [281, 0]
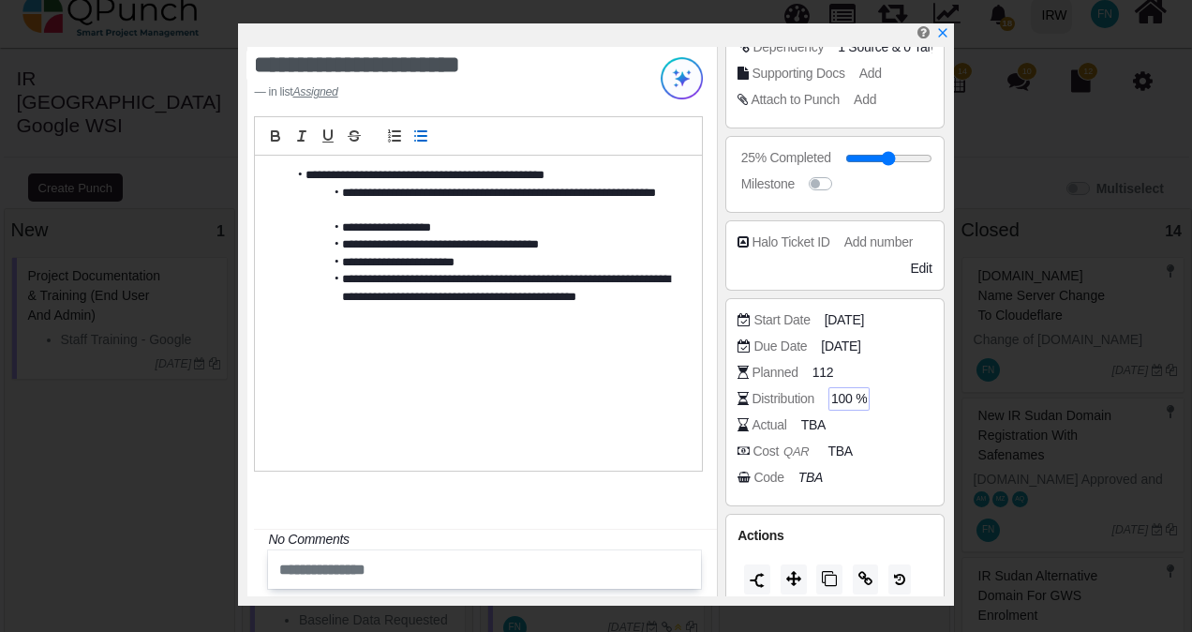
click at [853, 396] on span "100 %" at bounding box center [849, 399] width 36 height 20
type input "**"
click at [935, 448] on div "Cost QAR TBA" at bounding box center [838, 450] width 203 height 19
click at [841, 399] on span "10 %" at bounding box center [845, 399] width 29 height 20
type input "*"
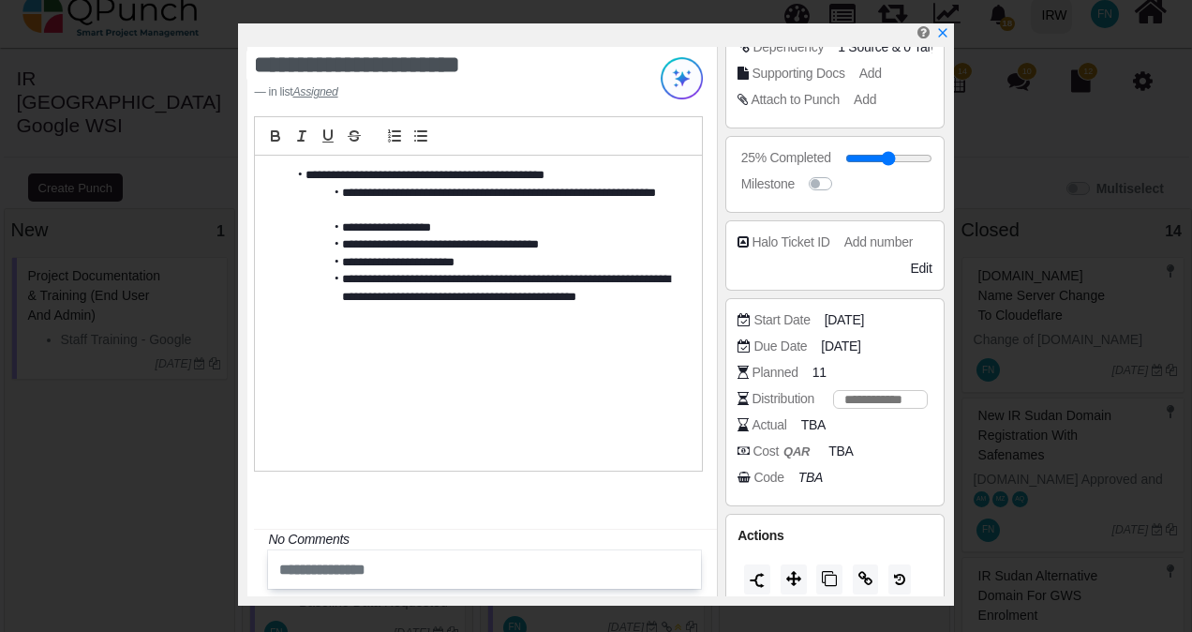
type input "*"
click at [913, 442] on div "Cost QAR TBA" at bounding box center [838, 450] width 203 height 19
click at [945, 31] on icon "x" at bounding box center [941, 34] width 10 height 10
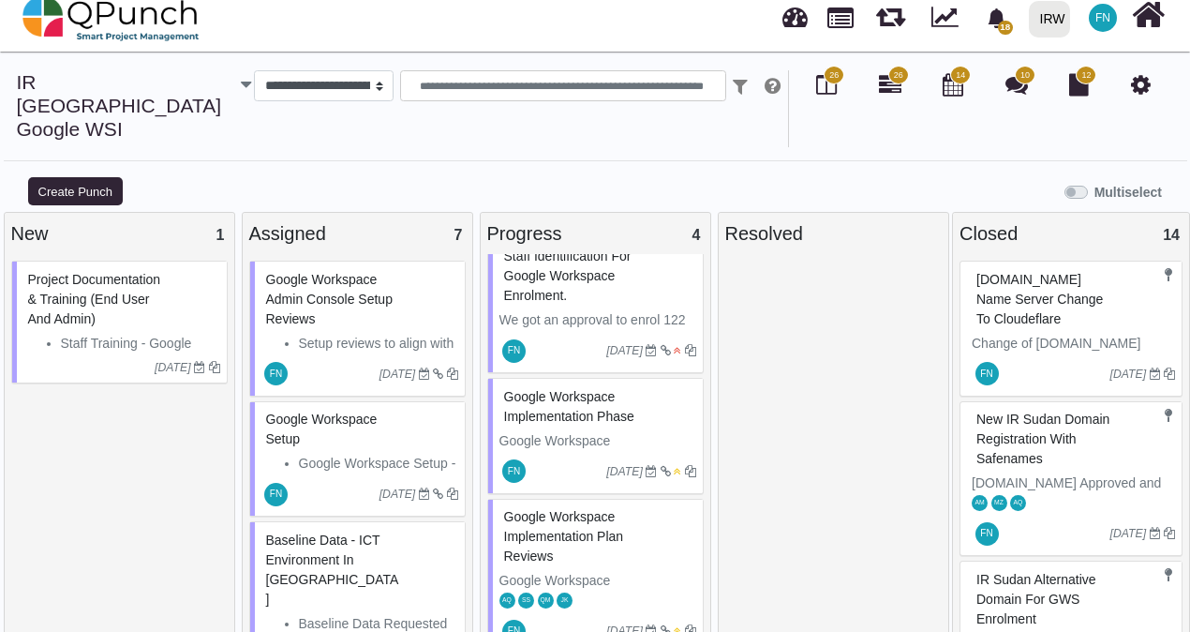
scroll to position [17, 0]
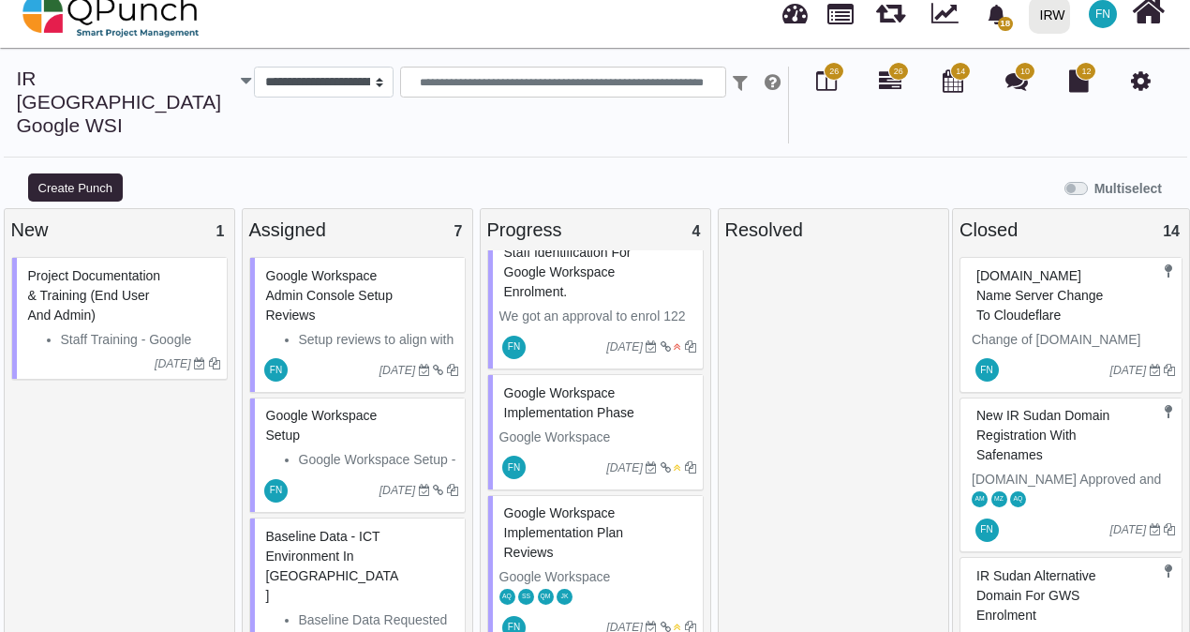
click at [331, 522] on div "Baseline Data - ICT Environment in [GEOGRAPHIC_DATA]" at bounding box center [359, 566] width 197 height 88
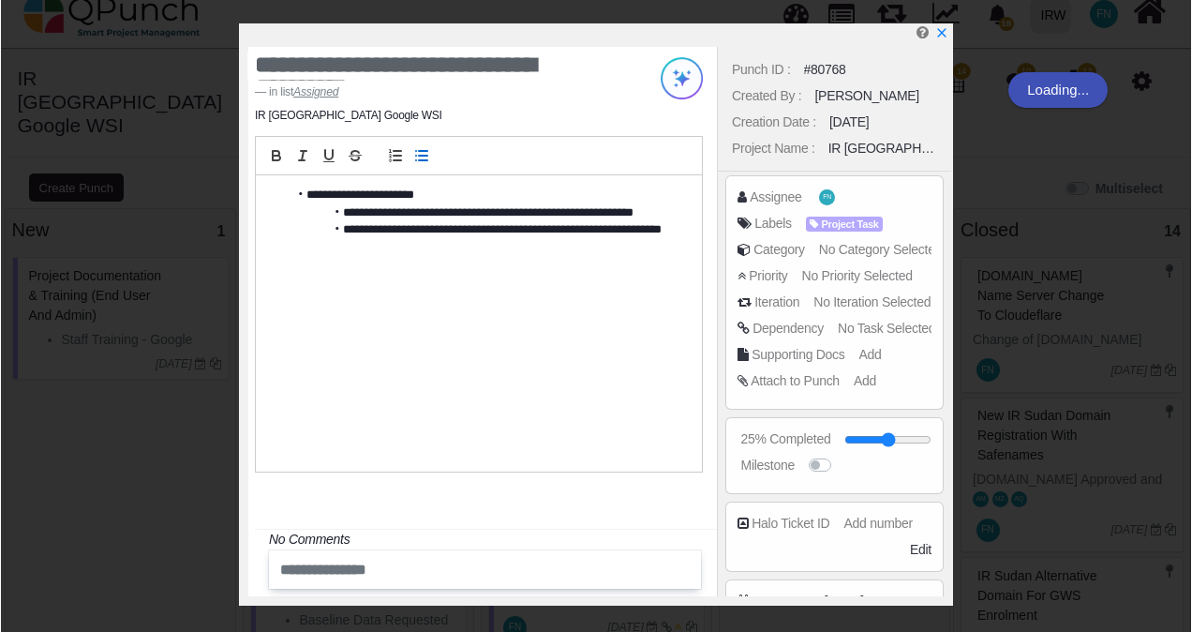
scroll to position [200, 0]
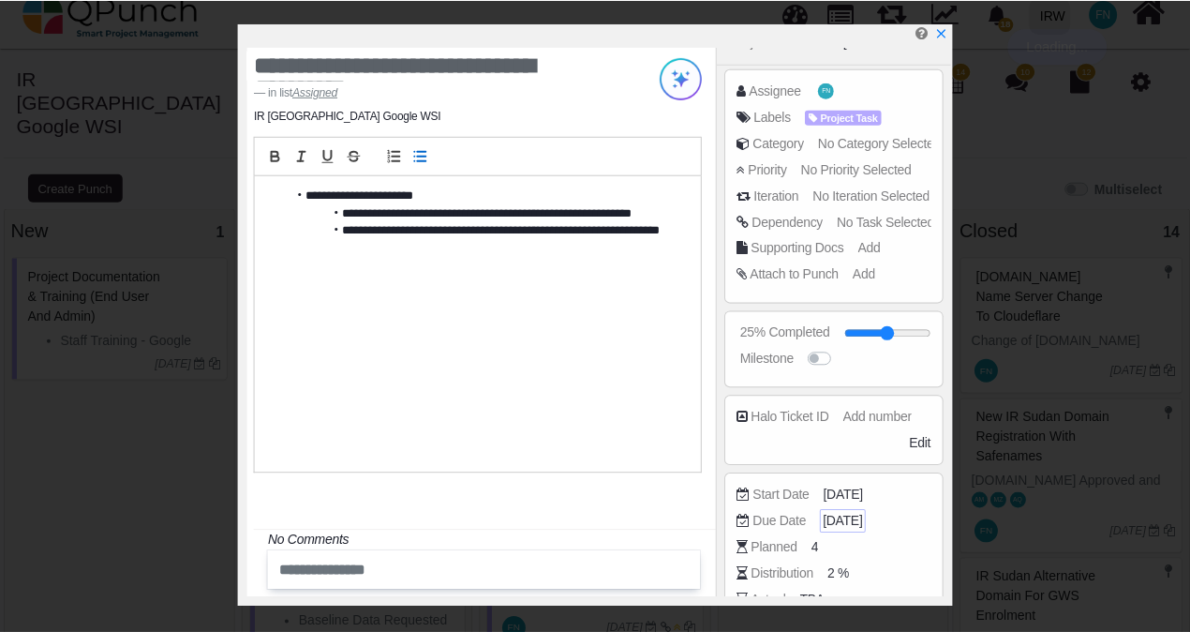
scroll to position [191, 0]
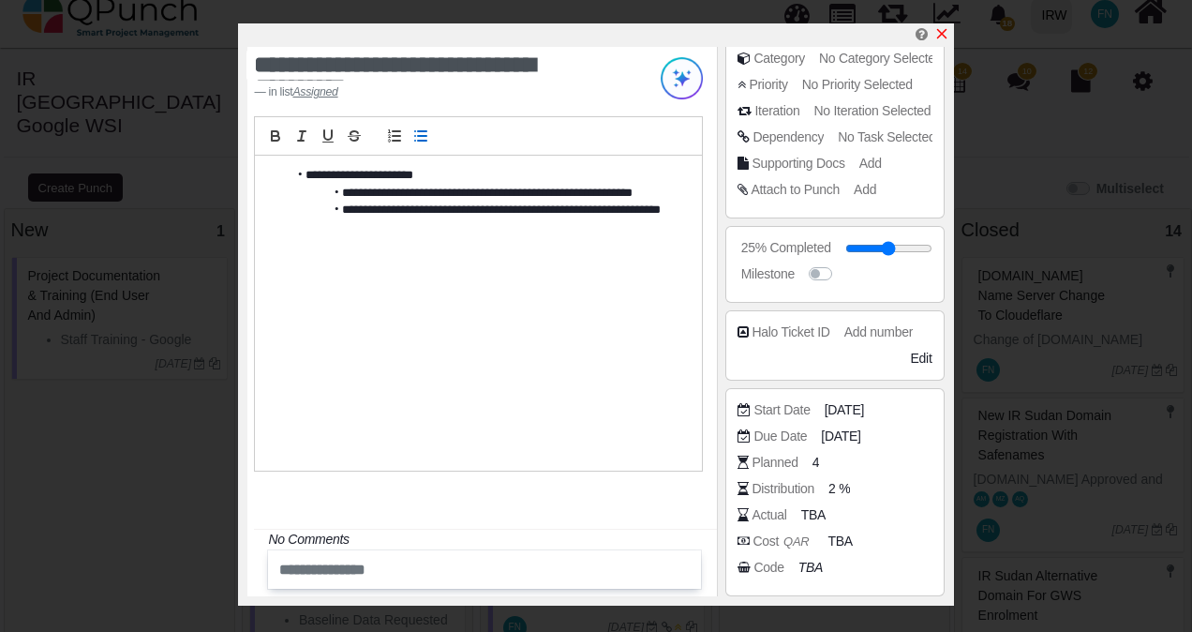
click at [940, 36] on icon "x" at bounding box center [941, 34] width 10 height 10
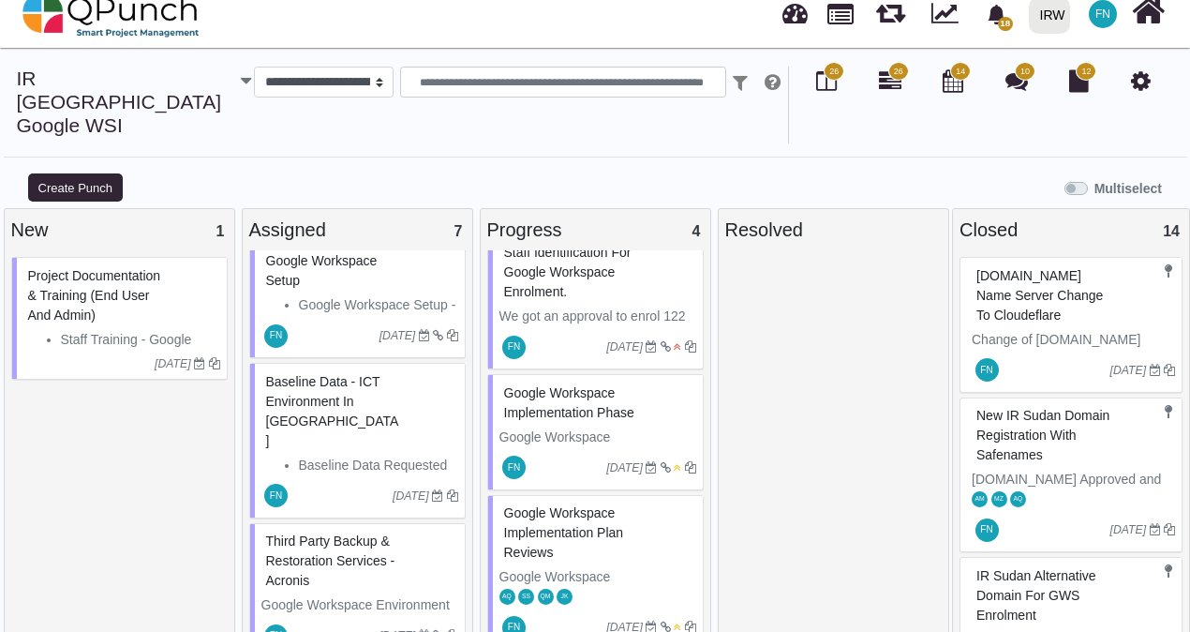
scroll to position [187, 0]
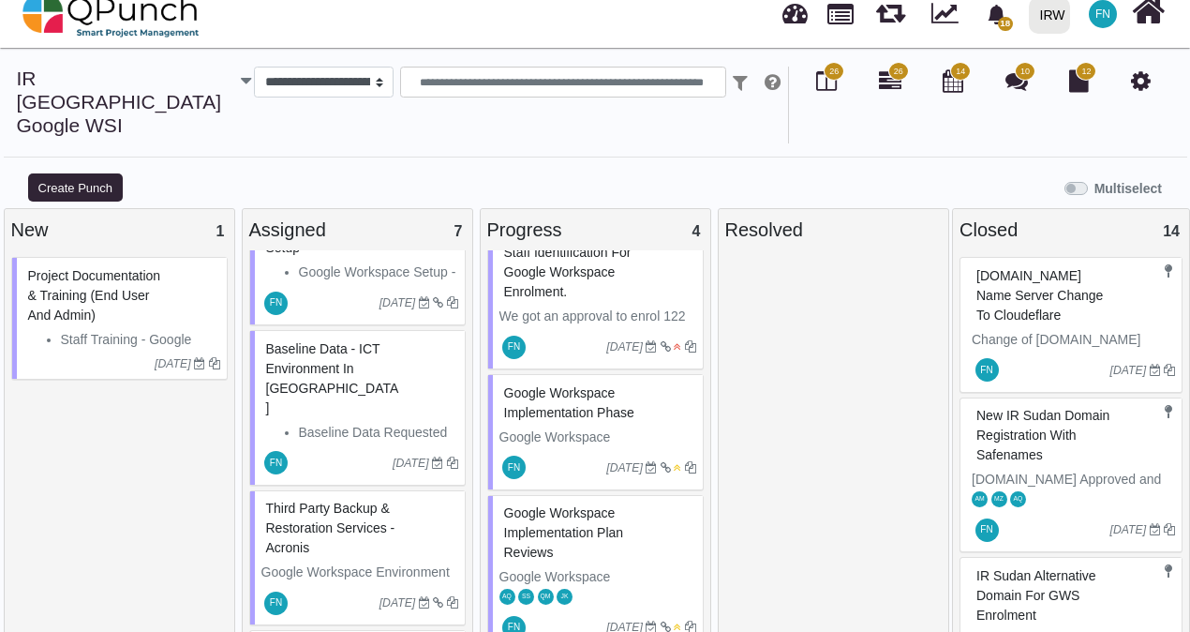
click at [312, 500] on span "Third Party Backup & Restoration Services - Acronis" at bounding box center [330, 527] width 129 height 54
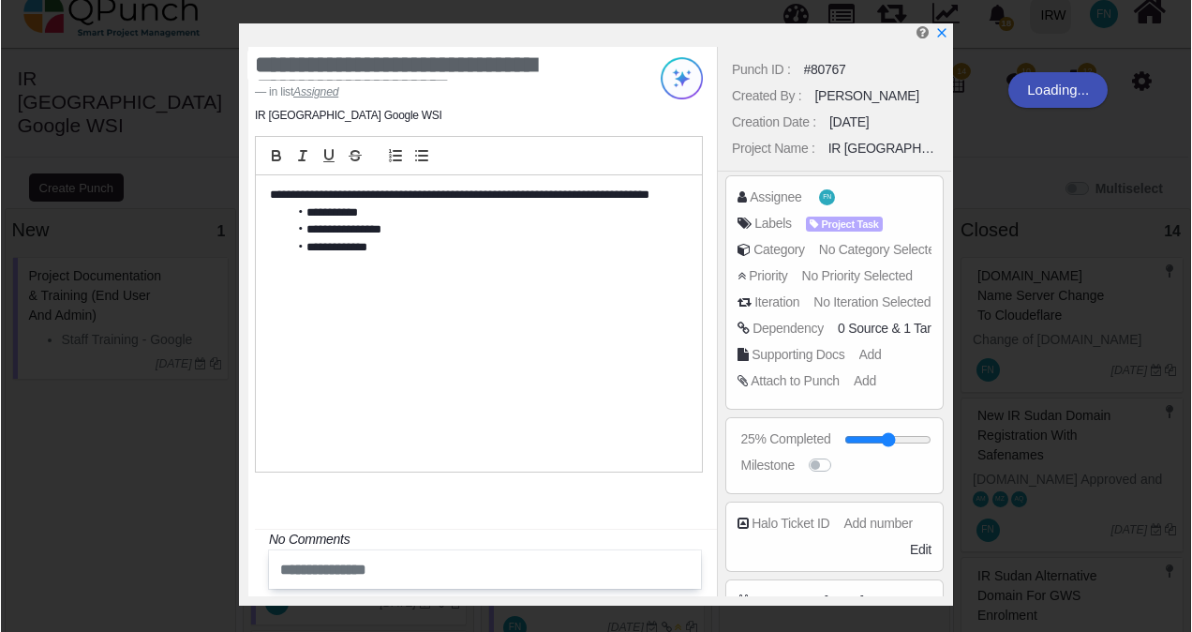
scroll to position [200, 0]
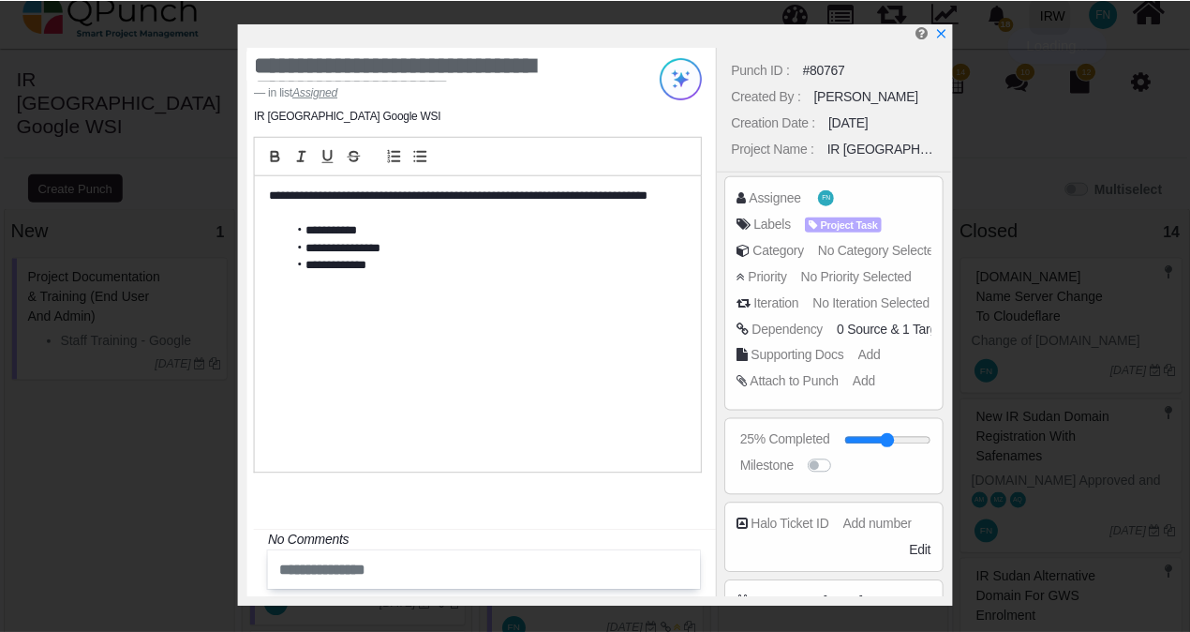
scroll to position [191, 0]
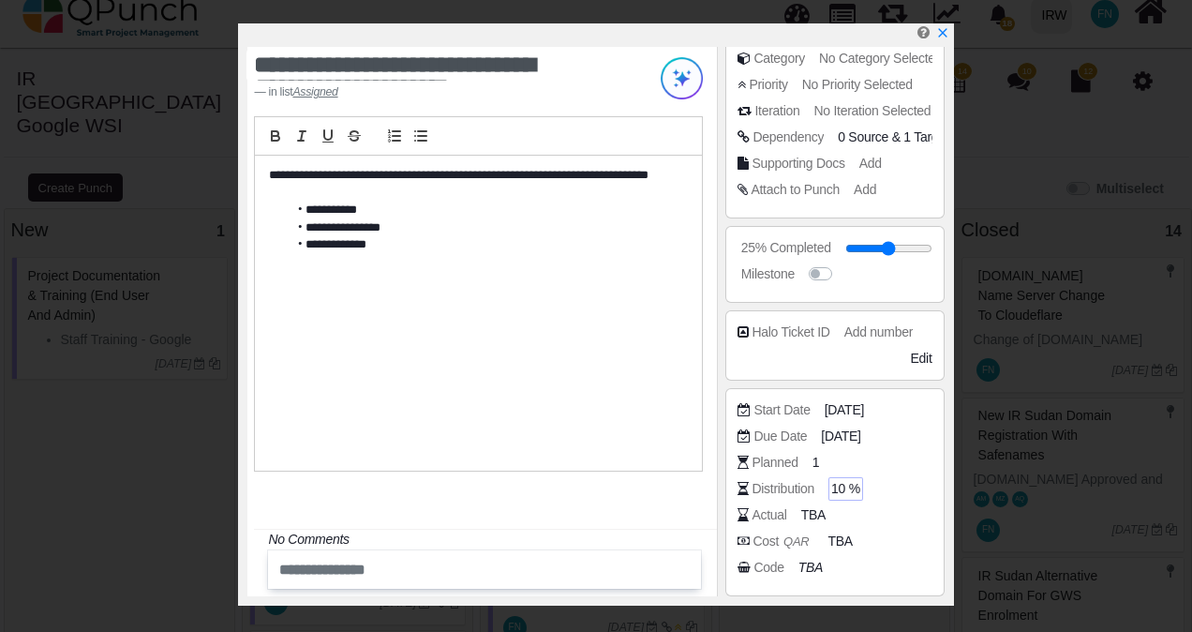
click at [844, 483] on span "10 %" at bounding box center [845, 489] width 29 height 20
type input "*"
click at [933, 517] on div "Actual TBA" at bounding box center [838, 514] width 203 height 19
click at [946, 32] on icon "x" at bounding box center [941, 33] width 15 height 15
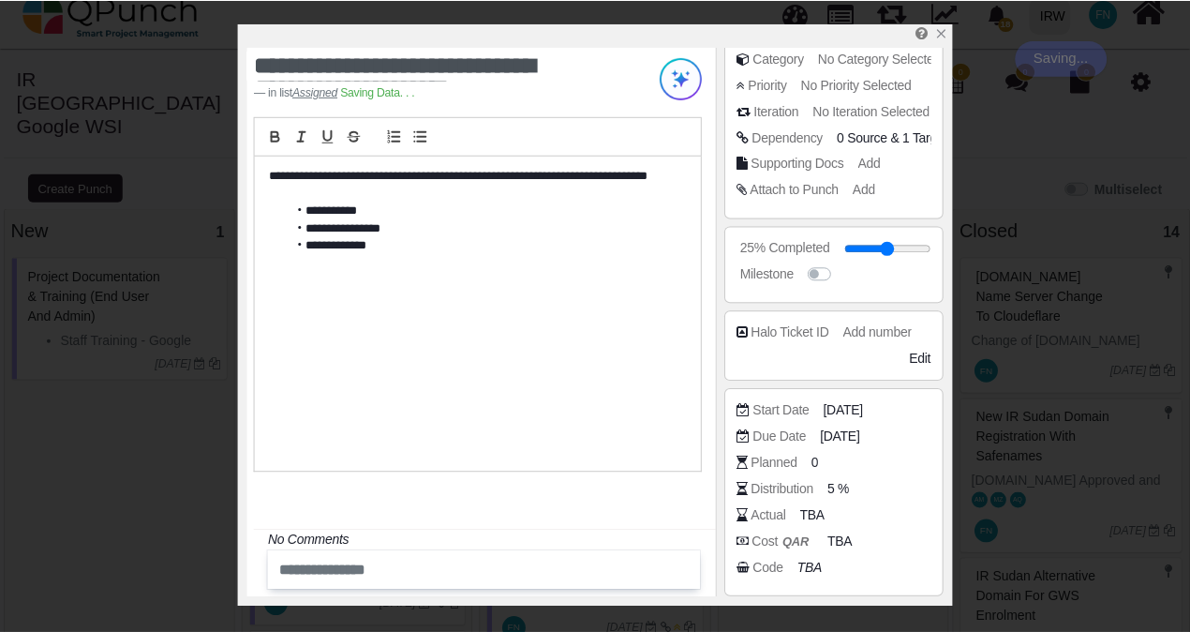
scroll to position [219, 0]
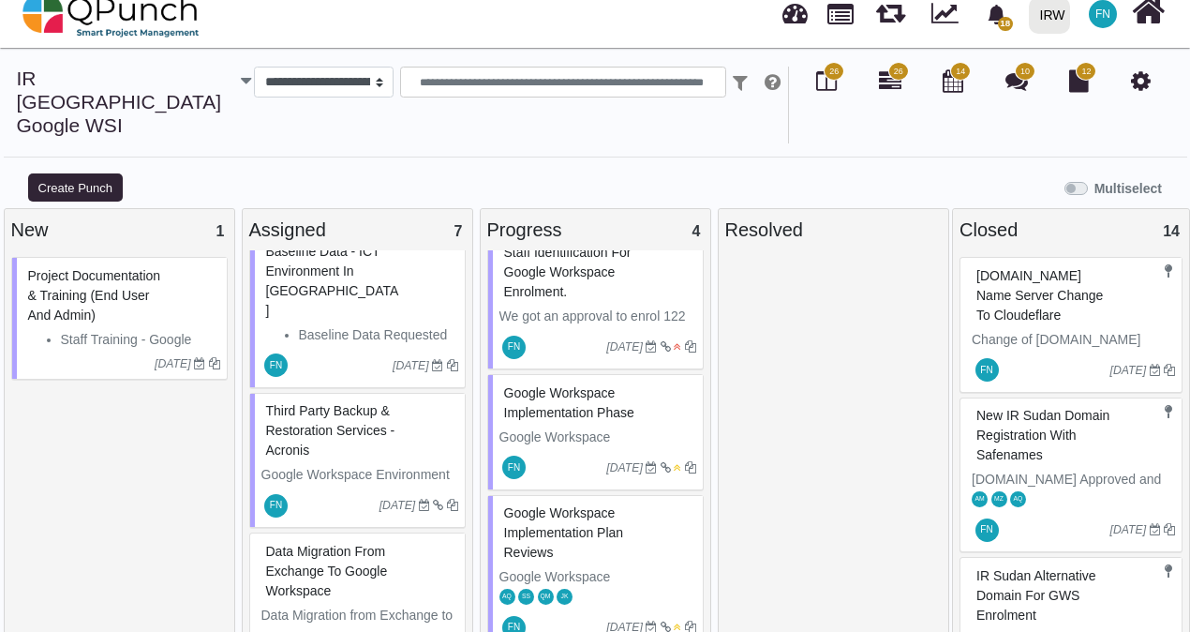
scroll to position [468, 0]
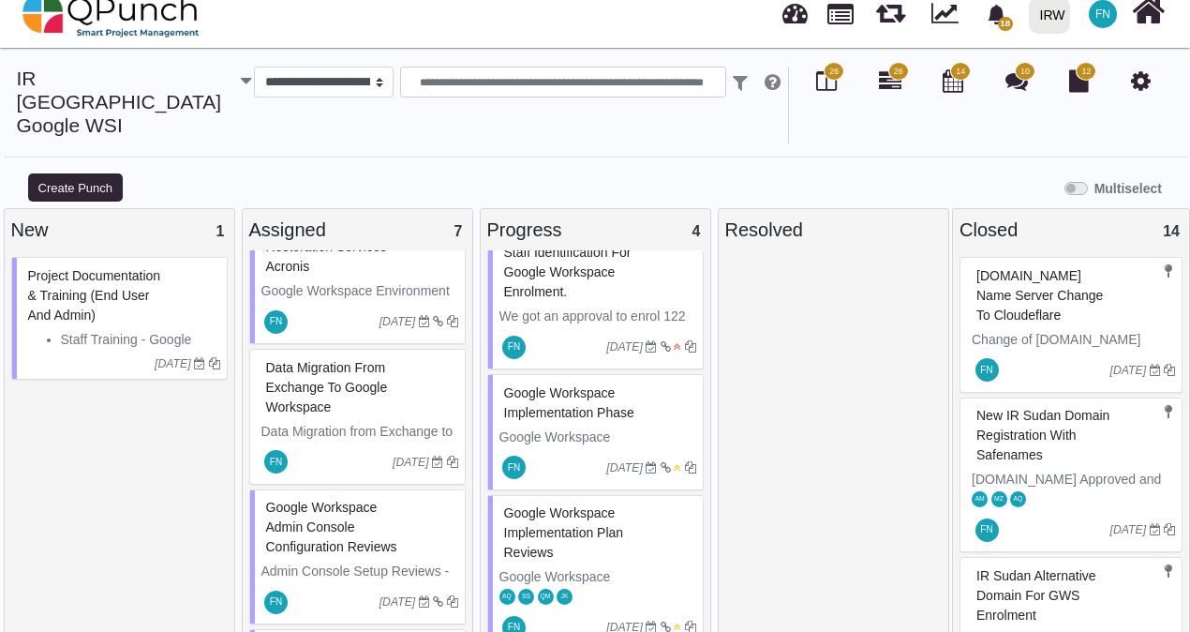
click at [338, 360] on span "Data Migration from Exchange to Google Workspace" at bounding box center [327, 387] width 122 height 54
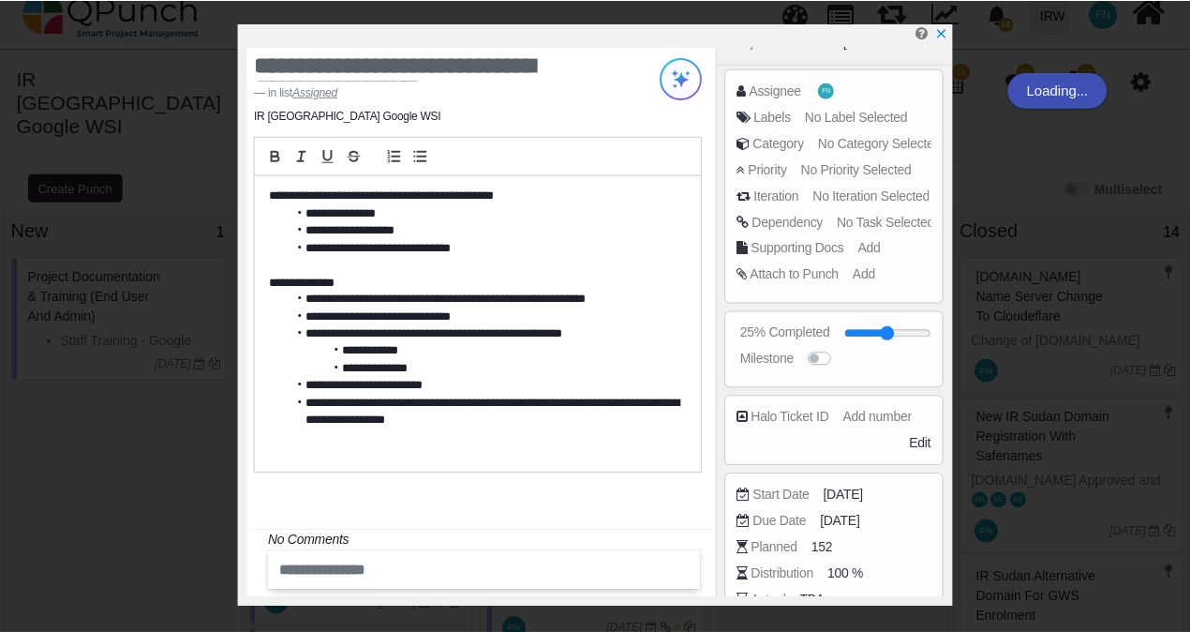
scroll to position [191, 0]
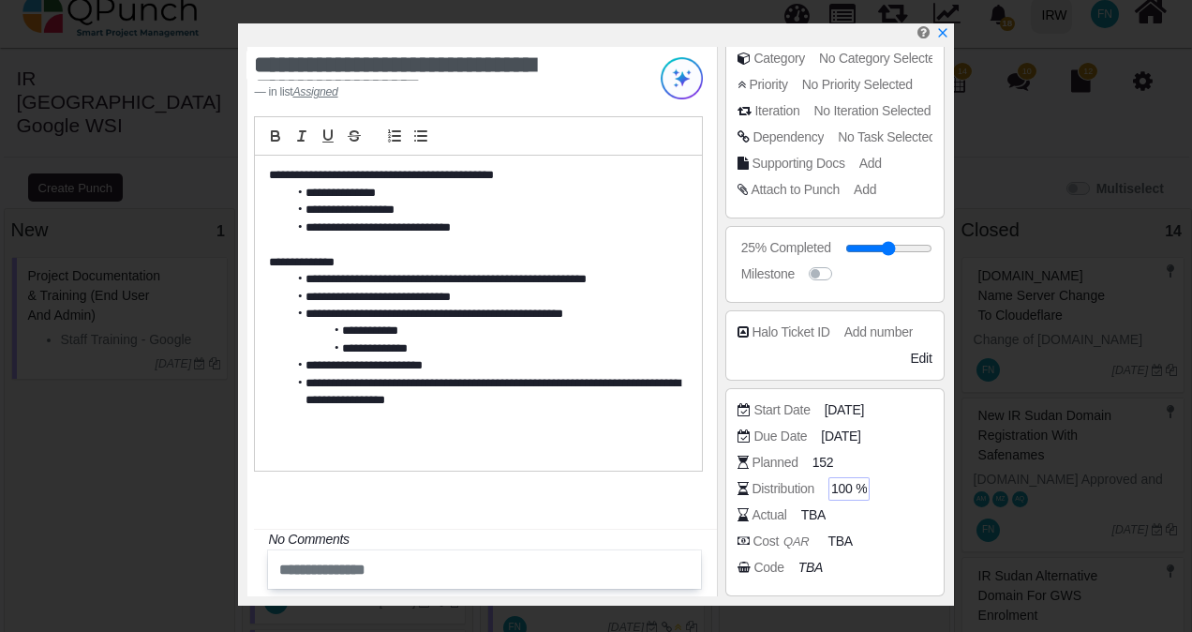
click at [854, 483] on span "100 %" at bounding box center [849, 489] width 36 height 20
type input "*"
click at [894, 548] on div "Cost QAR TBA" at bounding box center [834, 544] width 194 height 26
click at [948, 37] on div at bounding box center [599, 34] width 704 height 23
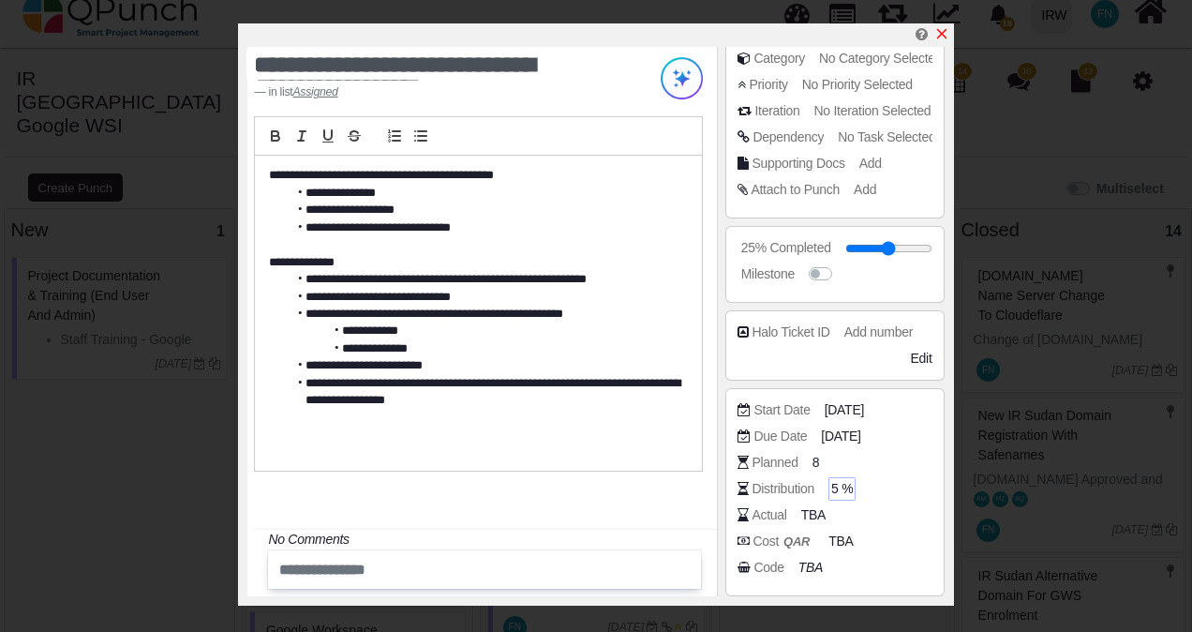
click at [937, 29] on icon "x" at bounding box center [941, 33] width 15 height 15
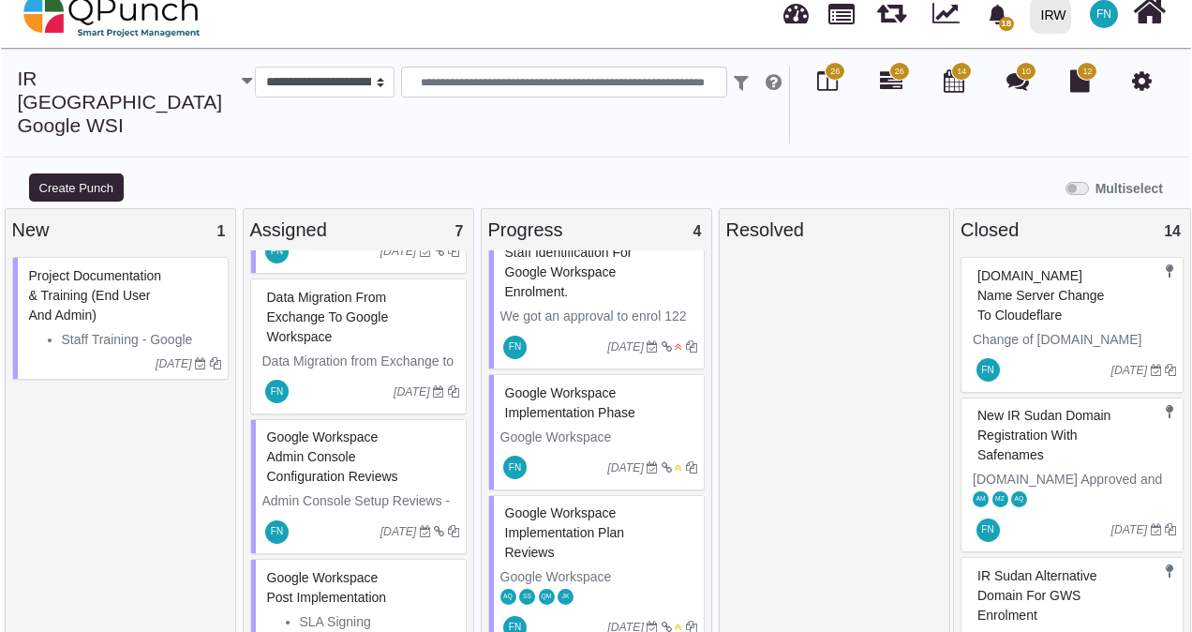
scroll to position [540, 0]
click at [343, 569] on span "Google Workspace Post Implementation" at bounding box center [326, 586] width 120 height 35
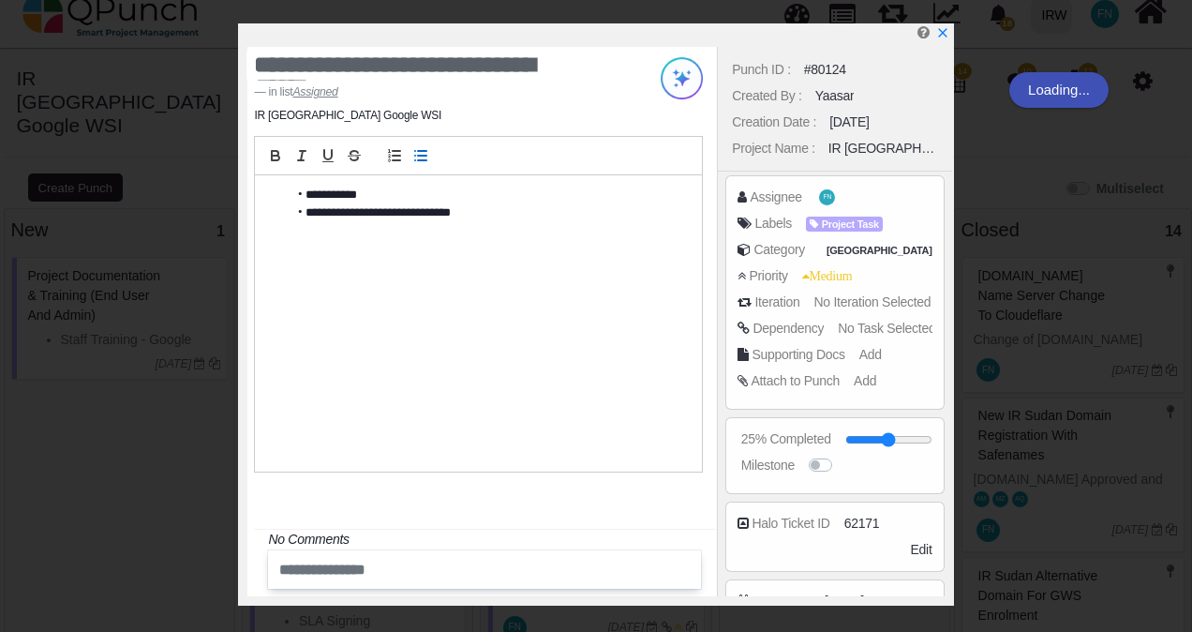
scroll to position [200, 0]
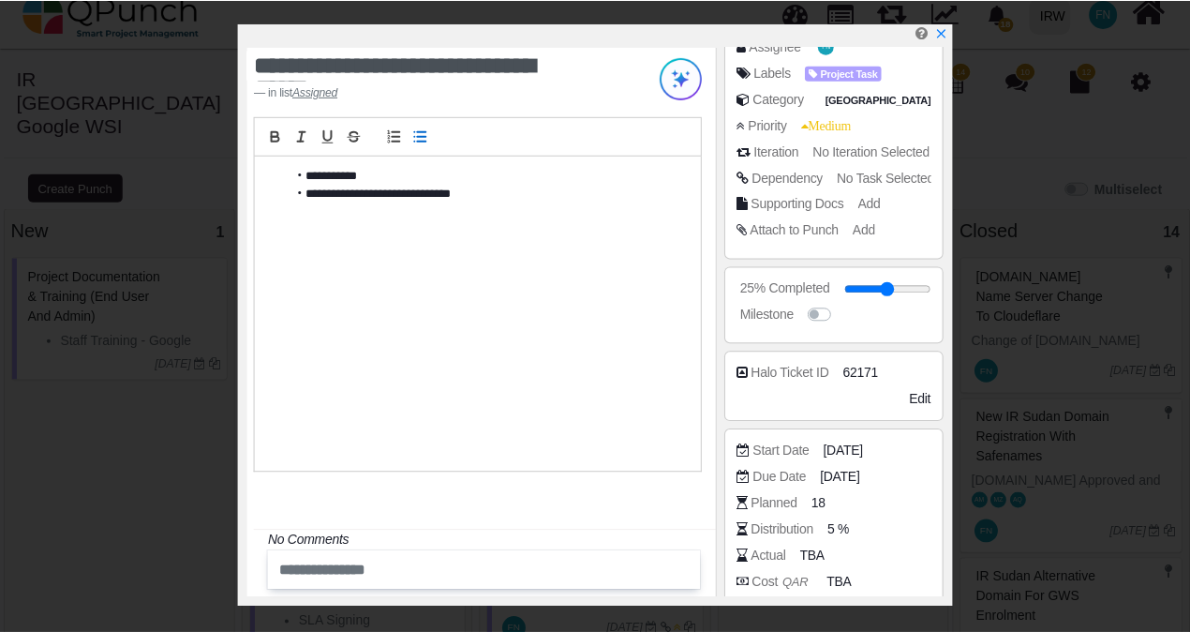
scroll to position [290, 0]
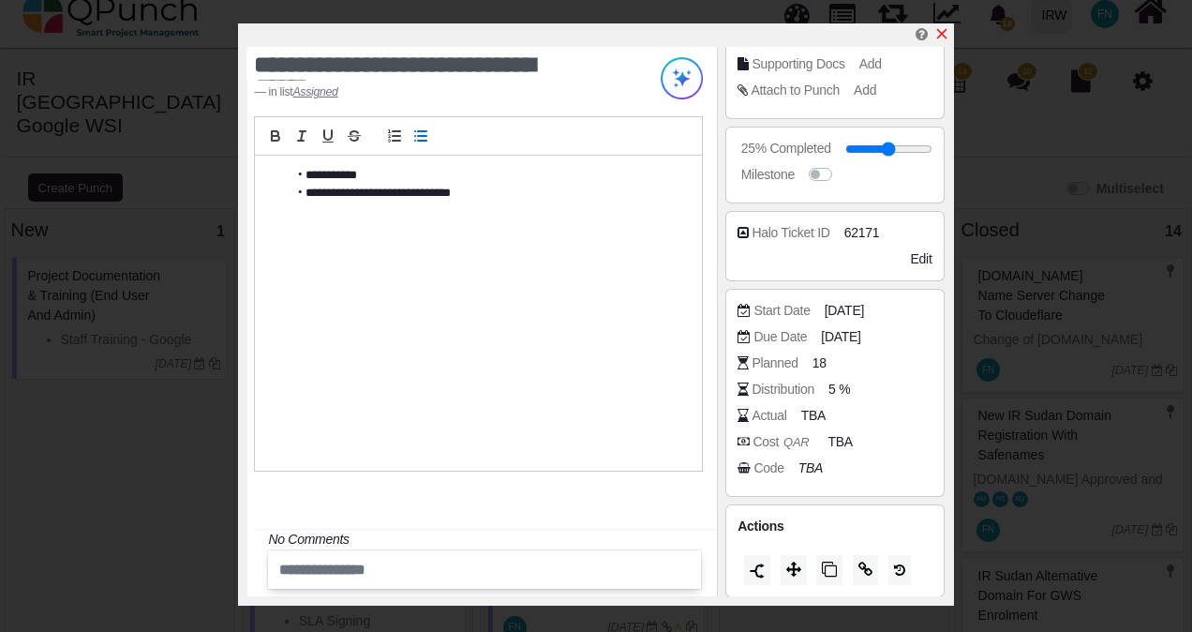
click at [946, 37] on icon "x" at bounding box center [941, 33] width 15 height 15
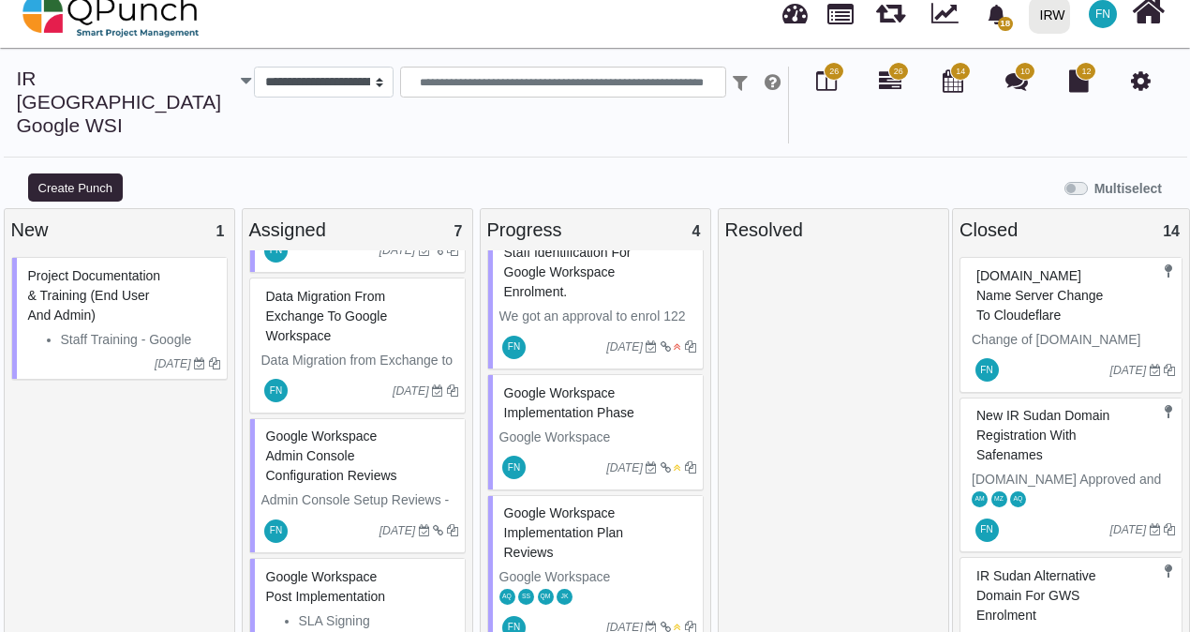
click at [305, 428] on span "Google Workspace Admin Console Configuration Reviews" at bounding box center [331, 455] width 131 height 54
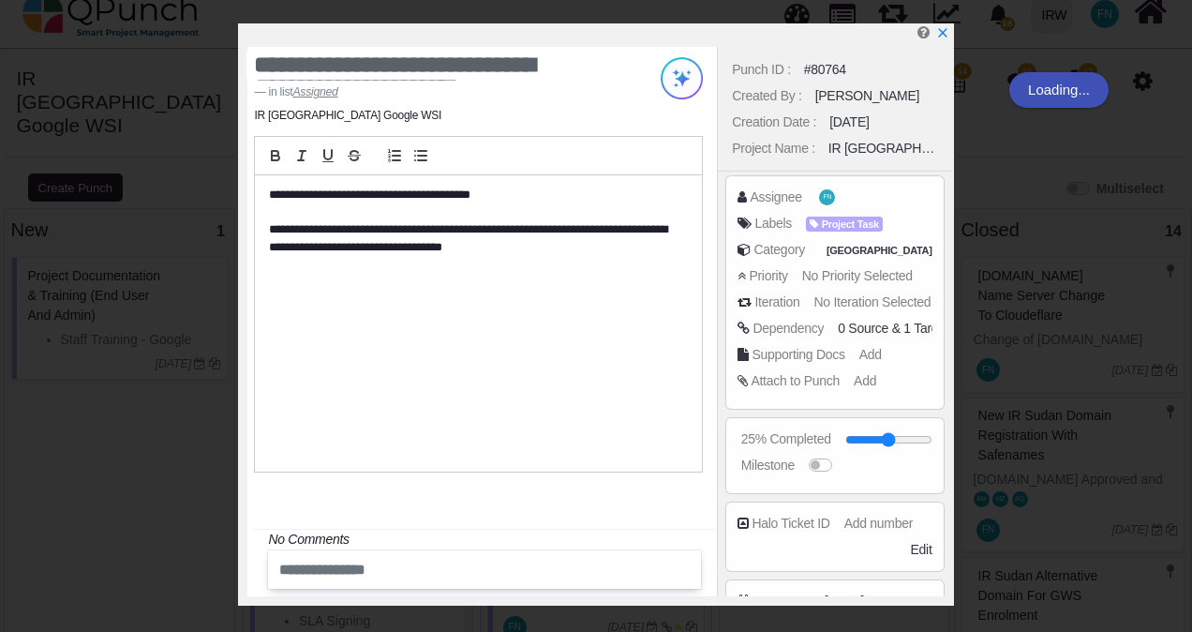
scroll to position [200, 0]
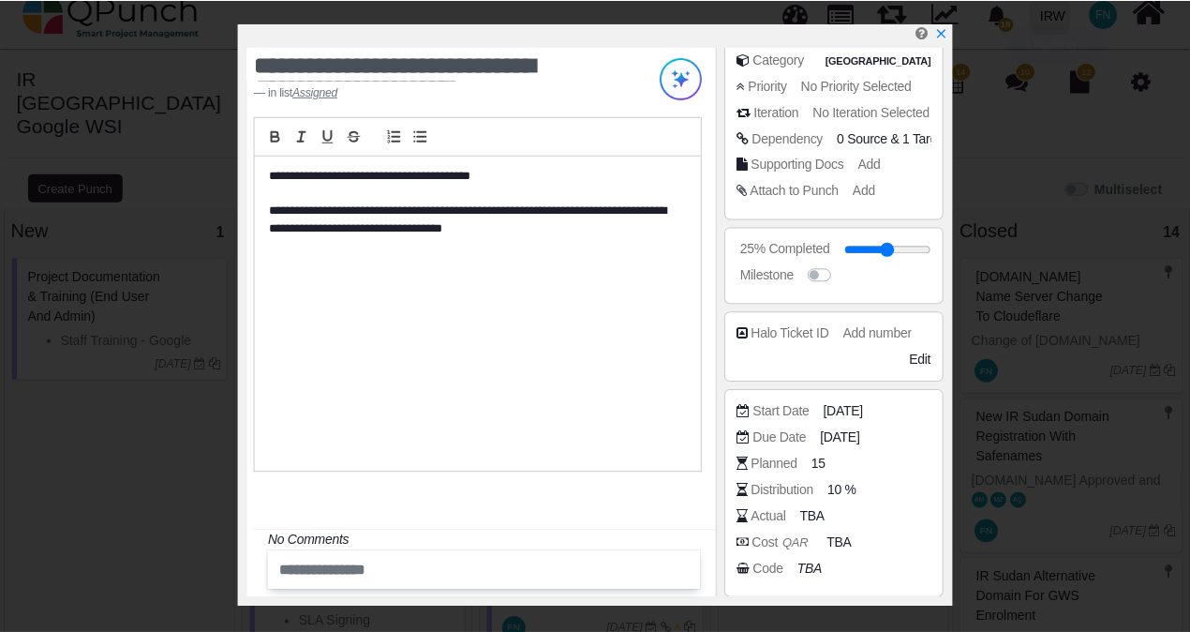
scroll to position [290, 0]
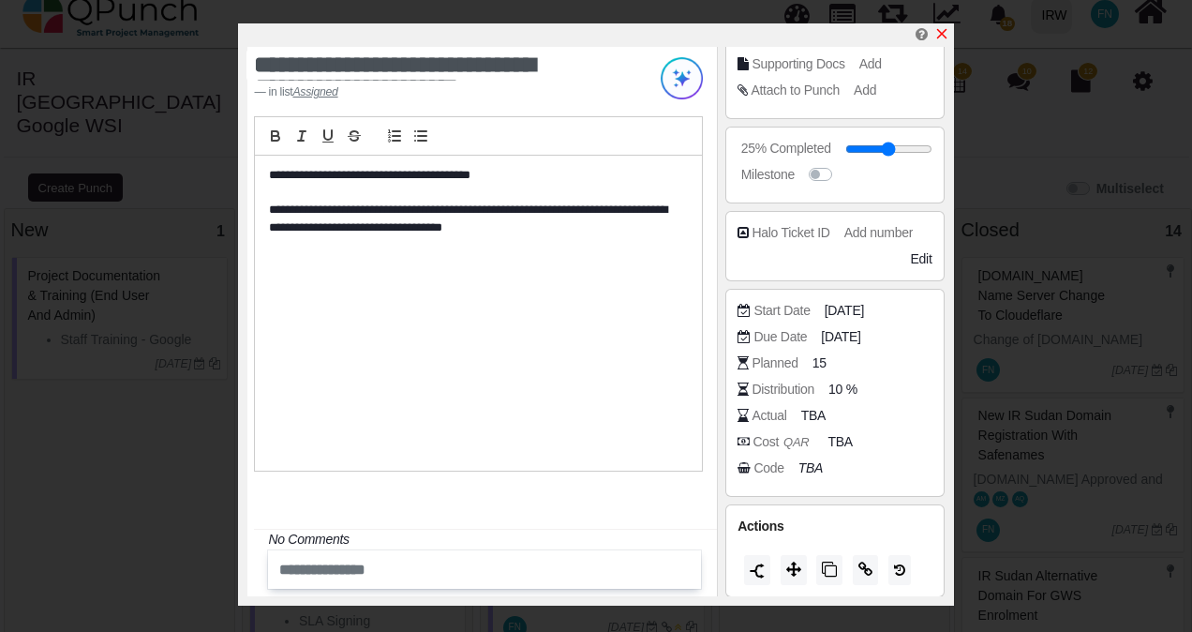
click at [937, 35] on icon "x" at bounding box center [941, 33] width 15 height 15
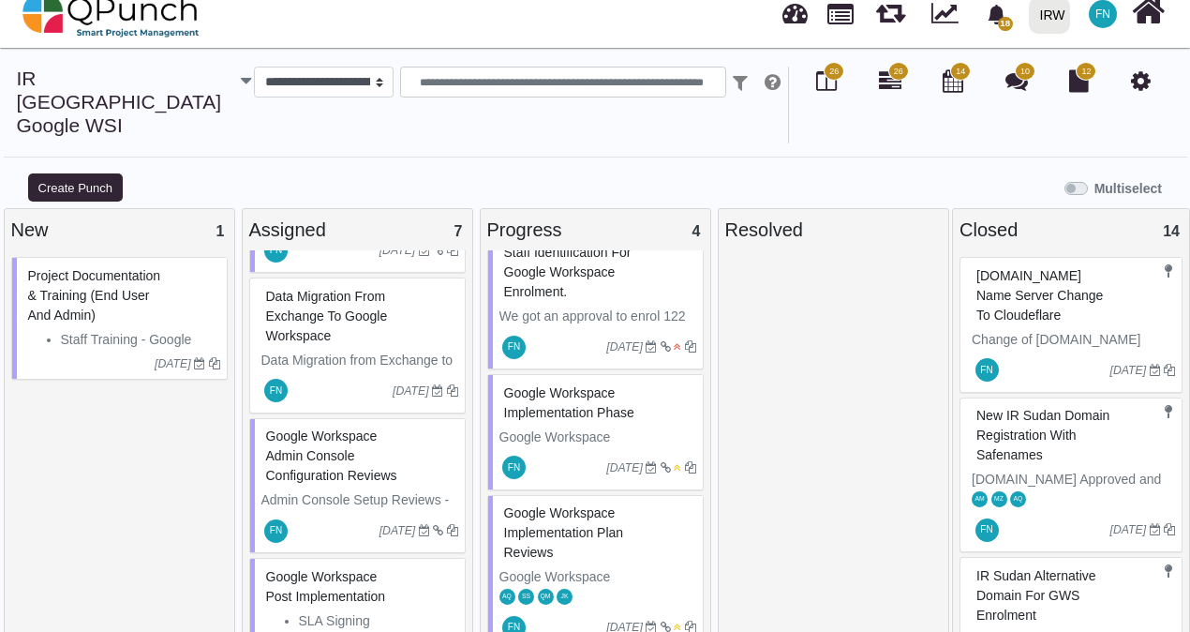
scroll to position [446, 0]
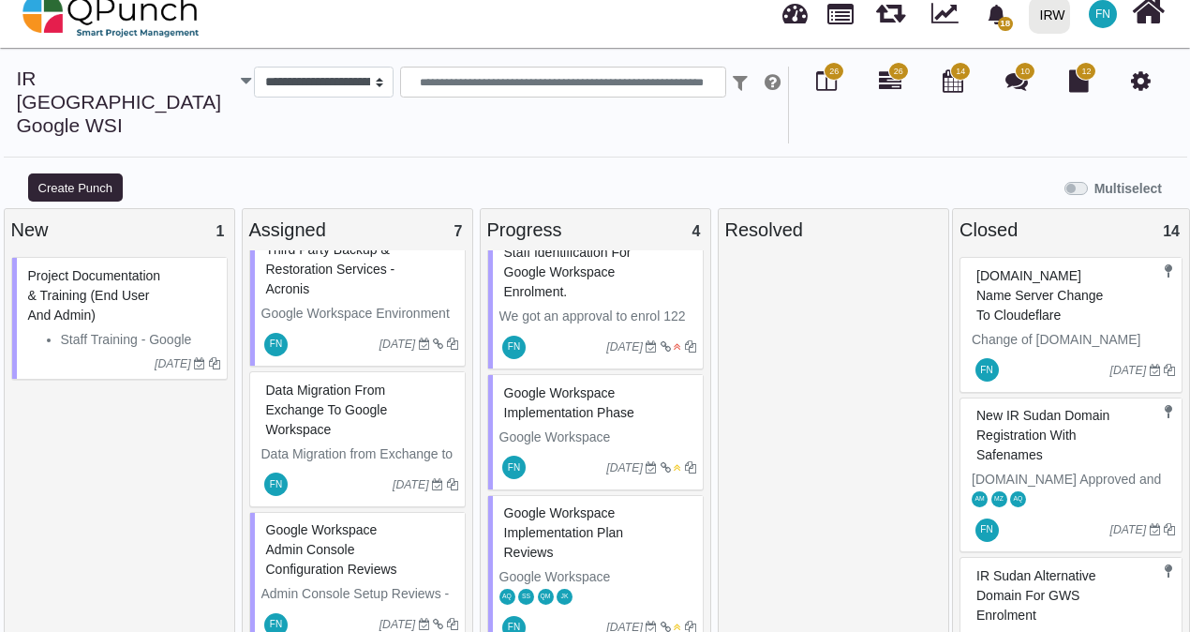
click at [304, 382] on span "Data Migration from Exchange to Google Workspace" at bounding box center [327, 409] width 122 height 54
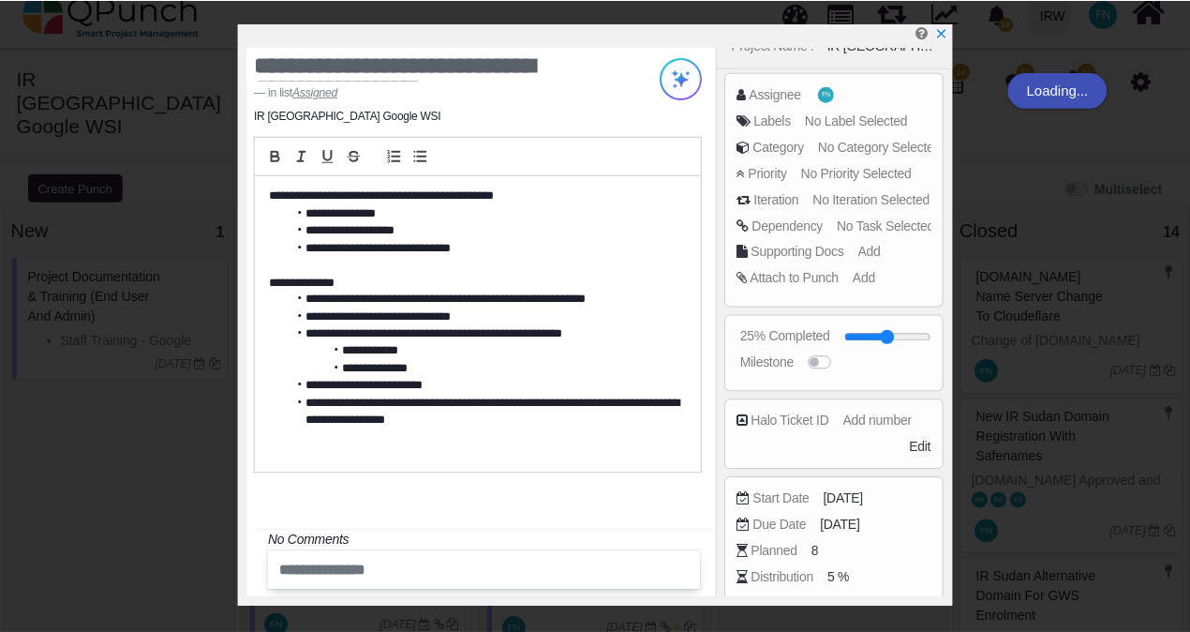
scroll to position [191, 0]
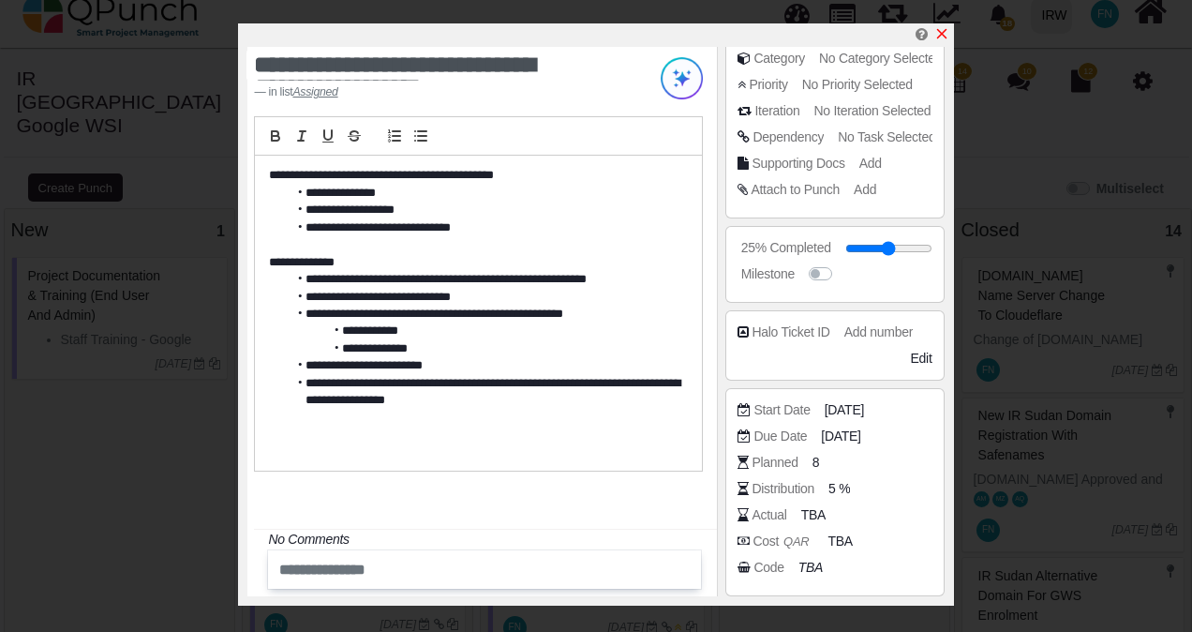
click at [948, 34] on icon "x" at bounding box center [941, 33] width 15 height 15
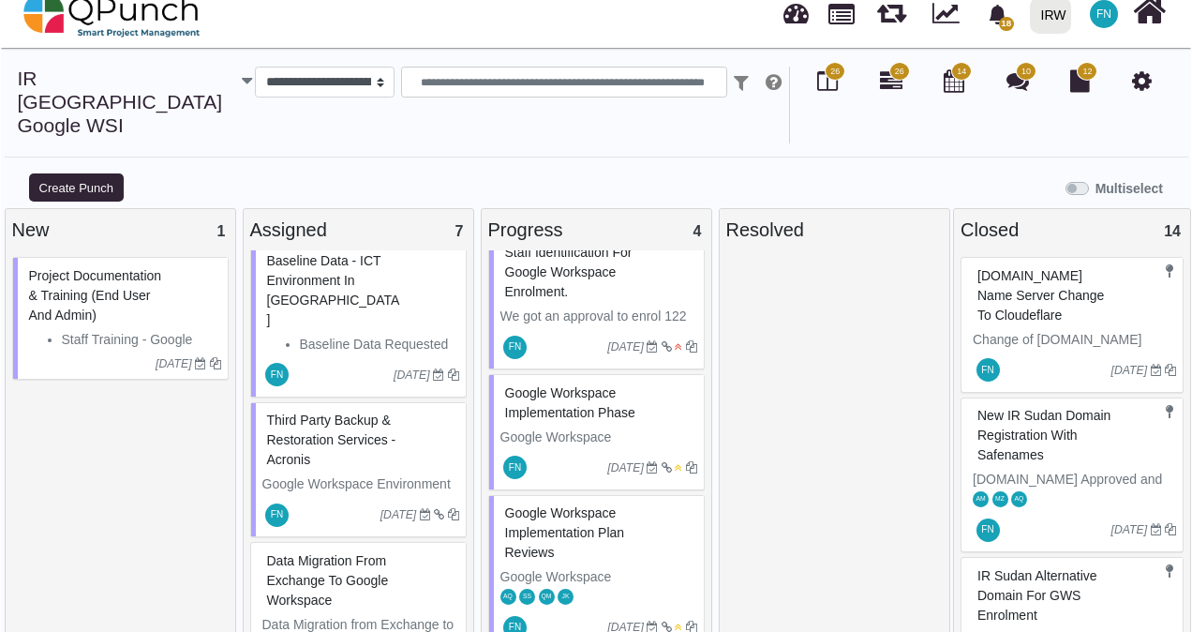
scroll to position [259, 0]
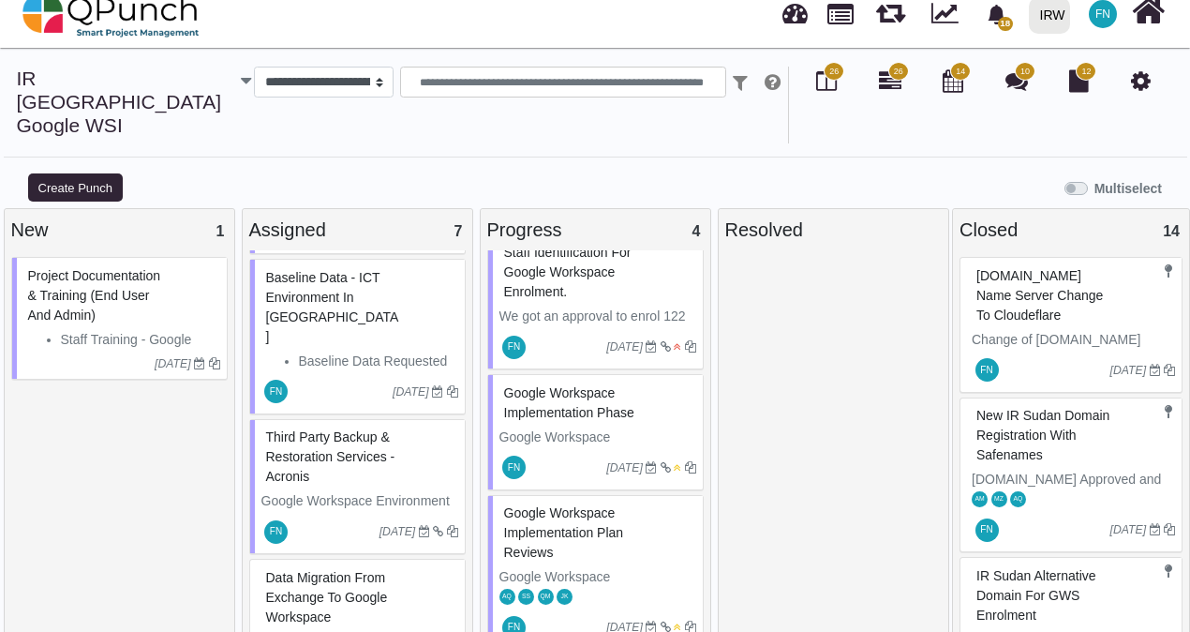
click at [296, 423] on div "Third Party Backup & Restoration Services - Acronis" at bounding box center [359, 457] width 197 height 68
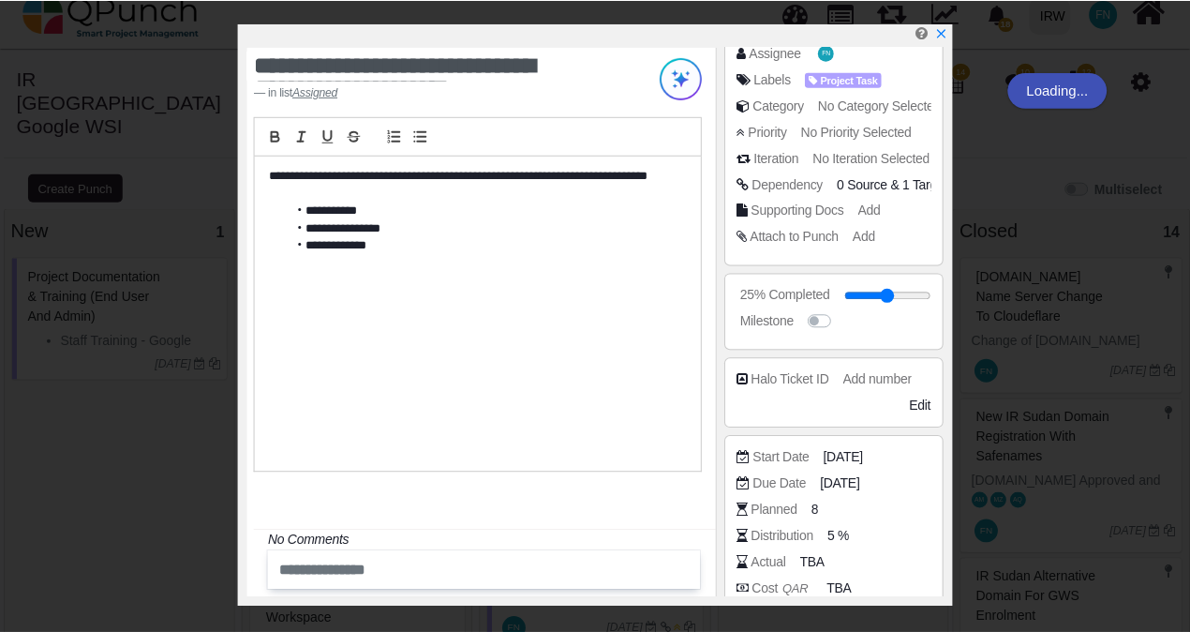
scroll to position [290, 0]
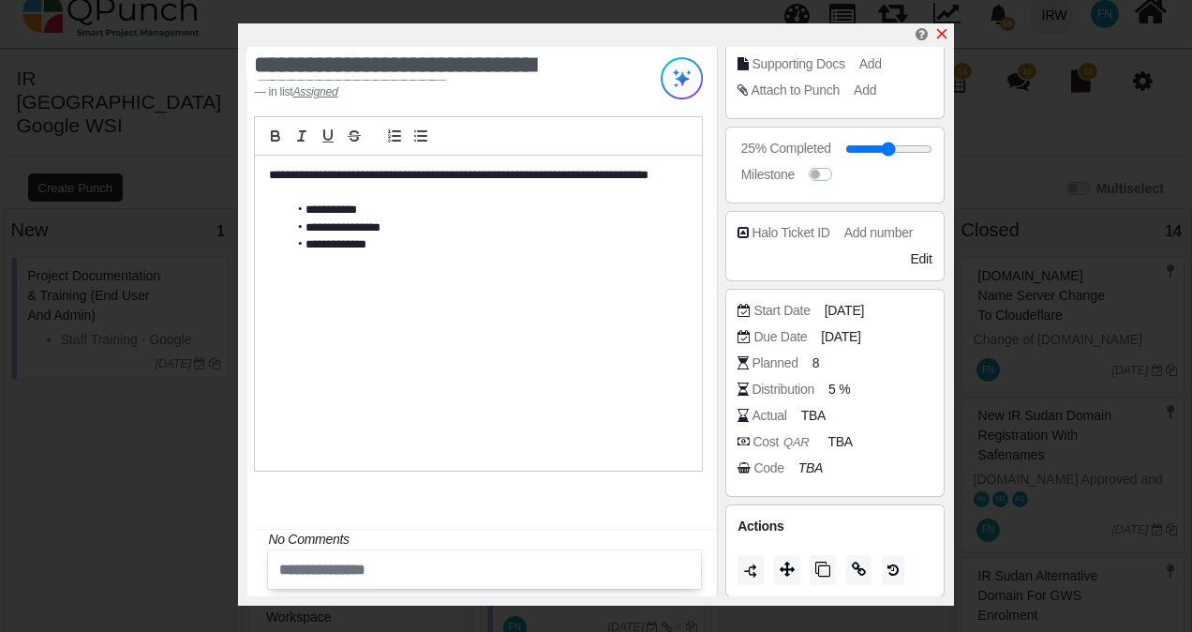
click at [942, 29] on icon "x" at bounding box center [941, 33] width 15 height 15
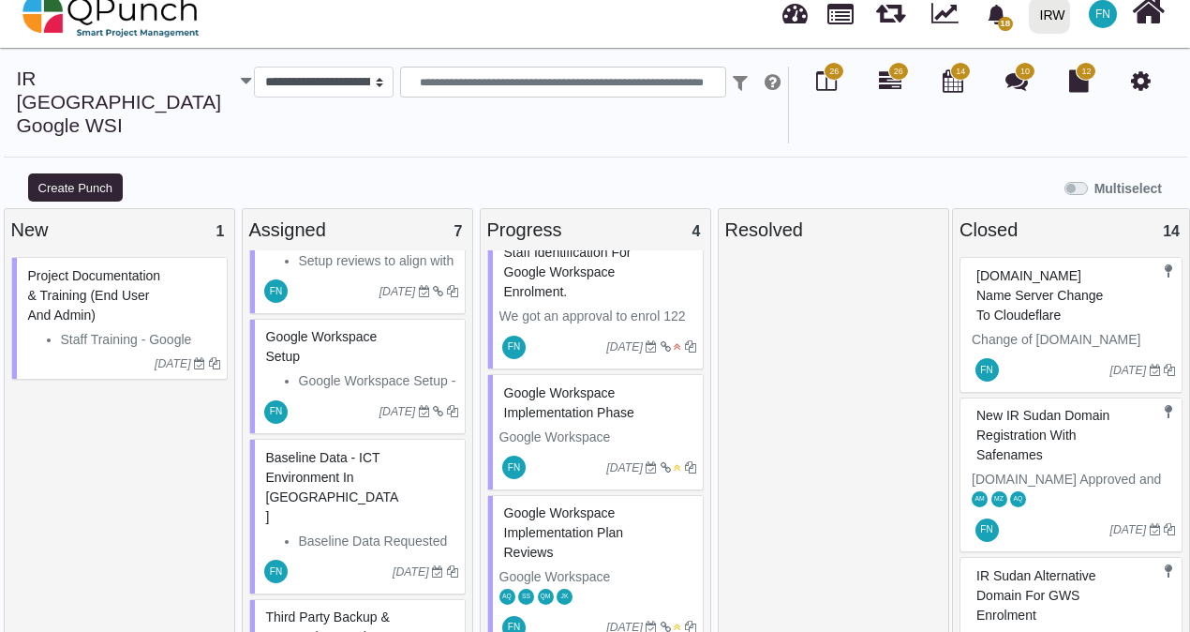
scroll to position [71, 0]
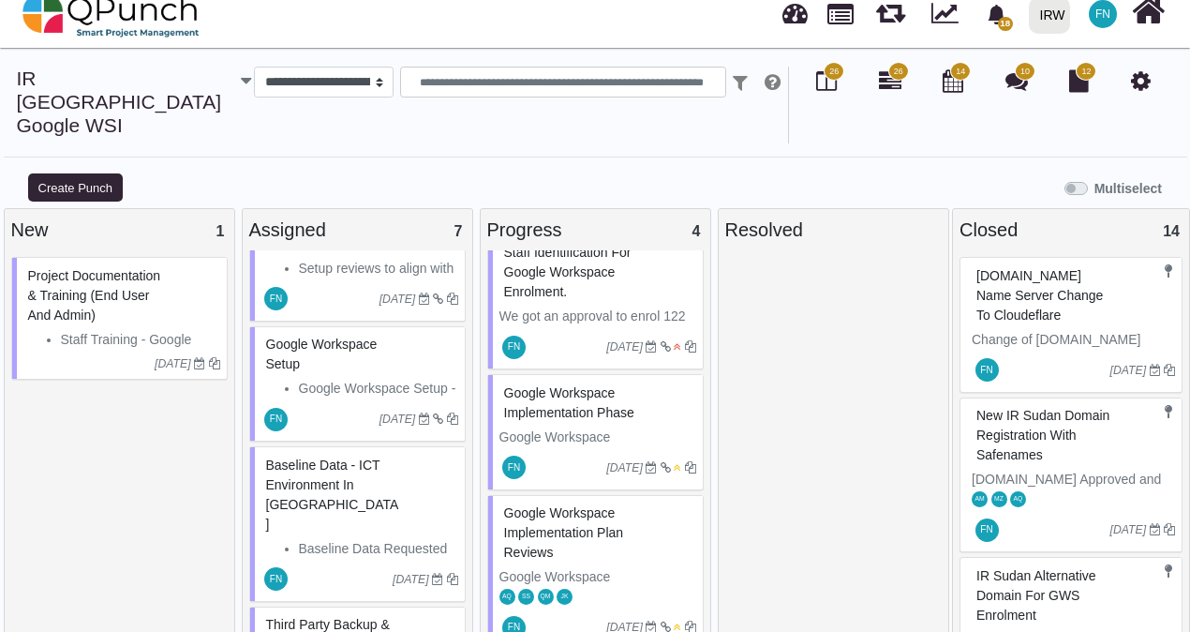
click at [308, 457] on span "Baseline Data - ICT Environment in [GEOGRAPHIC_DATA]" at bounding box center [332, 494] width 133 height 74
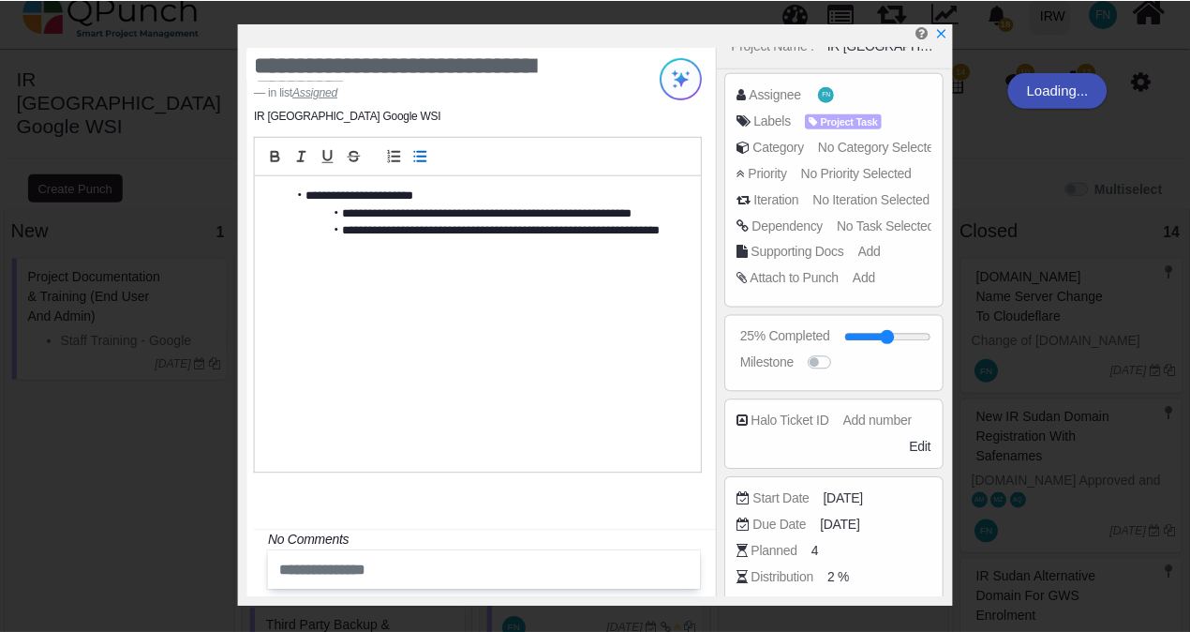
scroll to position [191, 0]
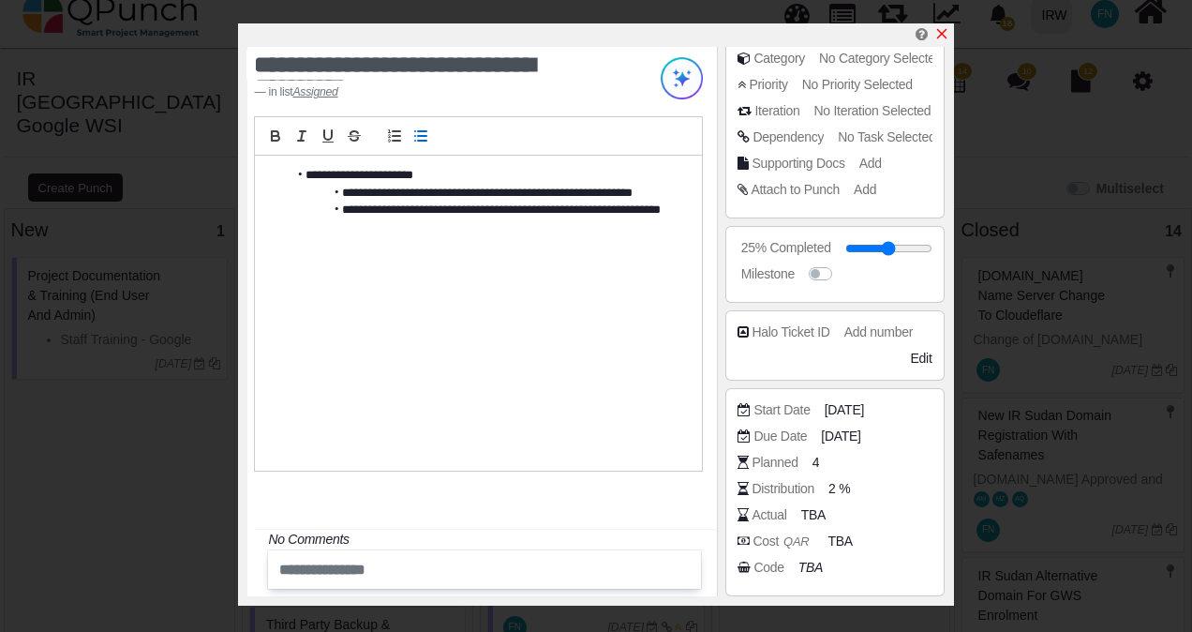
click at [940, 34] on icon "x" at bounding box center [941, 34] width 10 height 10
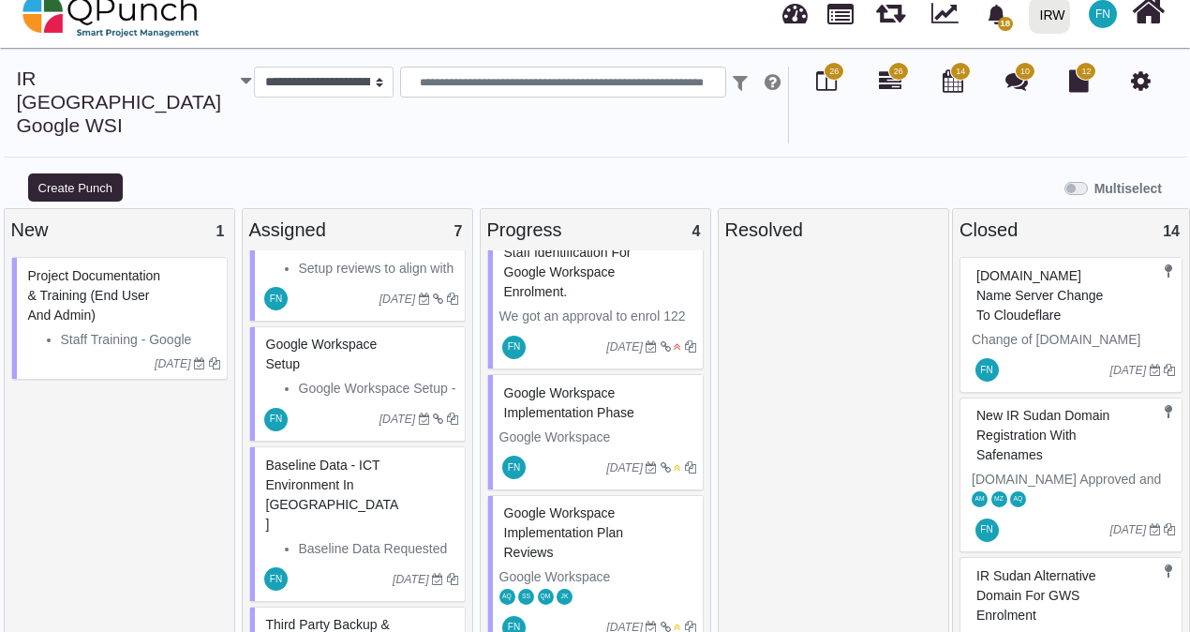
click at [1011, 268] on span "[DOMAIN_NAME] Name Server Change to Cloudeflare" at bounding box center [1039, 295] width 126 height 54
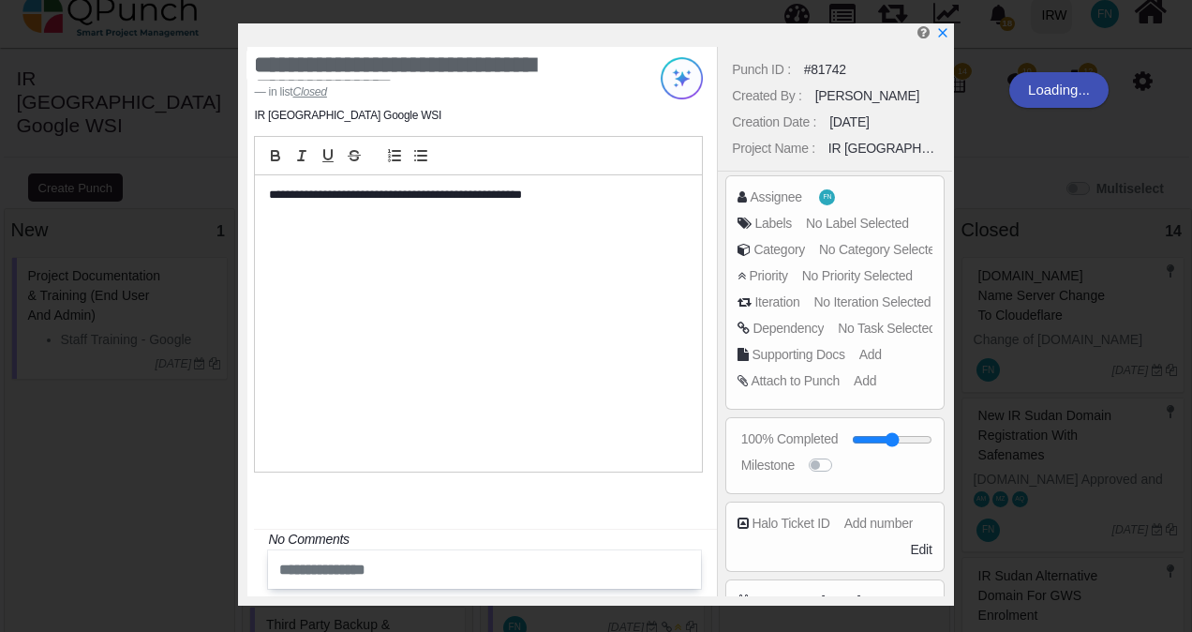
scroll to position [200, 0]
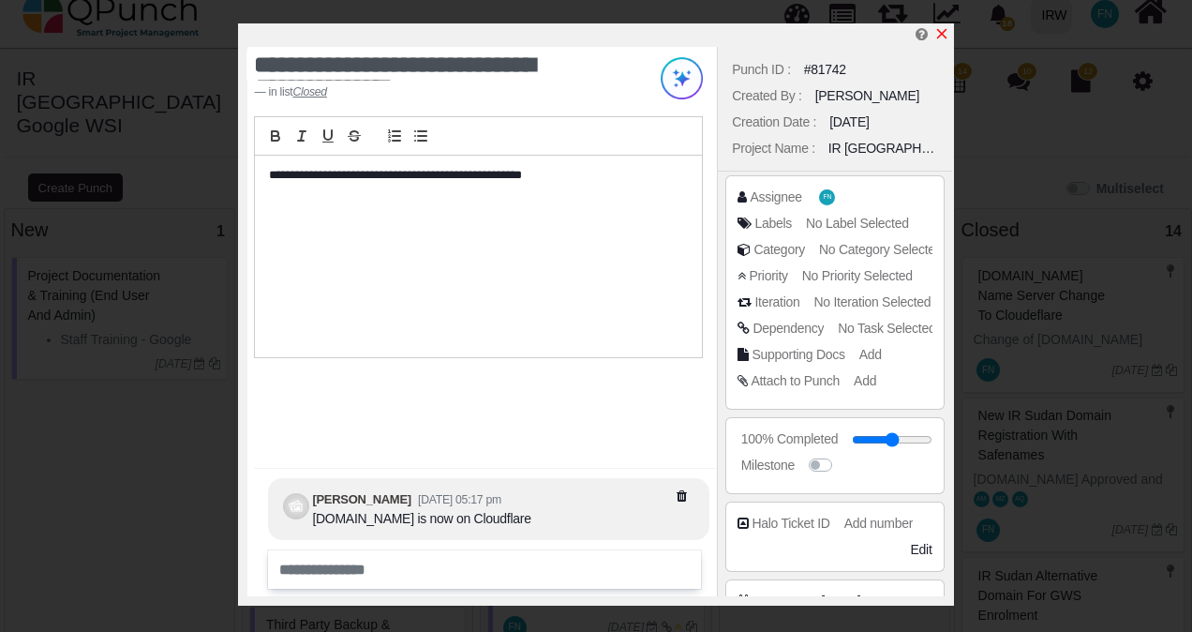
click at [935, 29] on icon "x" at bounding box center [941, 33] width 15 height 15
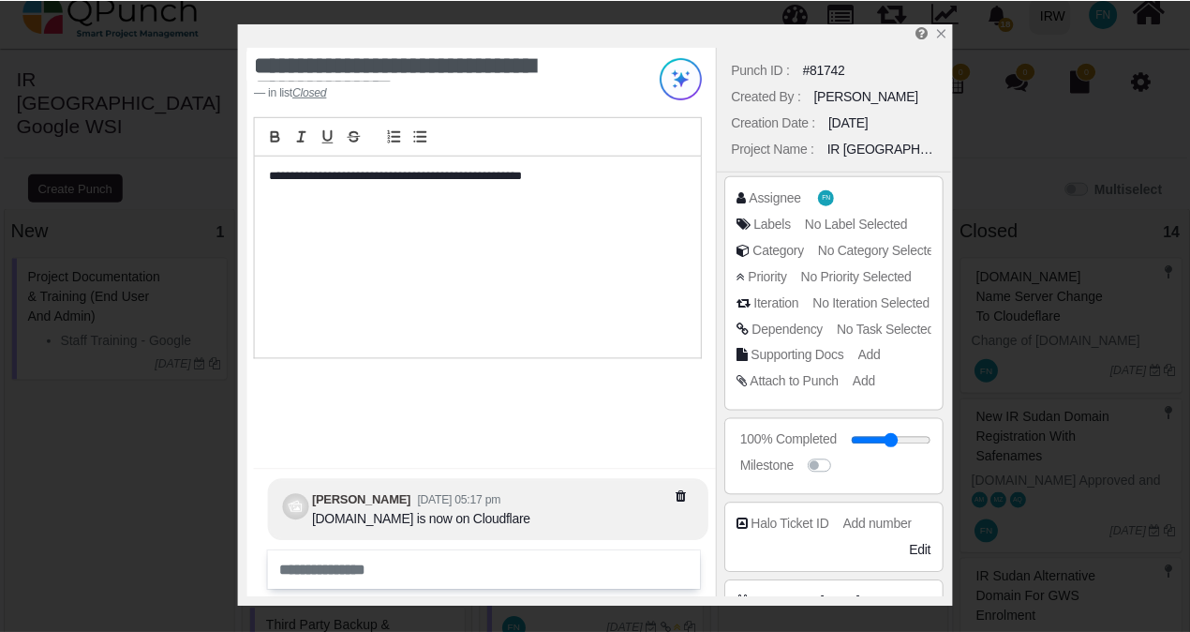
scroll to position [219, 0]
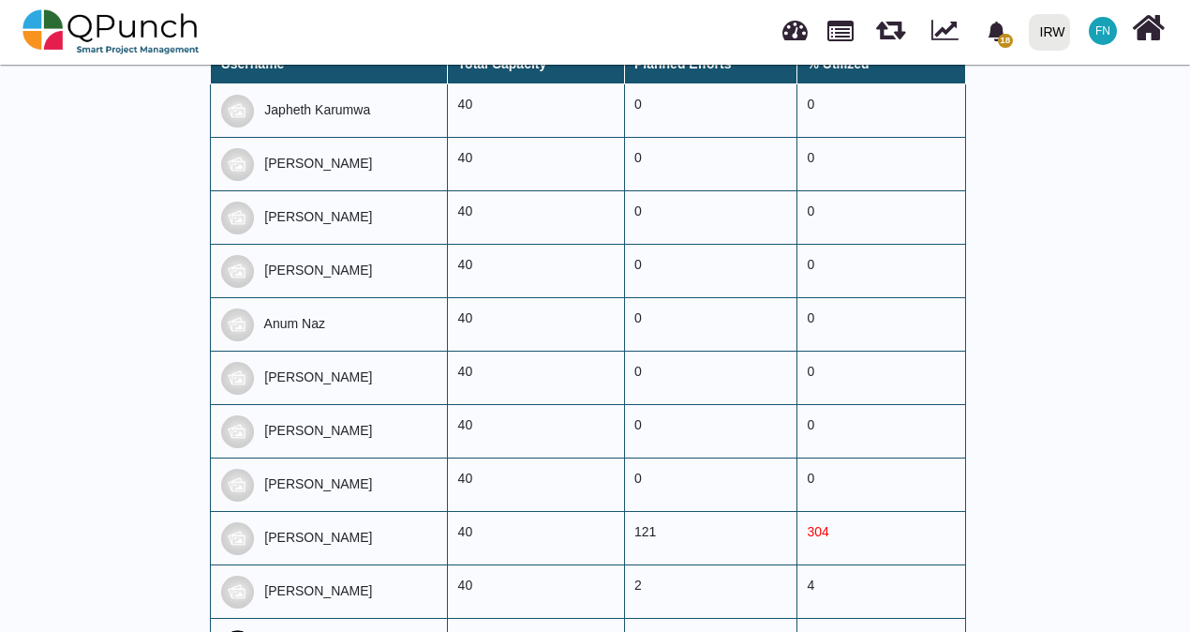
scroll to position [843, 0]
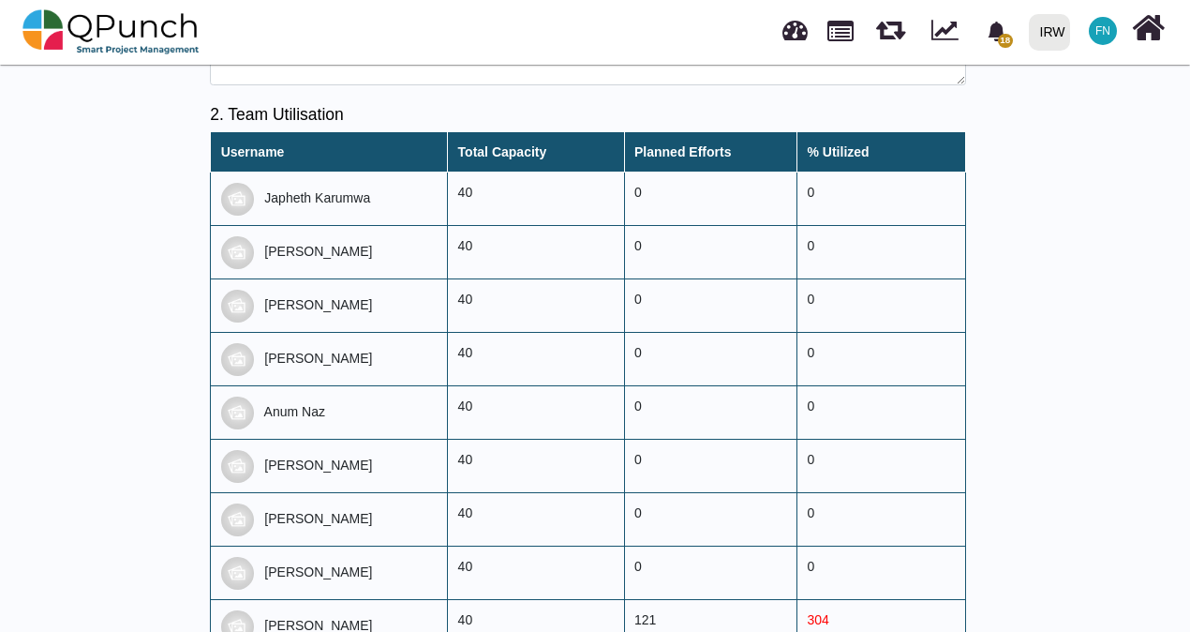
scroll to position [843, 0]
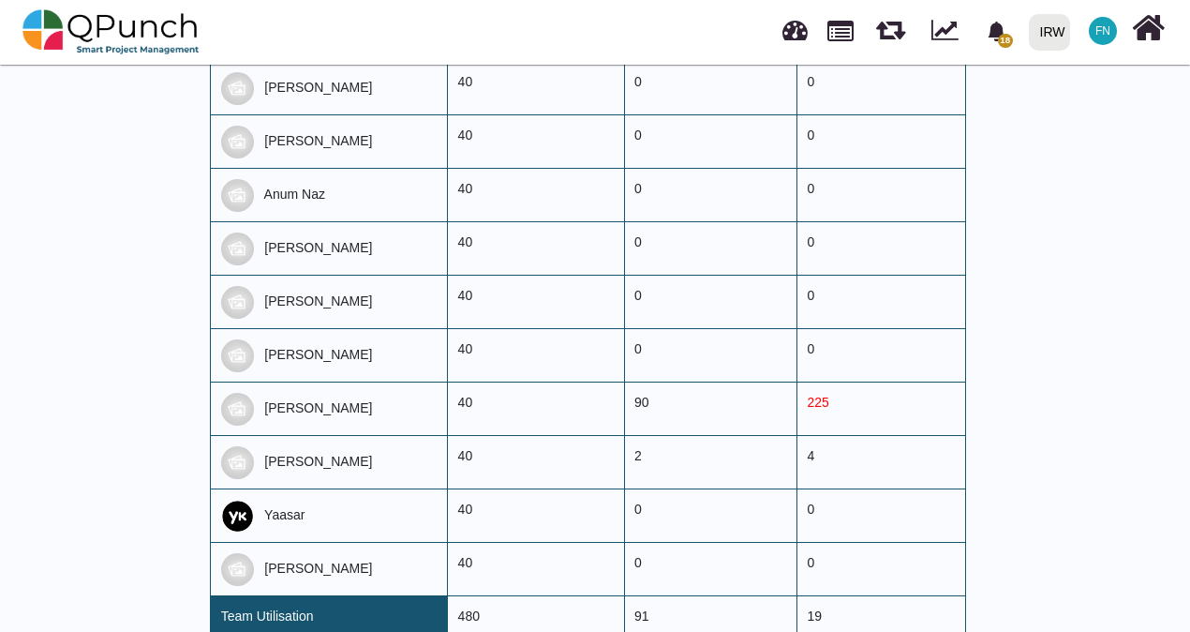
scroll to position [937, 0]
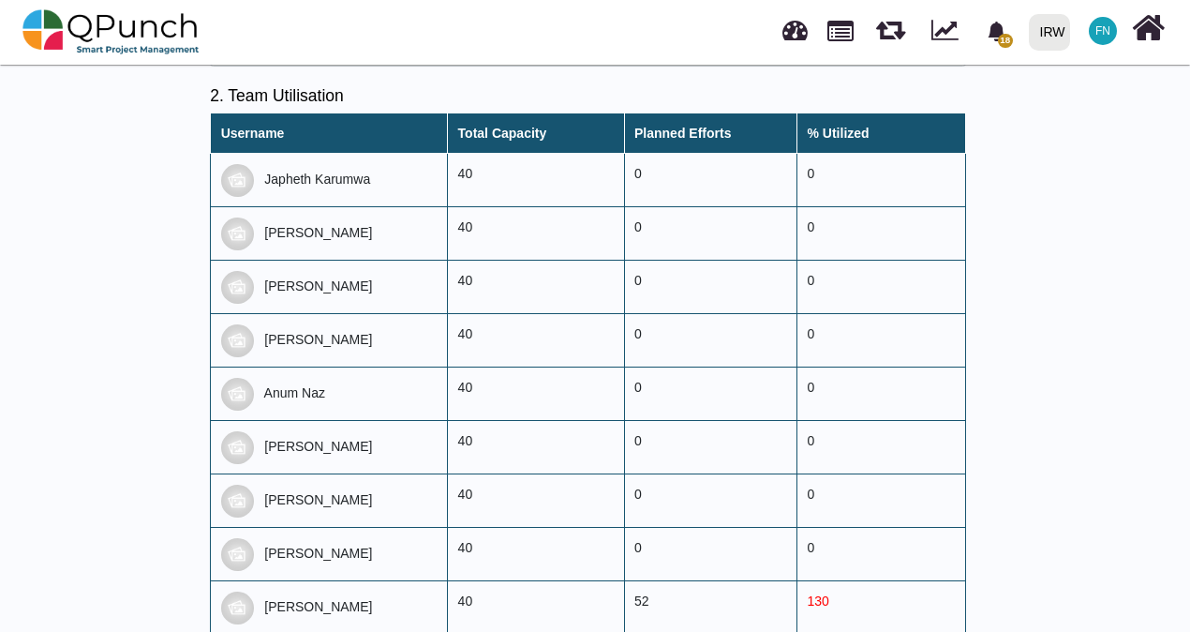
scroll to position [843, 0]
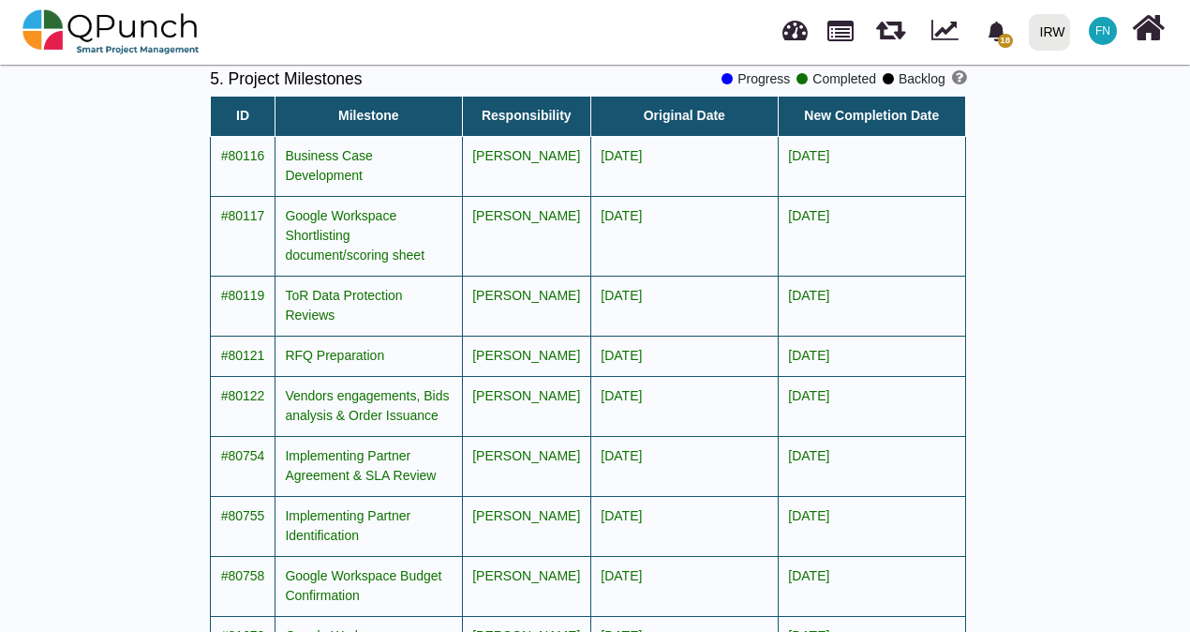
scroll to position [1475, 0]
